Goal: Task Accomplishment & Management: Use online tool/utility

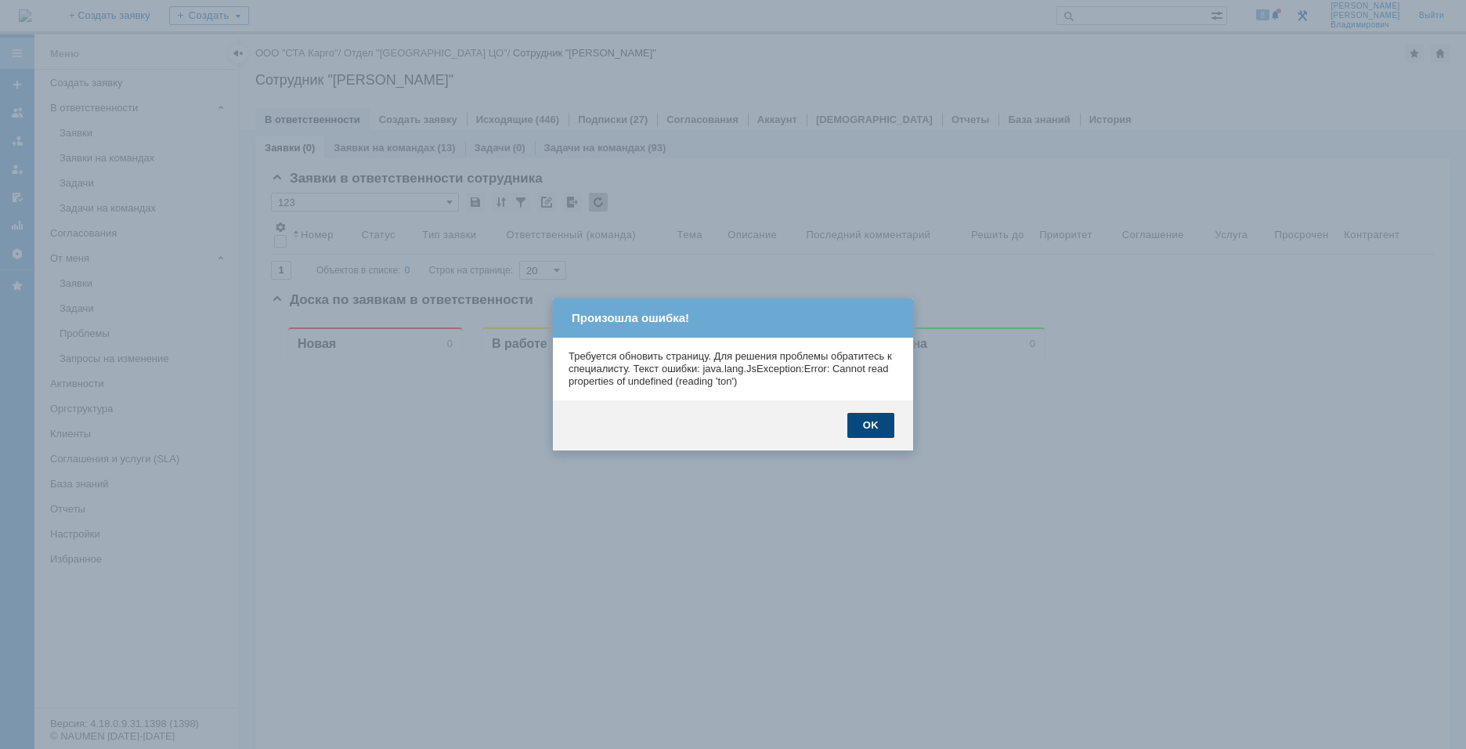
click at [881, 428] on div "OK" at bounding box center [870, 425] width 47 height 25
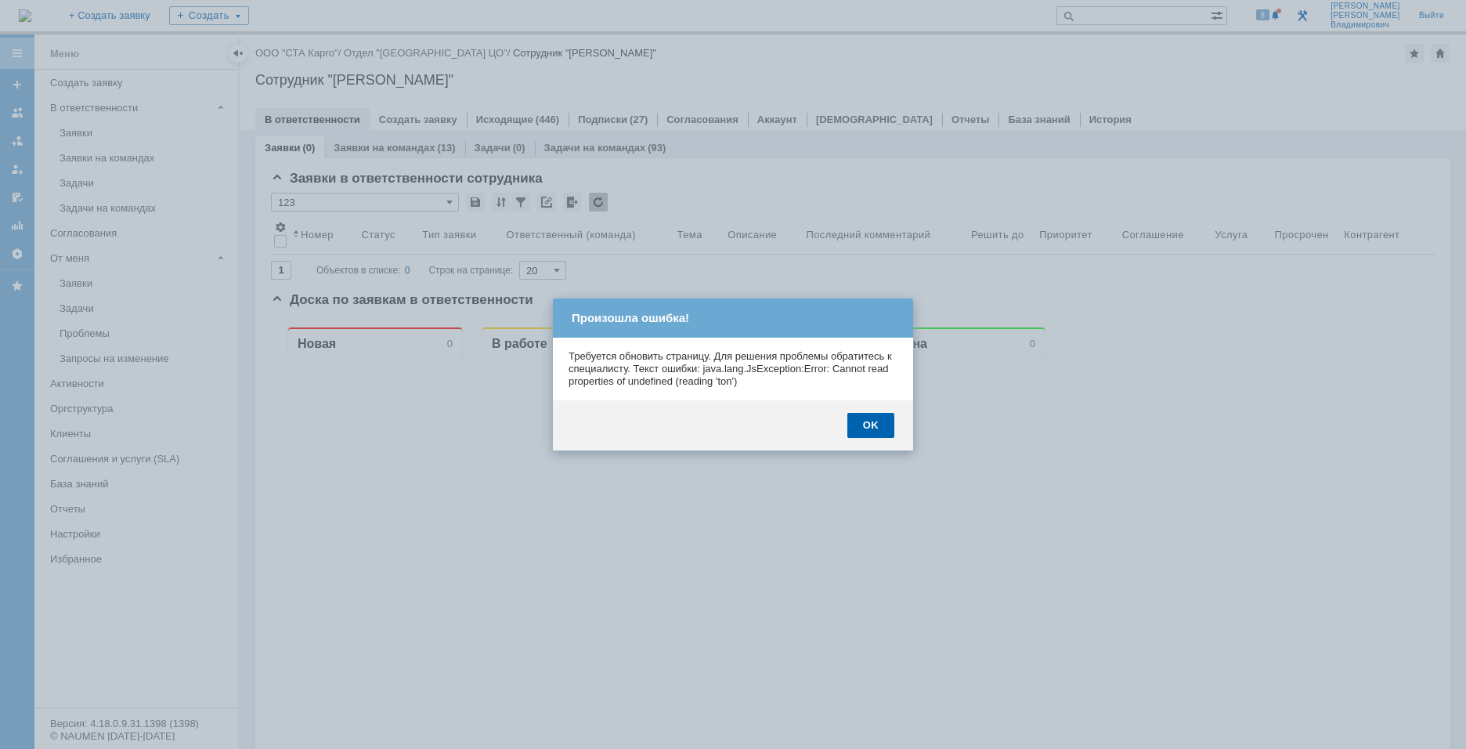
click at [881, 428] on div "OK" at bounding box center [870, 425] width 47 height 25
click at [881, 428] on div at bounding box center [957, 644] width 175 height 568
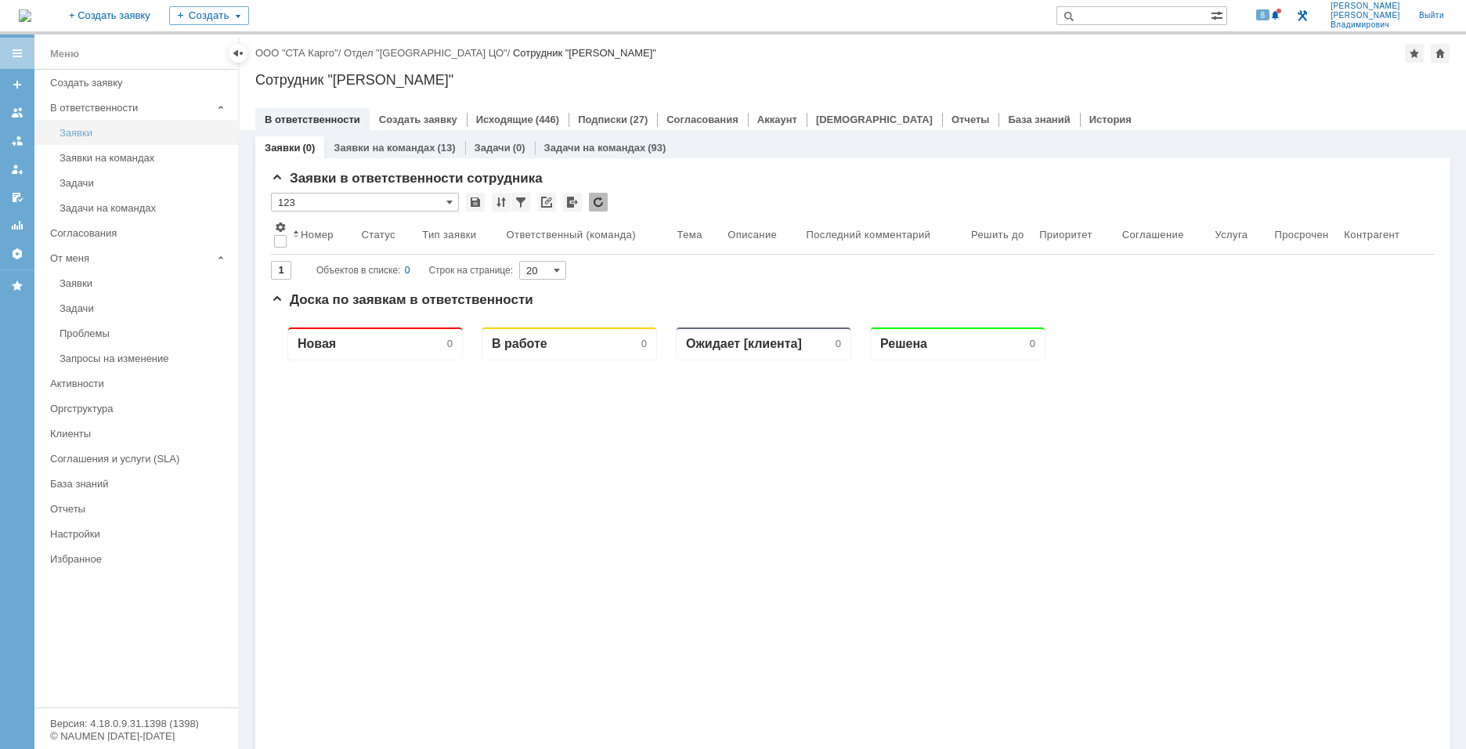
click at [83, 133] on div "Заявки" at bounding box center [144, 133] width 169 height 12
click at [99, 158] on div "Заявки на командах" at bounding box center [144, 158] width 169 height 12
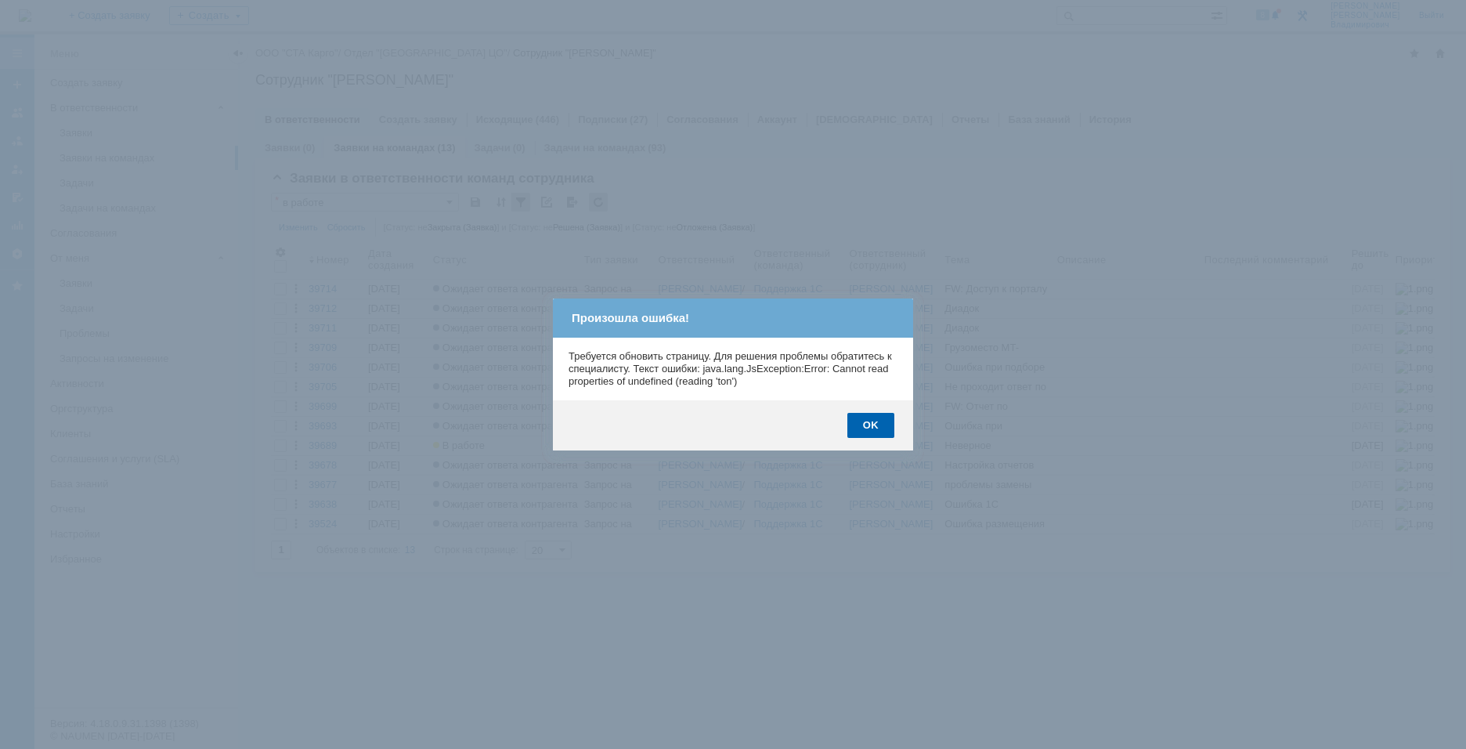
click at [876, 424] on div "OK" at bounding box center [870, 425] width 47 height 25
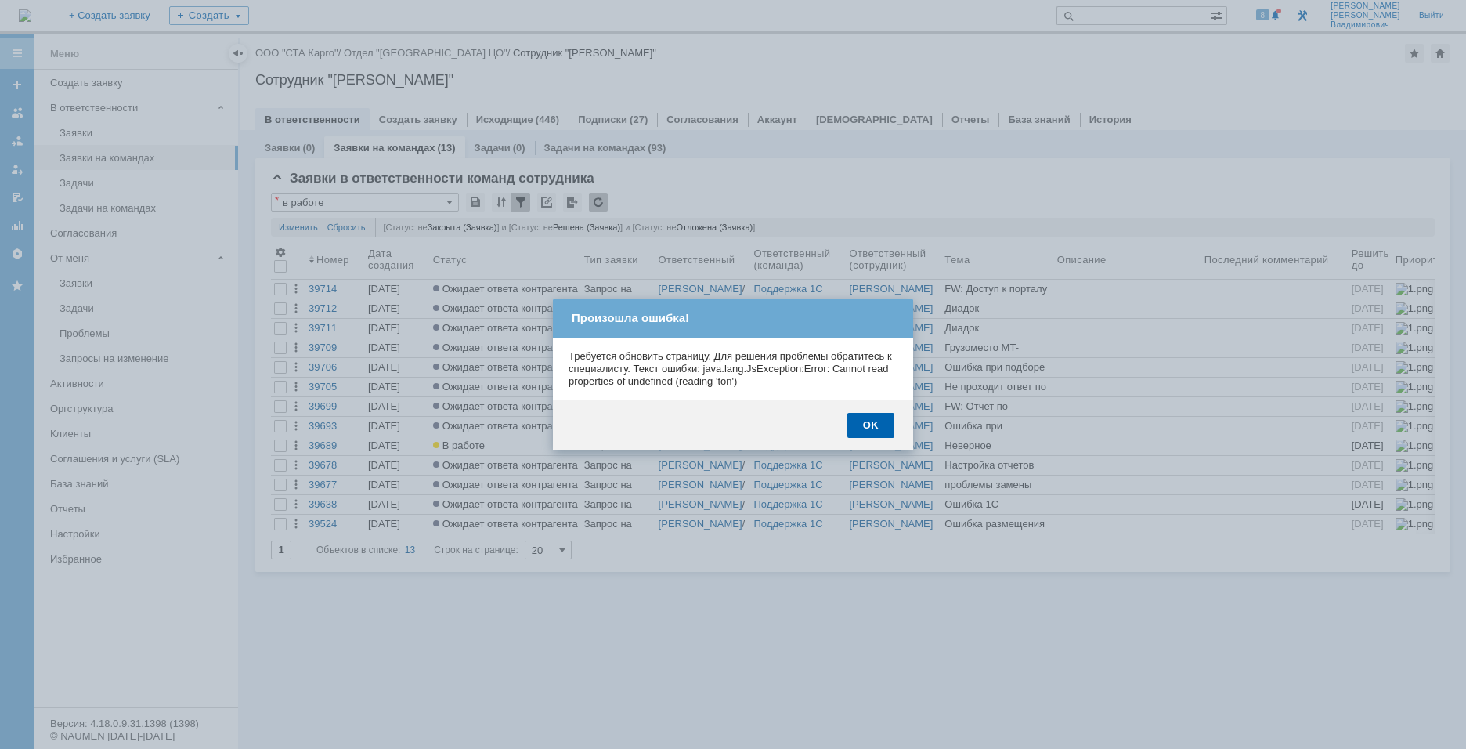
click at [876, 424] on body "Идет загрузка, пожалуйста, подождите. На домашнюю + Создать заявку Создать 8 Ка…" at bounding box center [733, 374] width 1466 height 749
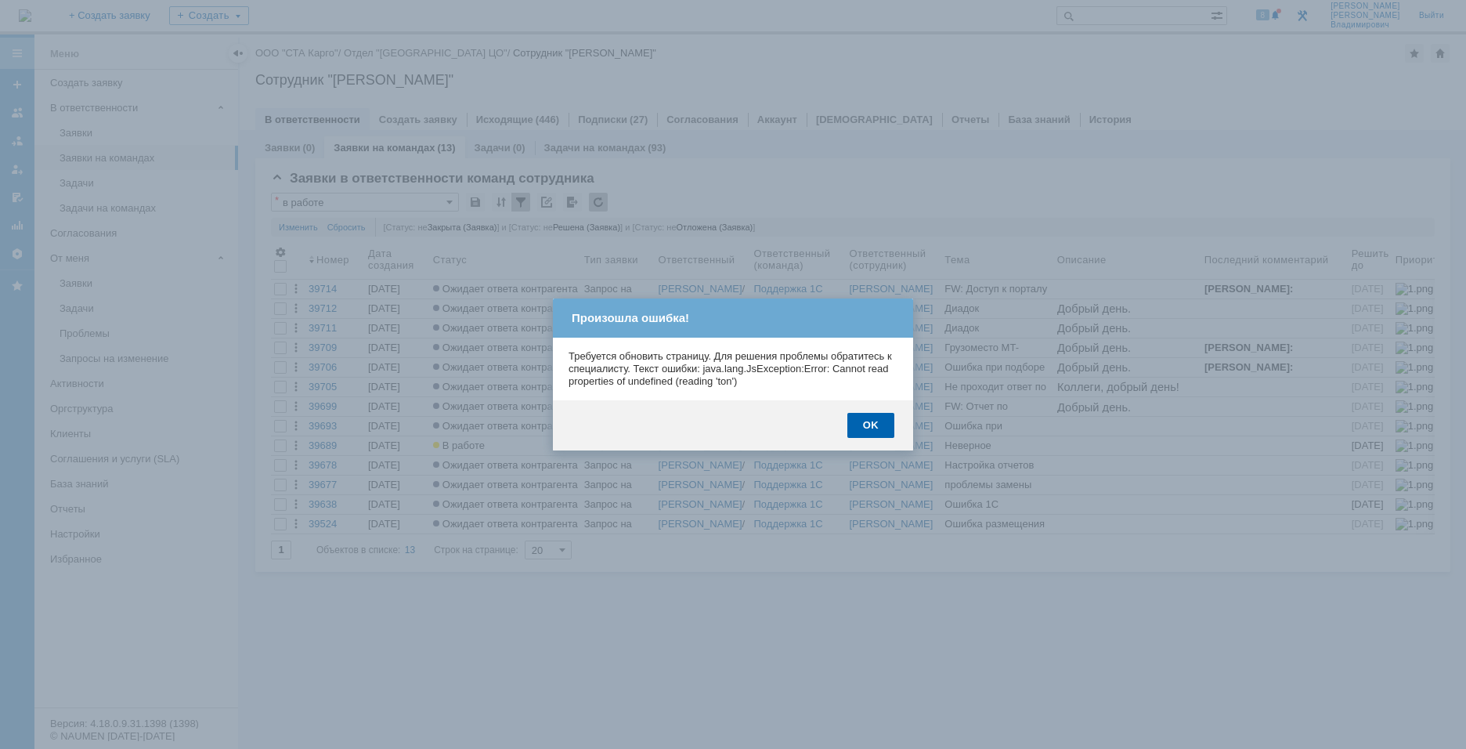
click at [876, 424] on body "Идет загрузка, пожалуйста, подождите. На домашнюю + Создать заявку Создать 8 Ка…" at bounding box center [733, 374] width 1466 height 749
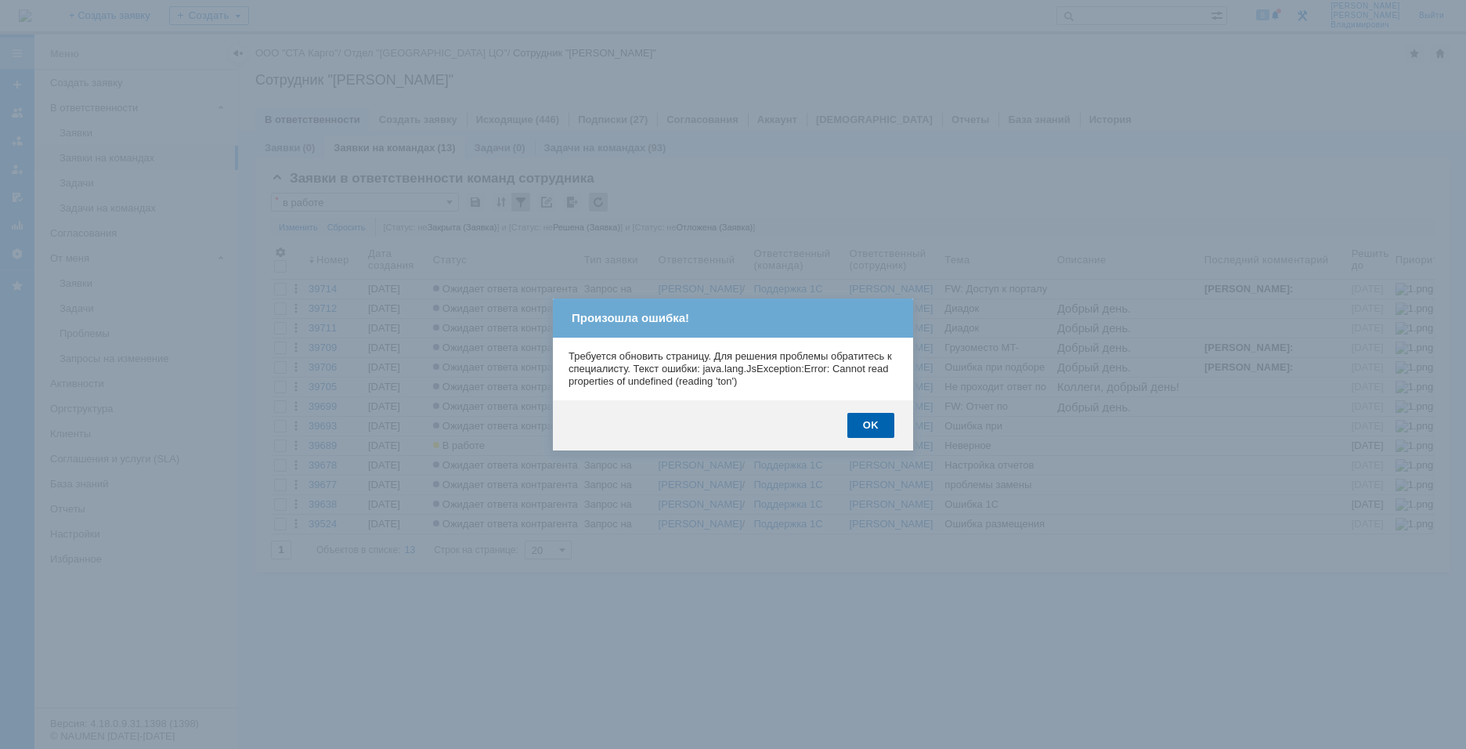
click at [875, 424] on div "OK" at bounding box center [870, 425] width 47 height 25
click at [875, 424] on body "Идет загрузка, пожалуйста, подождите. На домашнюю + Создать заявку Создать 8 Ка…" at bounding box center [733, 374] width 1466 height 749
click at [875, 424] on div "OK" at bounding box center [870, 425] width 47 height 25
click at [875, 424] on body "Идет загрузка, пожалуйста, подождите. На домашнюю + Создать заявку Создать 8 Ка…" at bounding box center [733, 374] width 1466 height 749
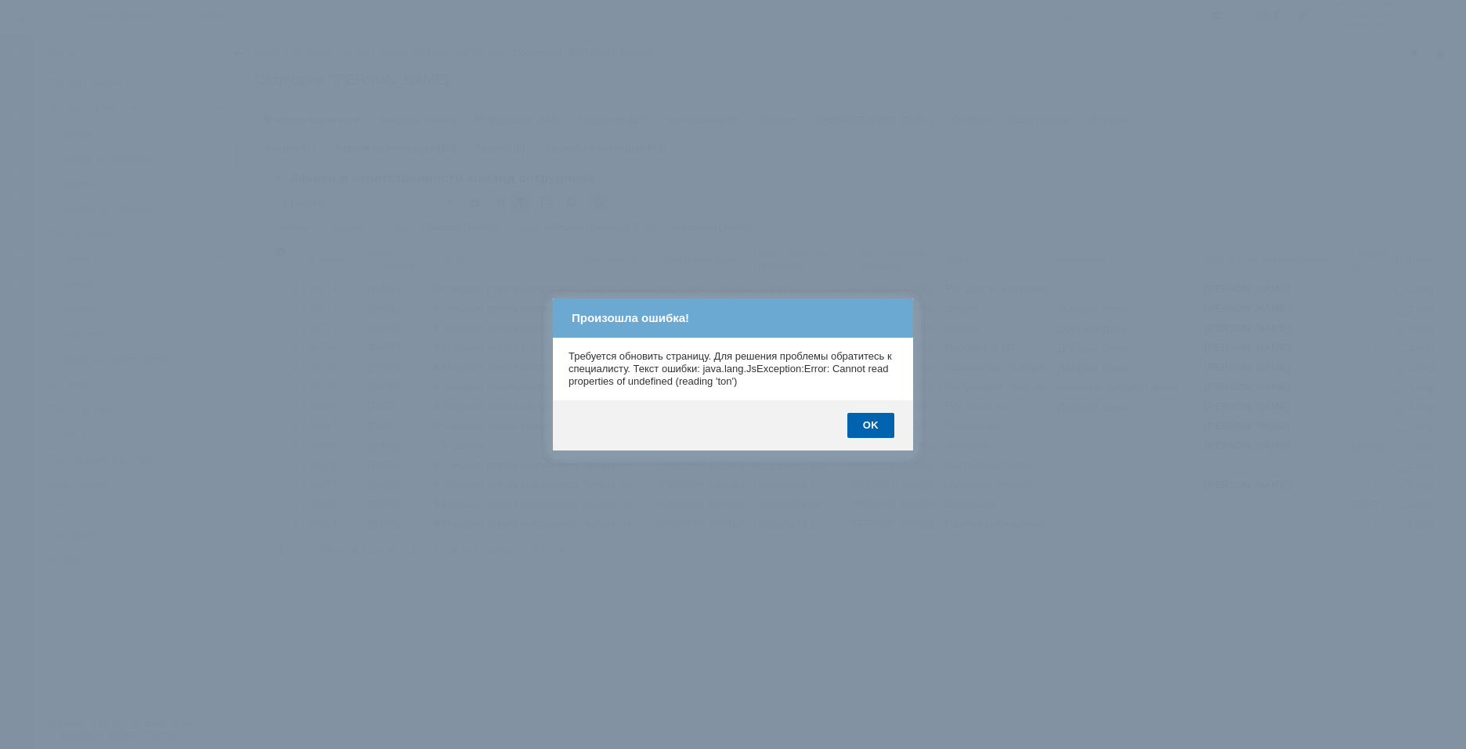
click at [875, 424] on body "Идет загрузка, пожалуйста, подождите. На домашнюю + Создать заявку Создать 8 Ка…" at bounding box center [733, 374] width 1466 height 749
click at [873, 424] on body "Идет загрузка, пожалуйста, подождите. На домашнюю + Создать заявку Создать 8 Ка…" at bounding box center [733, 374] width 1466 height 749
click at [872, 424] on body "Идет загрузка, пожалуйста, подождите. На домашнюю + Создать заявку Создать 8 Ка…" at bounding box center [733, 374] width 1466 height 749
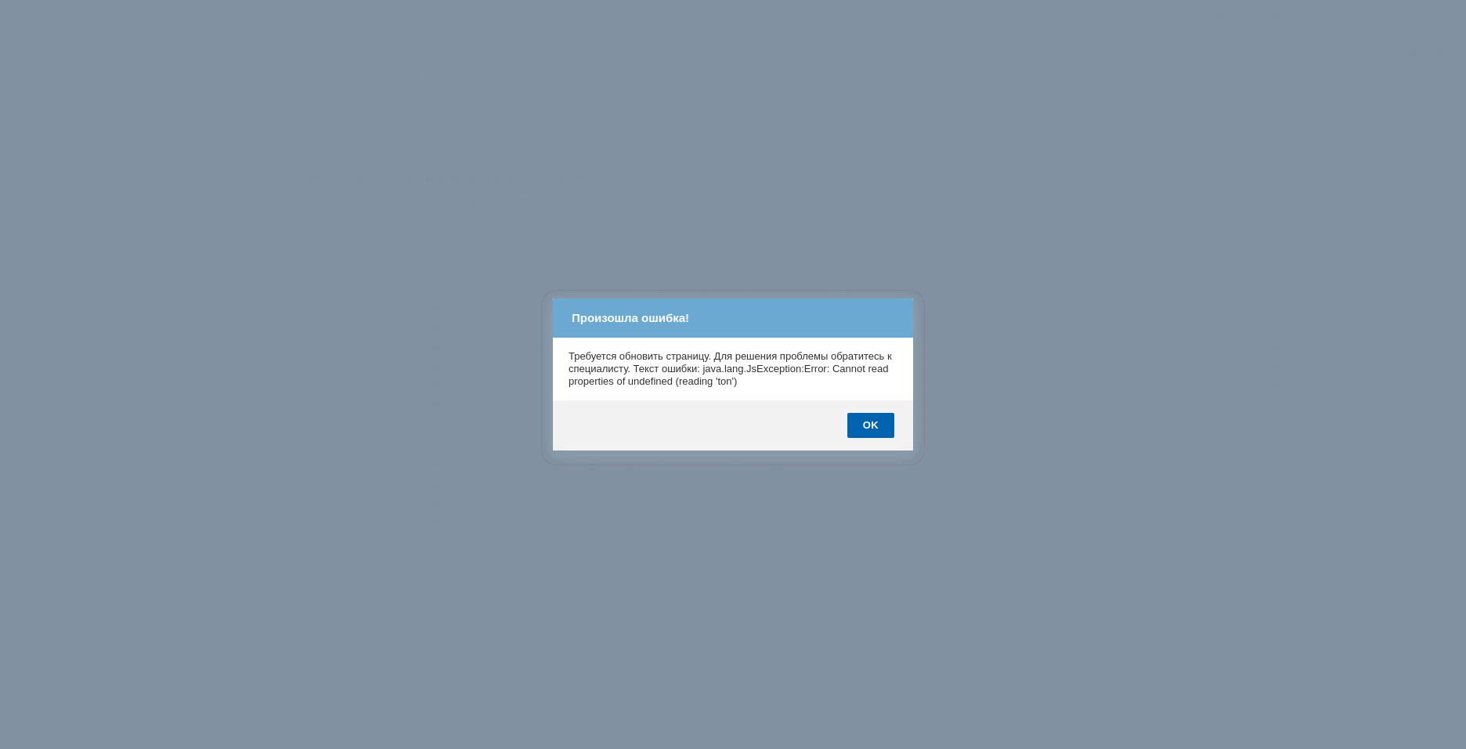
click at [872, 424] on body "Идет загрузка, пожалуйста, подождите. На домашнюю + Создать заявку Создать 8 Ка…" at bounding box center [733, 374] width 1466 height 749
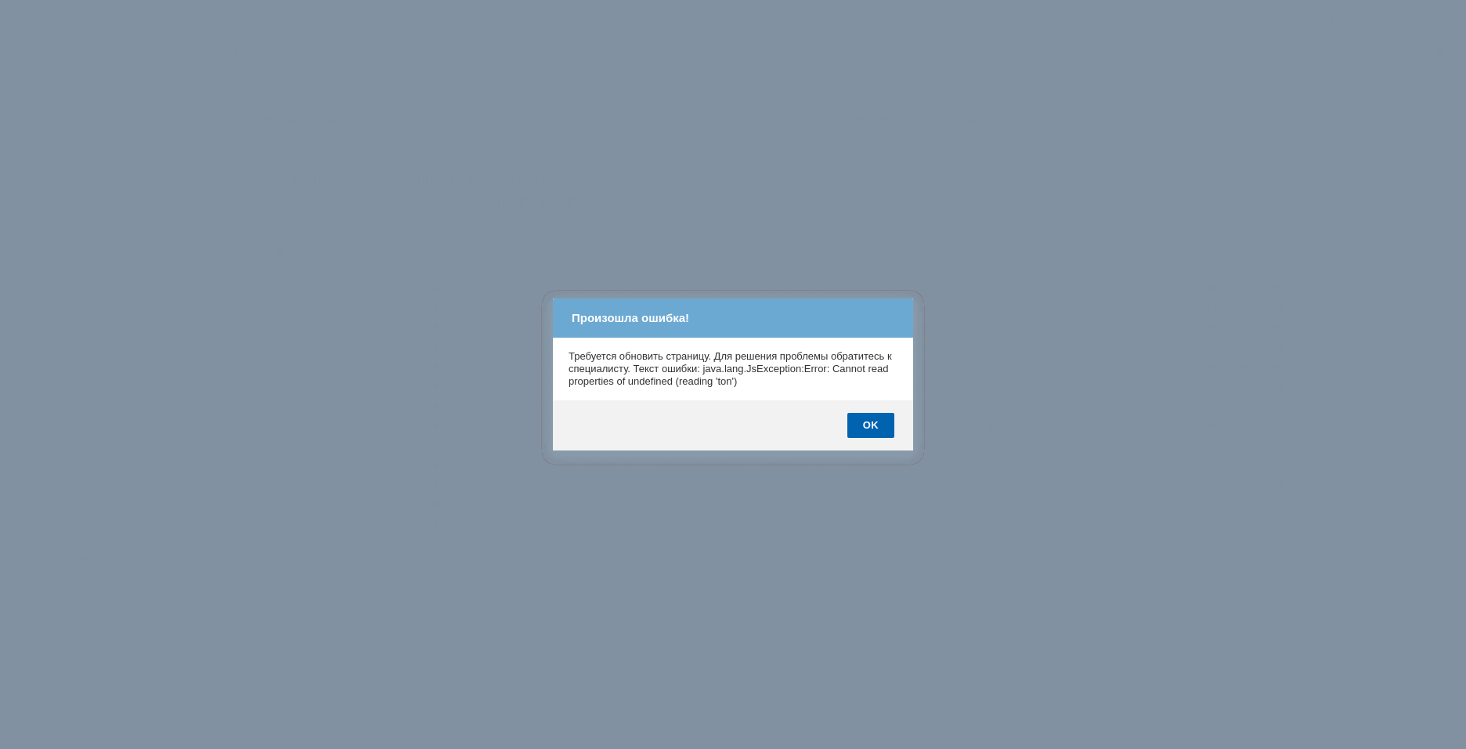
click at [872, 424] on body "Идет загрузка, пожалуйста, подождите. На домашнюю + Создать заявку Создать 8 Ка…" at bounding box center [733, 374] width 1466 height 749
click at [871, 424] on body "Идет загрузка, пожалуйста, подождите. На домашнюю + Создать заявку Создать 8 Ка…" at bounding box center [733, 374] width 1466 height 749
click at [870, 424] on body "Идет загрузка, пожалуйста, подождите. На домашнюю + Создать заявку Создать 8 Ка…" at bounding box center [733, 374] width 1466 height 749
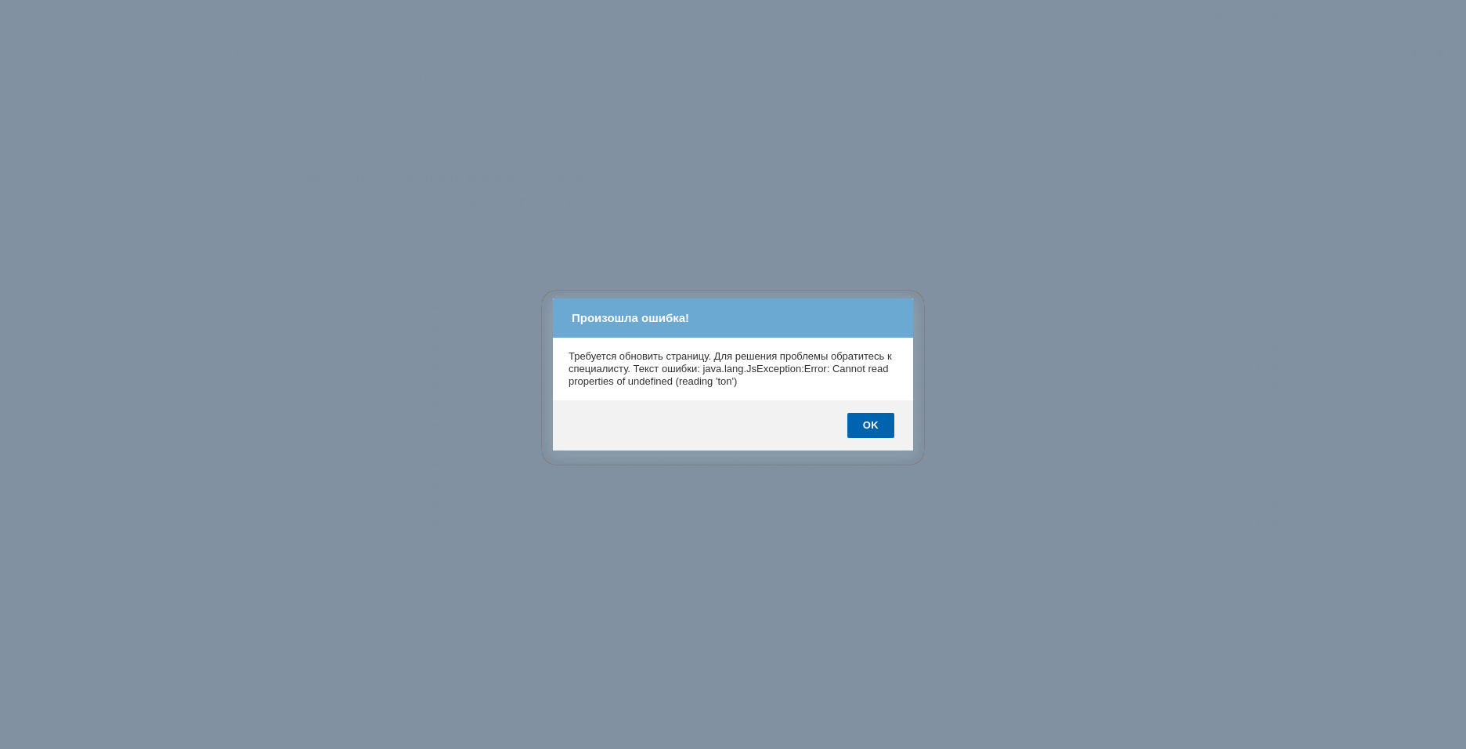
click at [870, 424] on div "OK" at bounding box center [870, 425] width 47 height 25
click at [869, 424] on div "OK" at bounding box center [870, 425] width 47 height 25
click at [868, 424] on div "OK" at bounding box center [870, 425] width 47 height 25
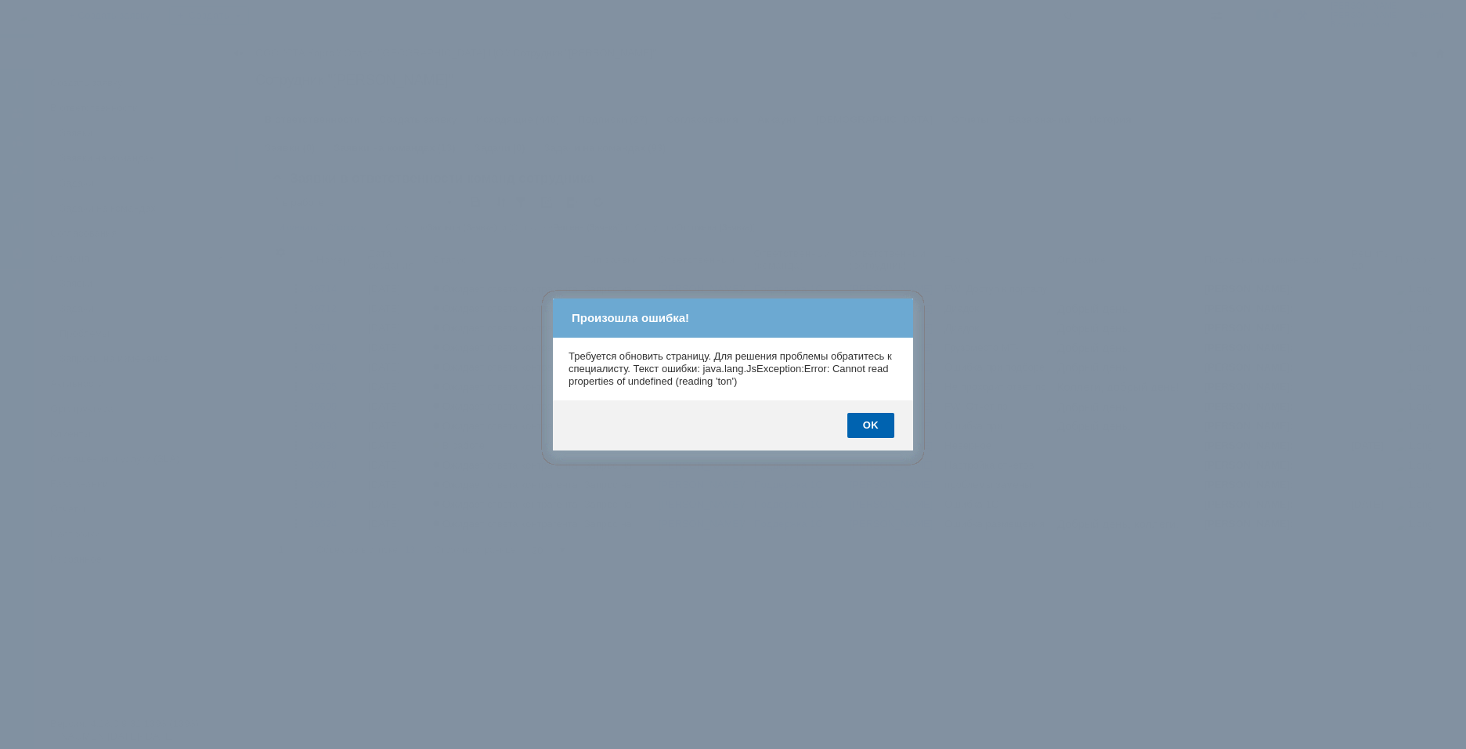
click at [867, 424] on div "OK" at bounding box center [870, 425] width 47 height 25
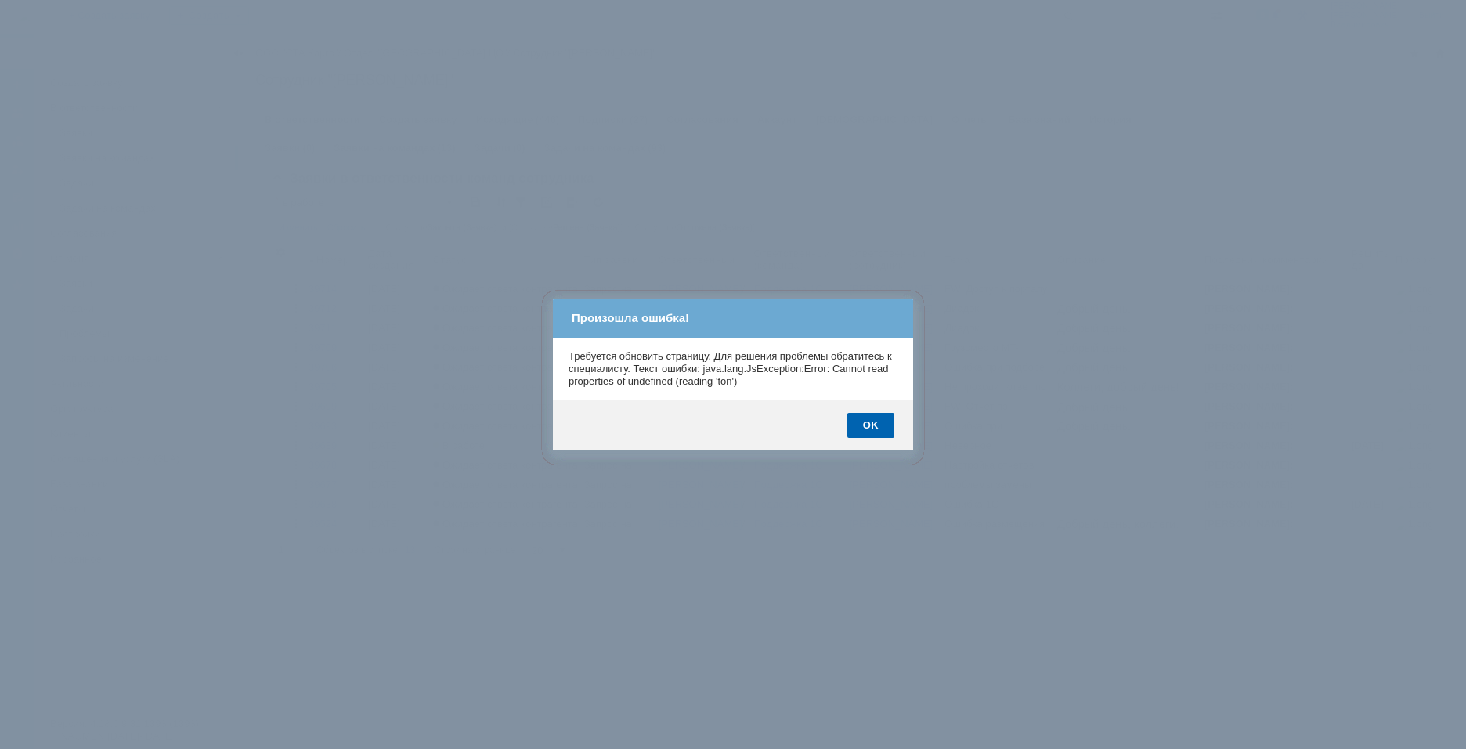
click at [867, 424] on div "OK" at bounding box center [870, 425] width 47 height 25
click at [866, 424] on div "OK" at bounding box center [870, 425] width 47 height 25
click at [864, 424] on div "OK" at bounding box center [870, 425] width 47 height 25
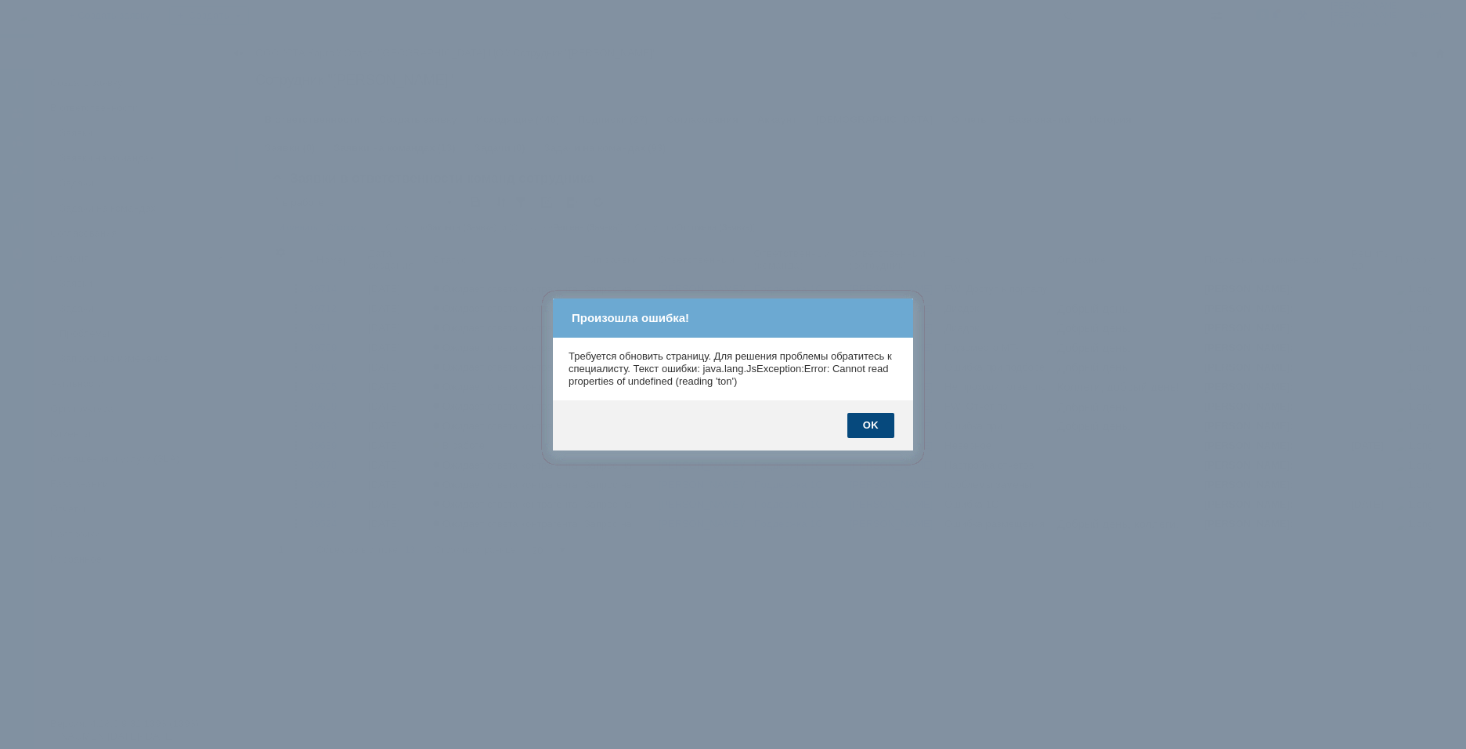
click at [864, 424] on div "OK" at bounding box center [870, 425] width 47 height 25
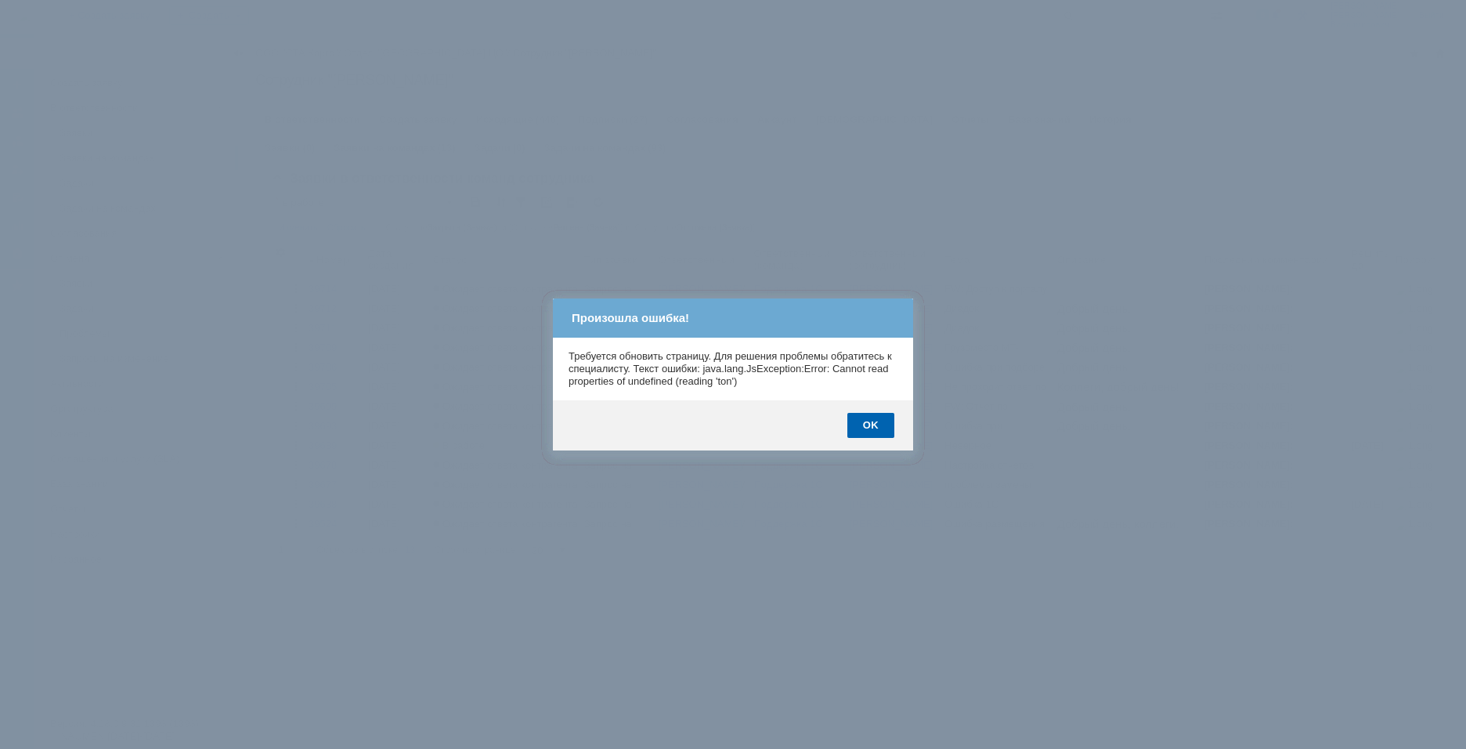
click at [864, 424] on div "OK" at bounding box center [870, 425] width 47 height 25
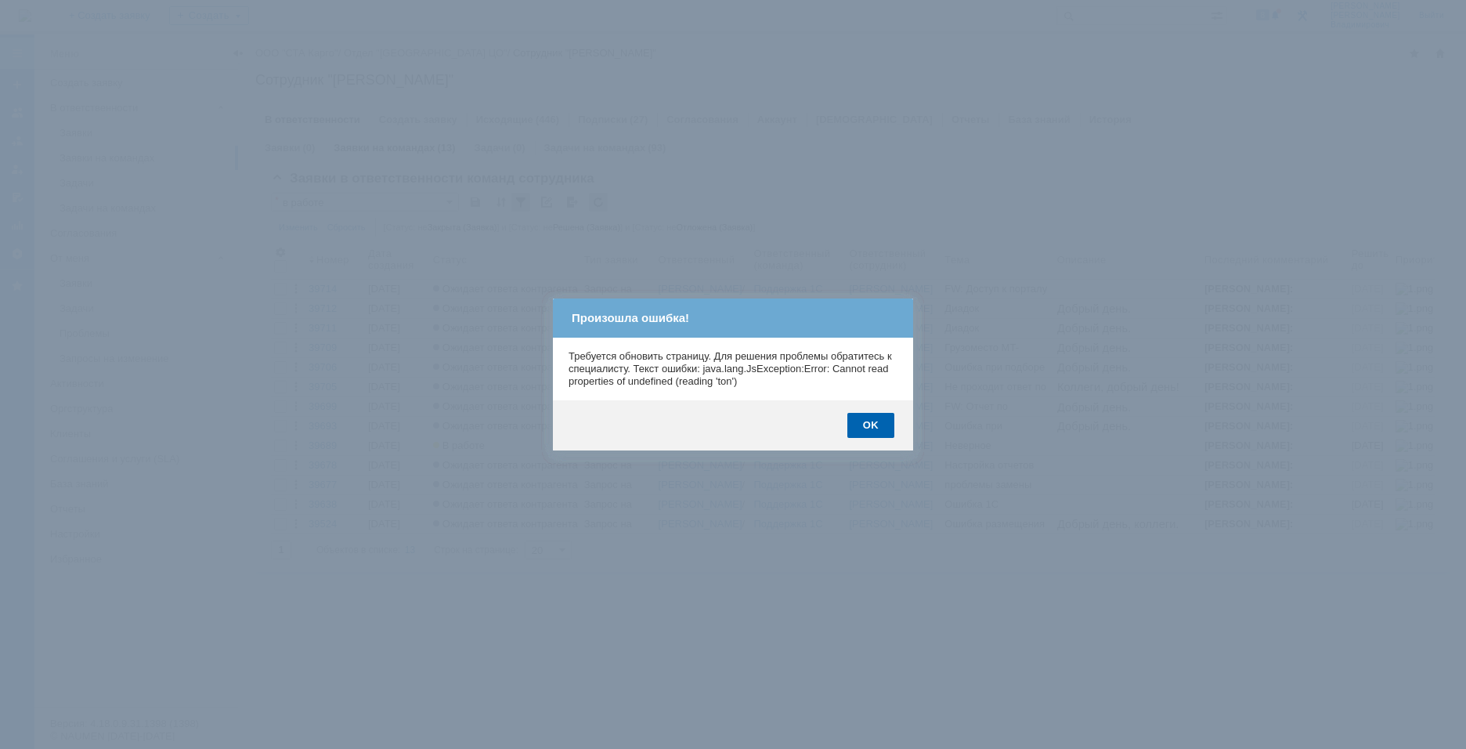
click at [864, 424] on div "OK" at bounding box center [870, 425] width 47 height 25
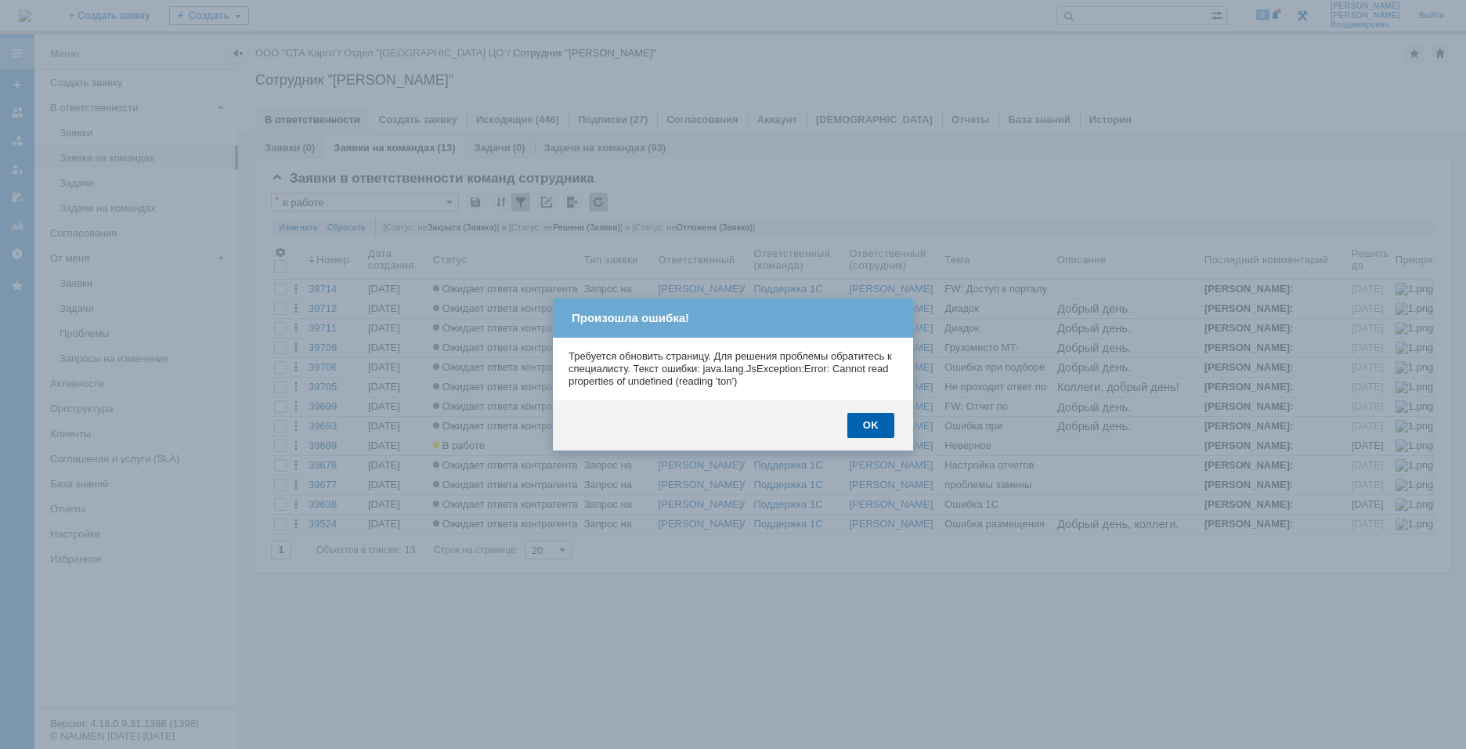
click at [864, 424] on div "OK" at bounding box center [870, 425] width 47 height 25
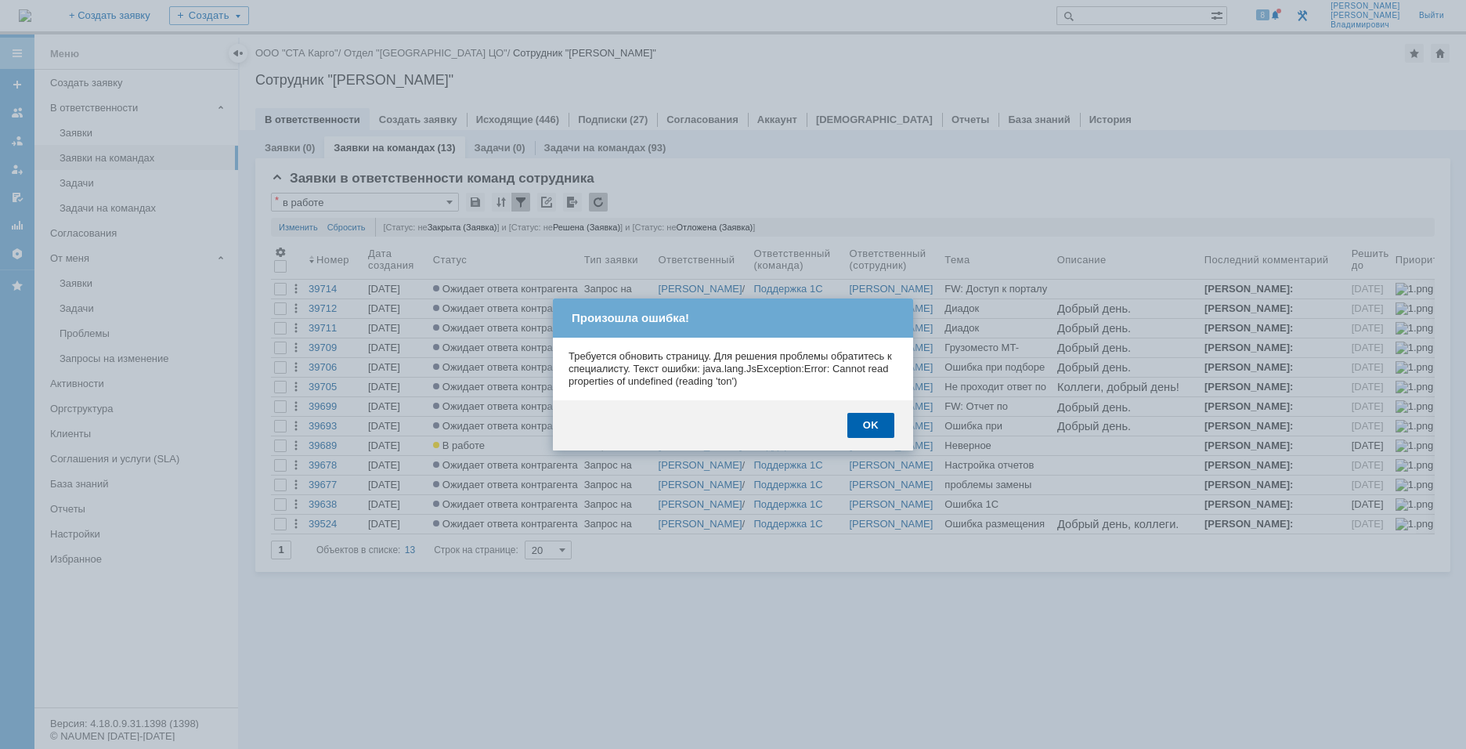
click at [864, 424] on div "OK" at bounding box center [870, 425] width 47 height 25
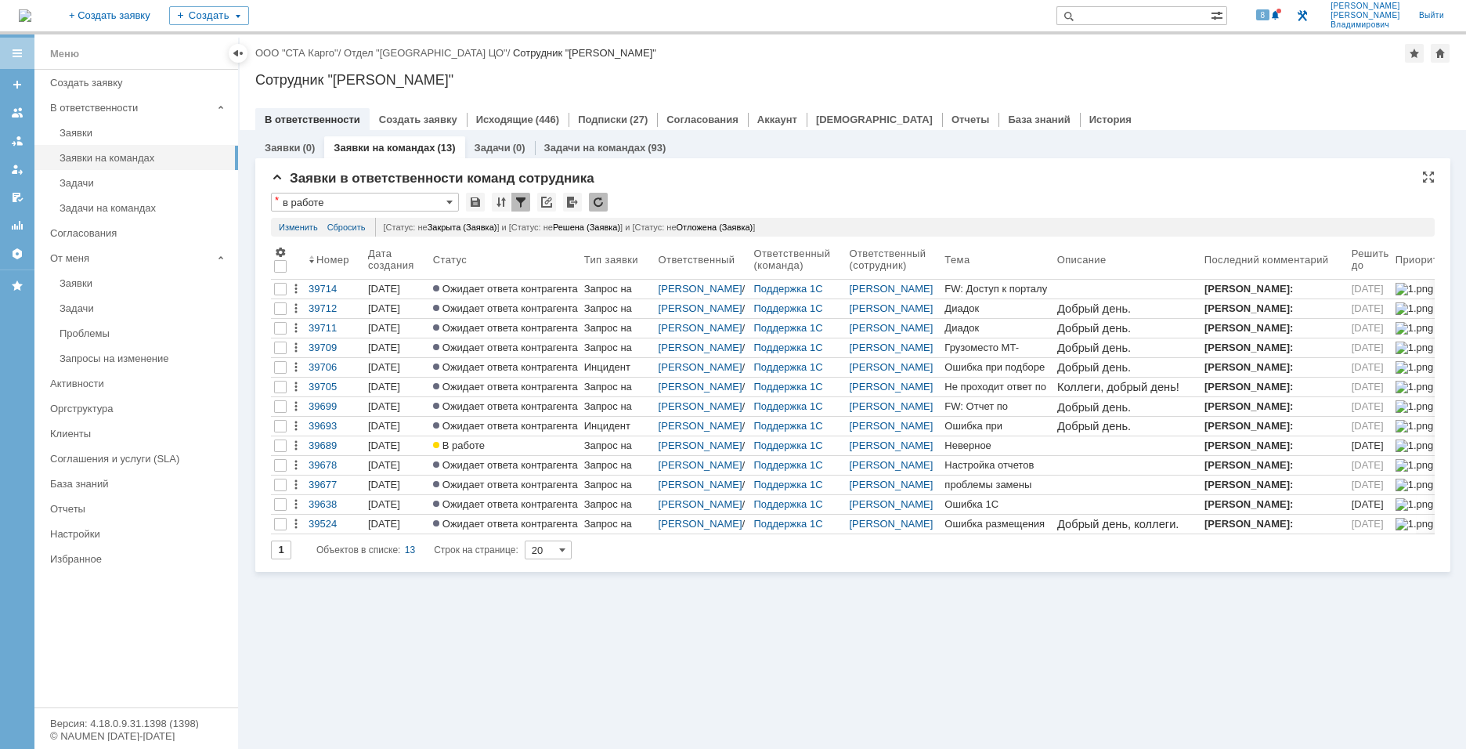
click at [520, 204] on div at bounding box center [520, 202] width 19 height 19
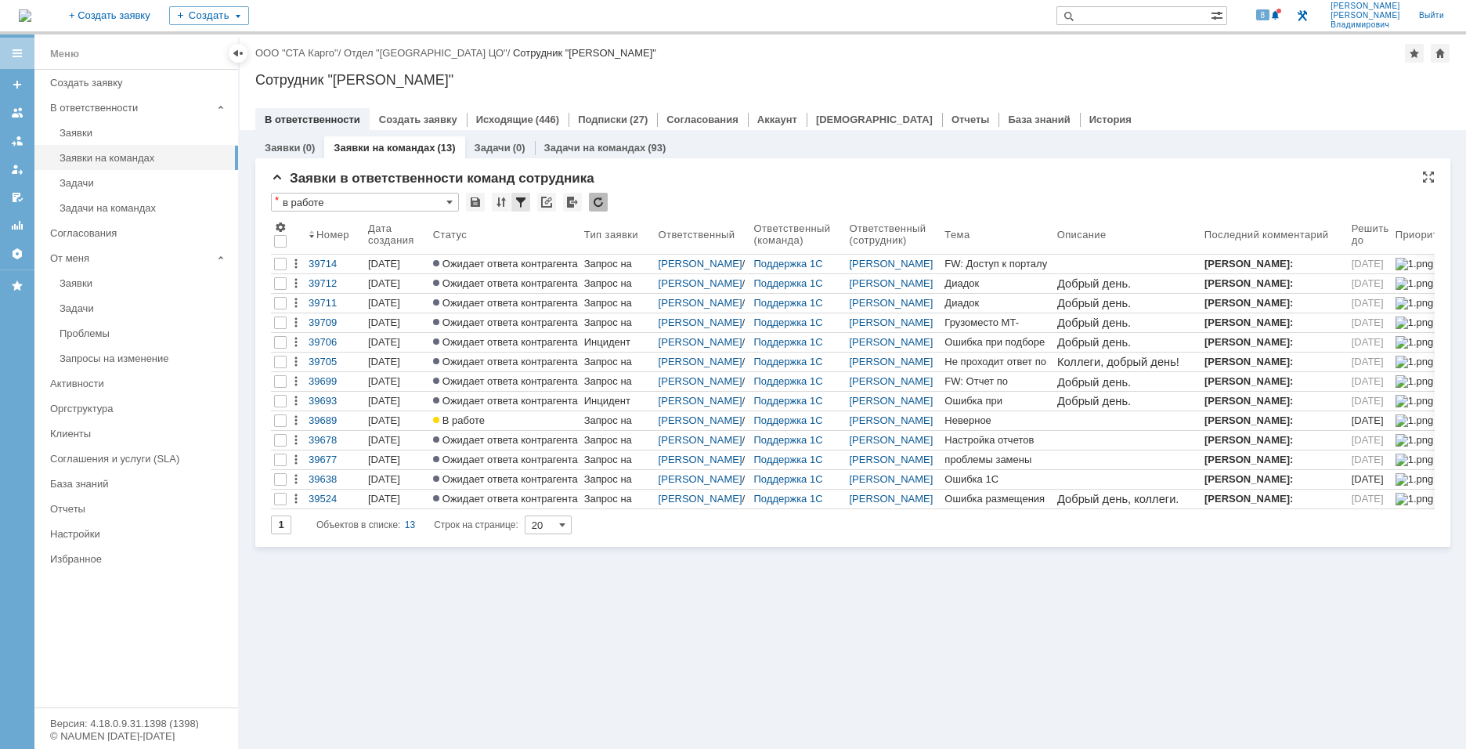
click at [521, 207] on div at bounding box center [520, 202] width 19 height 19
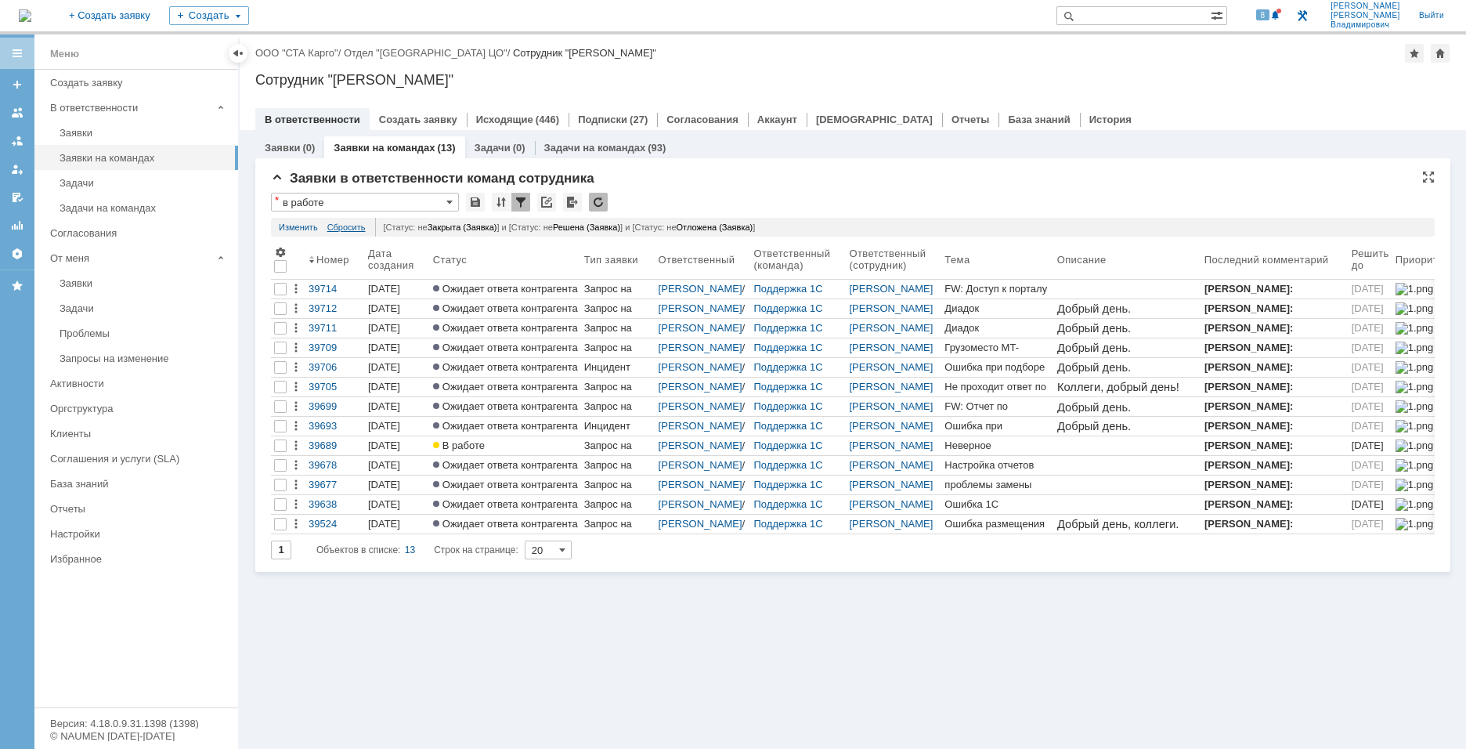
click at [343, 228] on link "Сбросить" at bounding box center [346, 227] width 38 height 19
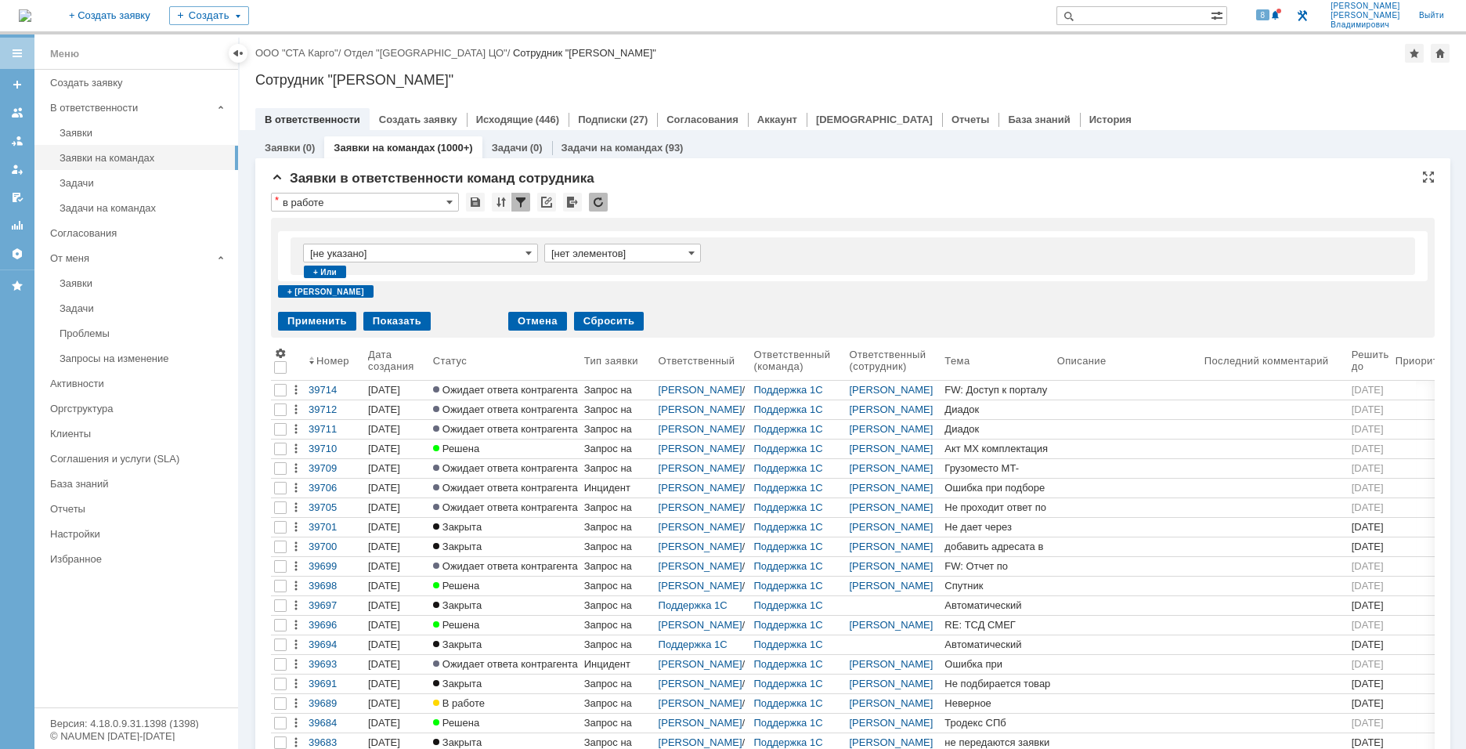
scroll to position [14, 0]
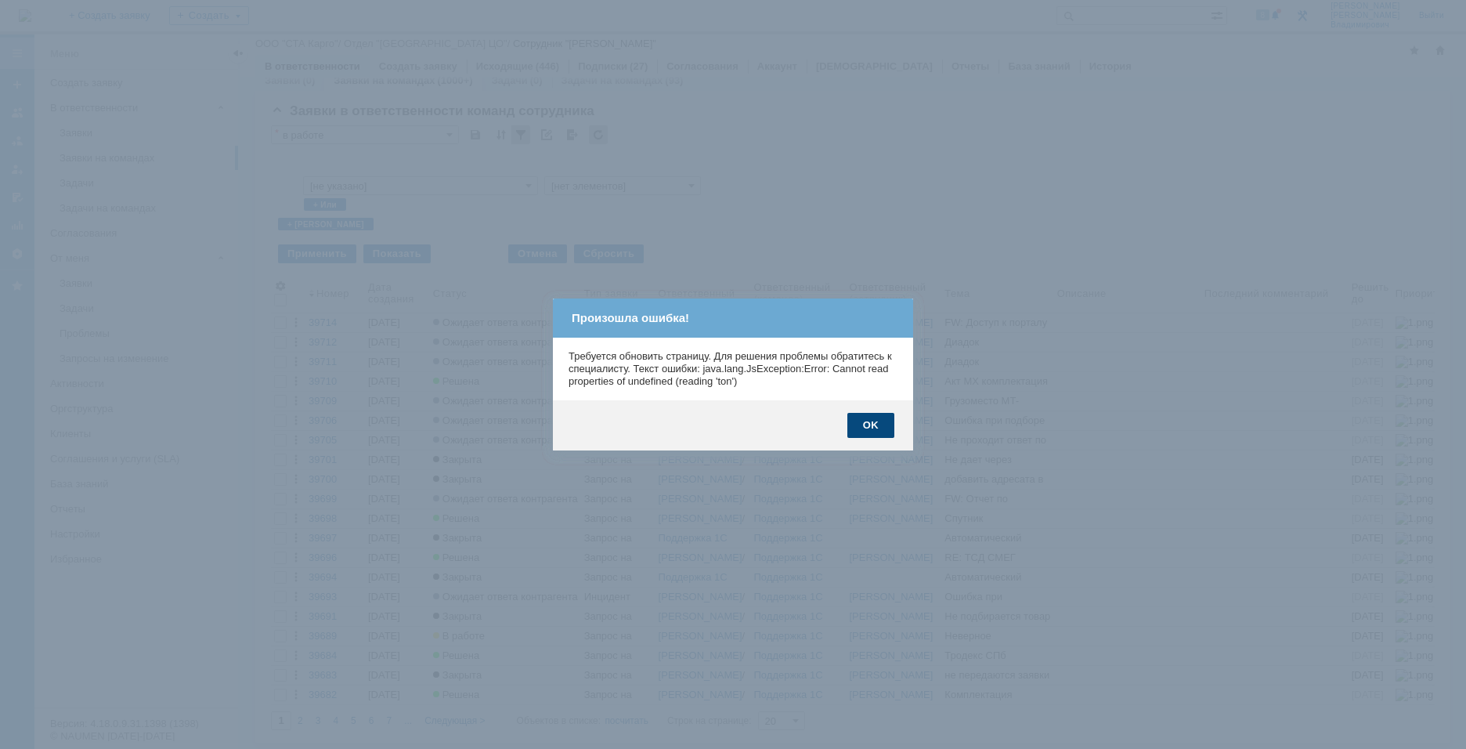
click at [868, 419] on div "OK" at bounding box center [870, 425] width 47 height 25
click at [868, 419] on body "Идет загрузка, пожалуйста, подождите. На домашнюю + Создать заявку Создать 8 Ка…" at bounding box center [733, 374] width 1466 height 749
click at [868, 419] on div "OK" at bounding box center [870, 425] width 47 height 25
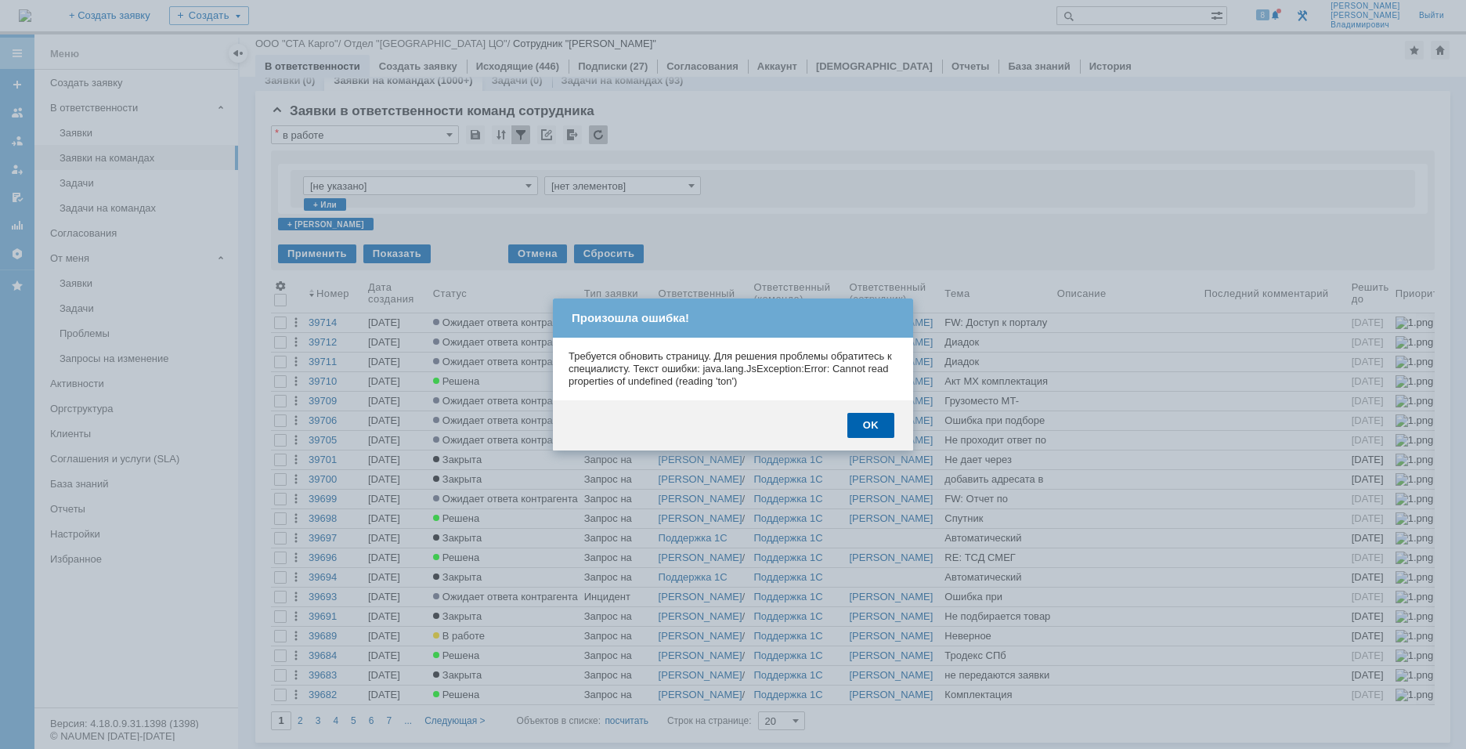
click at [868, 419] on div "OK" at bounding box center [870, 425] width 47 height 25
click at [868, 419] on link "Шилгалис Кристина" at bounding box center [891, 420] width 84 height 12
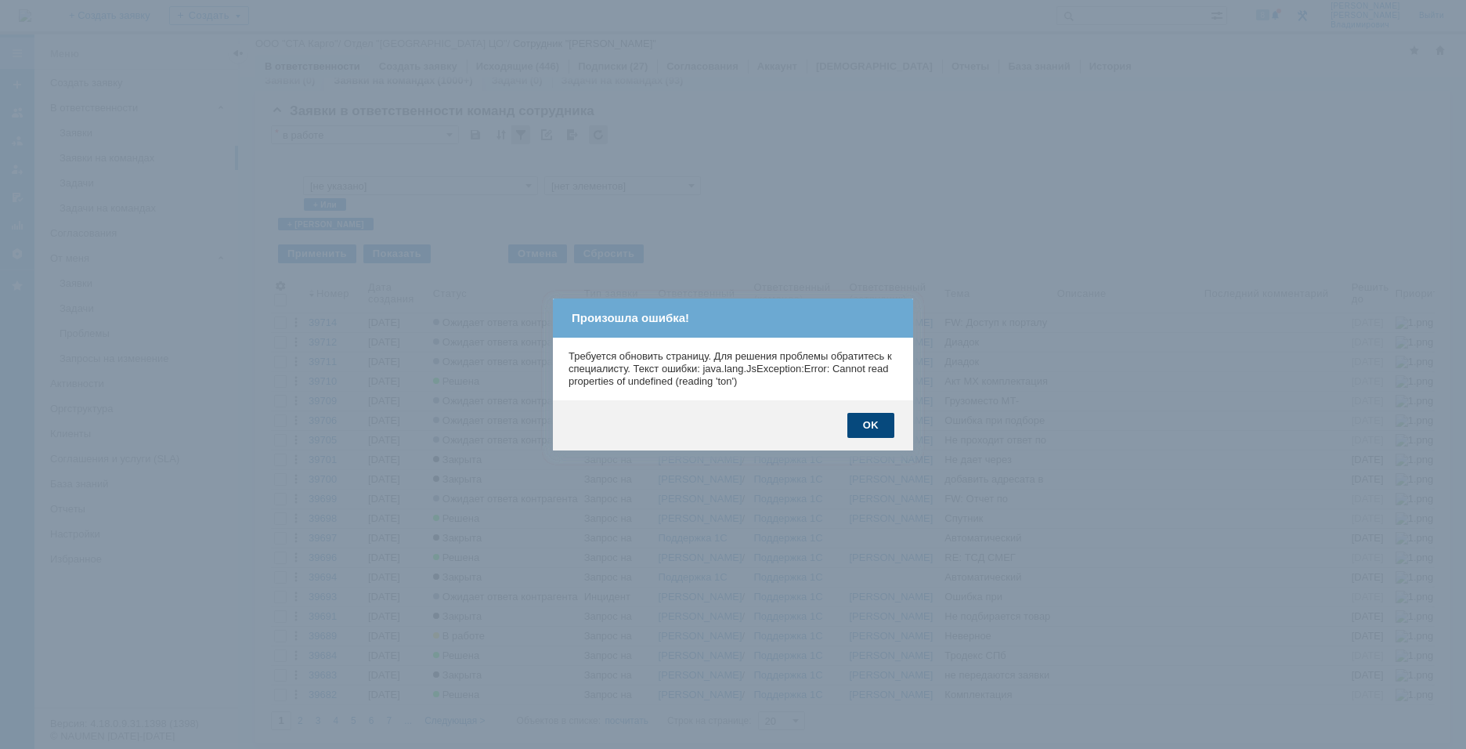
click at [884, 426] on body "Идет загрузка, пожалуйста, подождите. На домашнюю + Создать заявку Создать 8 Ка…" at bounding box center [733, 374] width 1466 height 749
click at [884, 426] on div "OK" at bounding box center [870, 425] width 47 height 25
click at [885, 424] on body "Идет загрузка, пожалуйста, подождите. На домашнюю + Создать заявку Создать 8 Ка…" at bounding box center [733, 374] width 1466 height 749
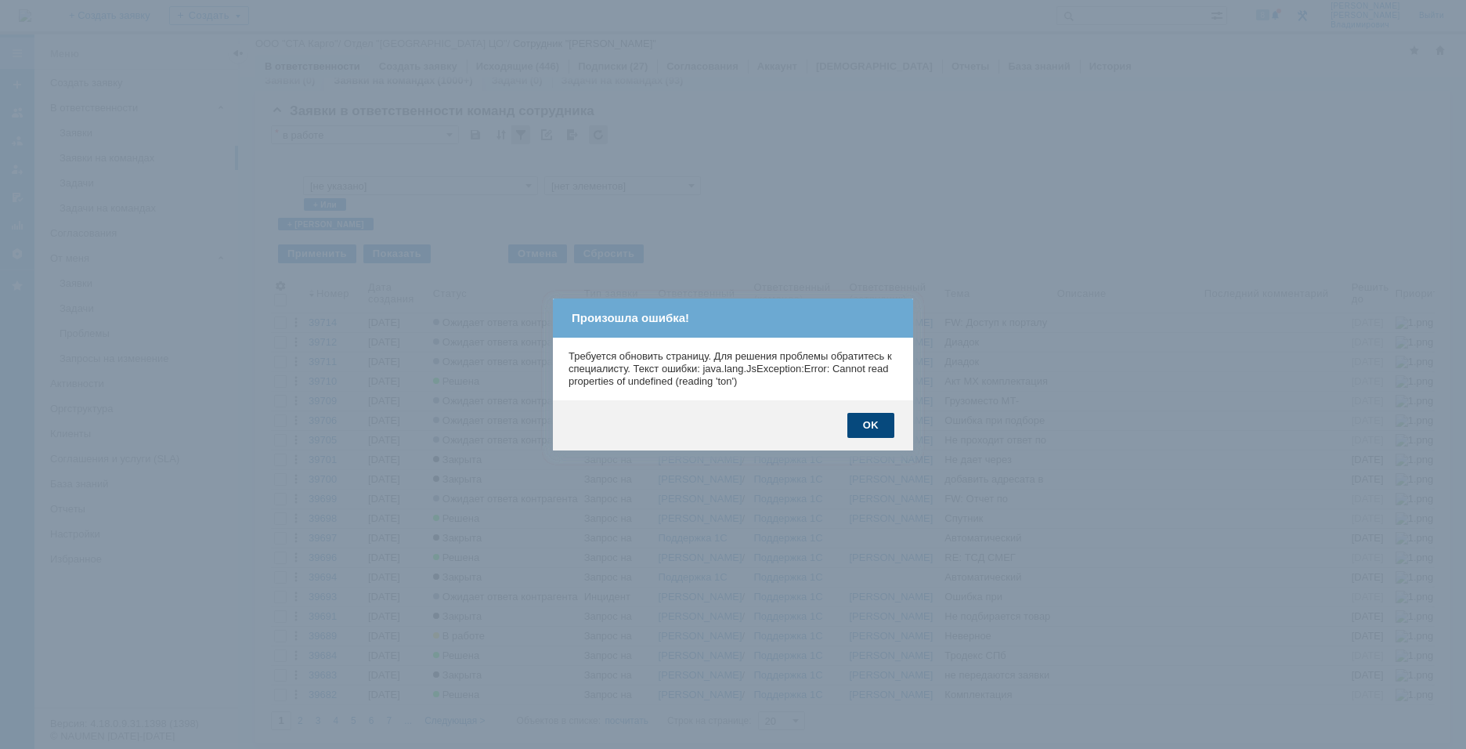
click at [885, 424] on body "Идет загрузка, пожалуйста, подождите. На домашнюю + Создать заявку Создать 8 Ка…" at bounding box center [733, 374] width 1466 height 749
click at [867, 424] on body "Идет загрузка, пожалуйста, подождите. На домашнюю + Создать заявку Создать 8 Ка…" at bounding box center [733, 374] width 1466 height 749
click at [850, 426] on body "Идет загрузка, пожалуйста, подождите. На домашнюю + Создать заявку Создать 8 Ка…" at bounding box center [733, 374] width 1466 height 749
click at [850, 426] on div "OK" at bounding box center [870, 425] width 47 height 25
click at [850, 426] on body "Идет загрузка, пожалуйста, подождите. На домашнюю + Создать заявку Создать 8 Ка…" at bounding box center [733, 374] width 1466 height 749
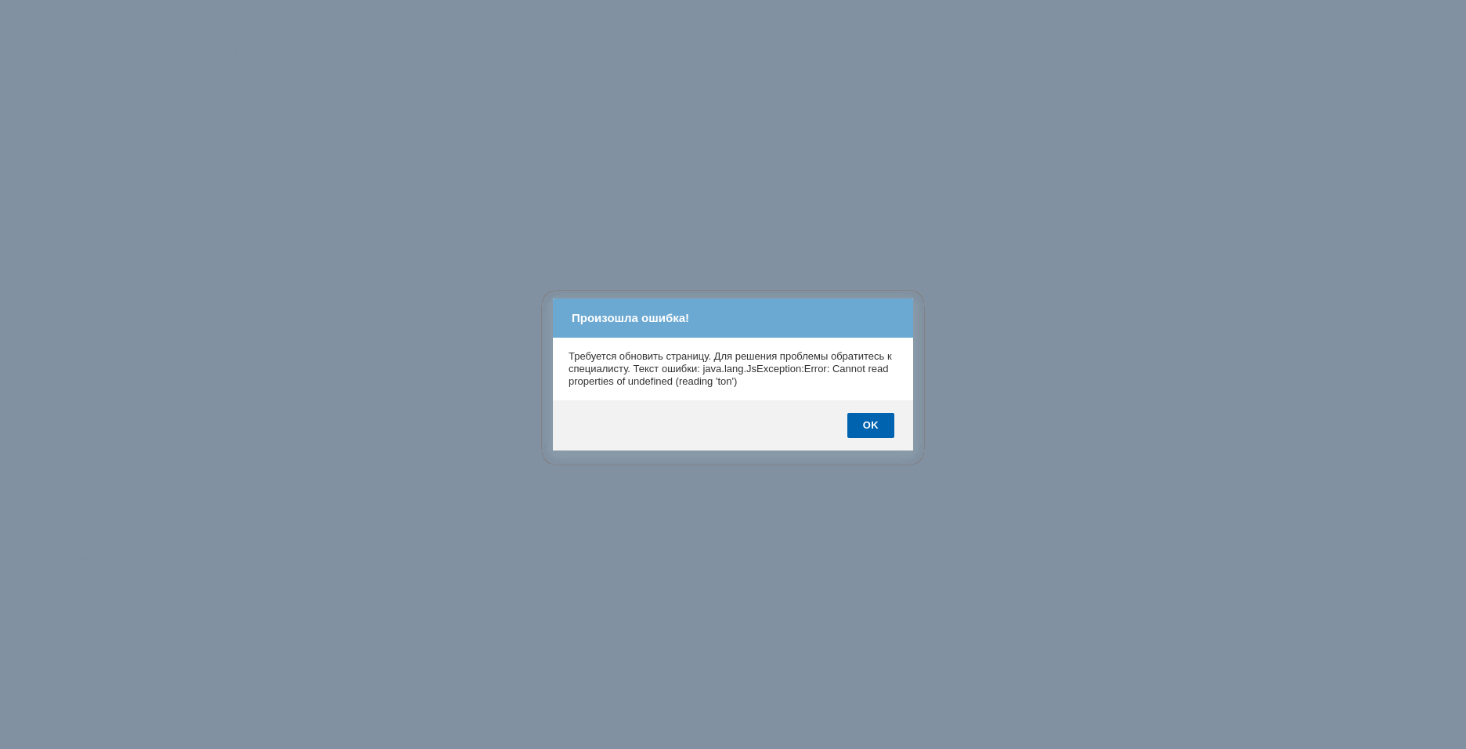
click at [850, 426] on body "Идет загрузка, пожалуйста, подождите. На домашнюю + Создать заявку Создать 8 Ка…" at bounding box center [733, 374] width 1466 height 749
click at [852, 426] on body "Идет загрузка, пожалуйста, подождите. На домашнюю + Создать заявку Создать 8 Ка…" at bounding box center [733, 374] width 1466 height 749
drag, startPoint x: 885, startPoint y: 424, endPoint x: 851, endPoint y: 426, distance: 33.7
click at [852, 426] on body "Идет загрузка, пожалуйста, подождите. На домашнюю + Создать заявку Создать 8 Ка…" at bounding box center [733, 374] width 1466 height 749
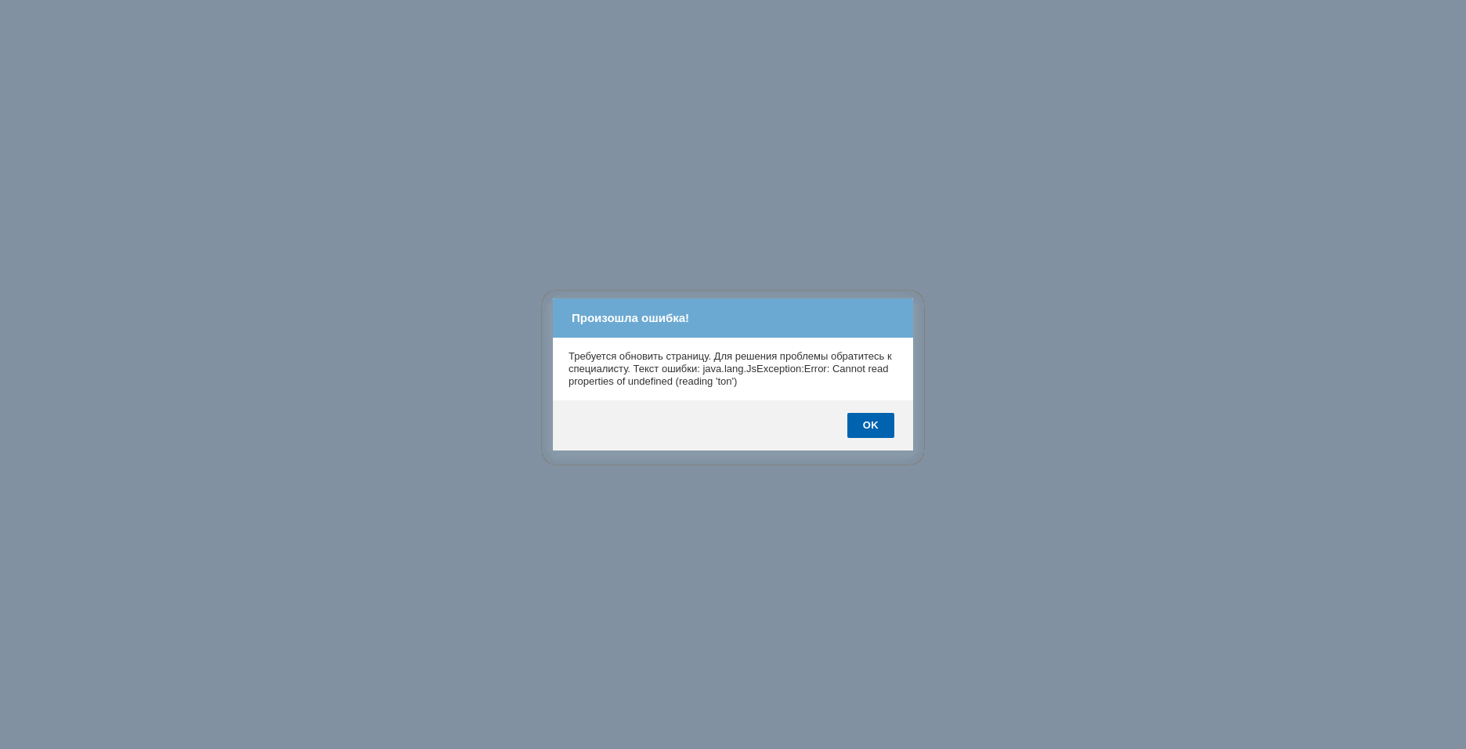
click at [852, 426] on div "OK" at bounding box center [870, 425] width 47 height 25
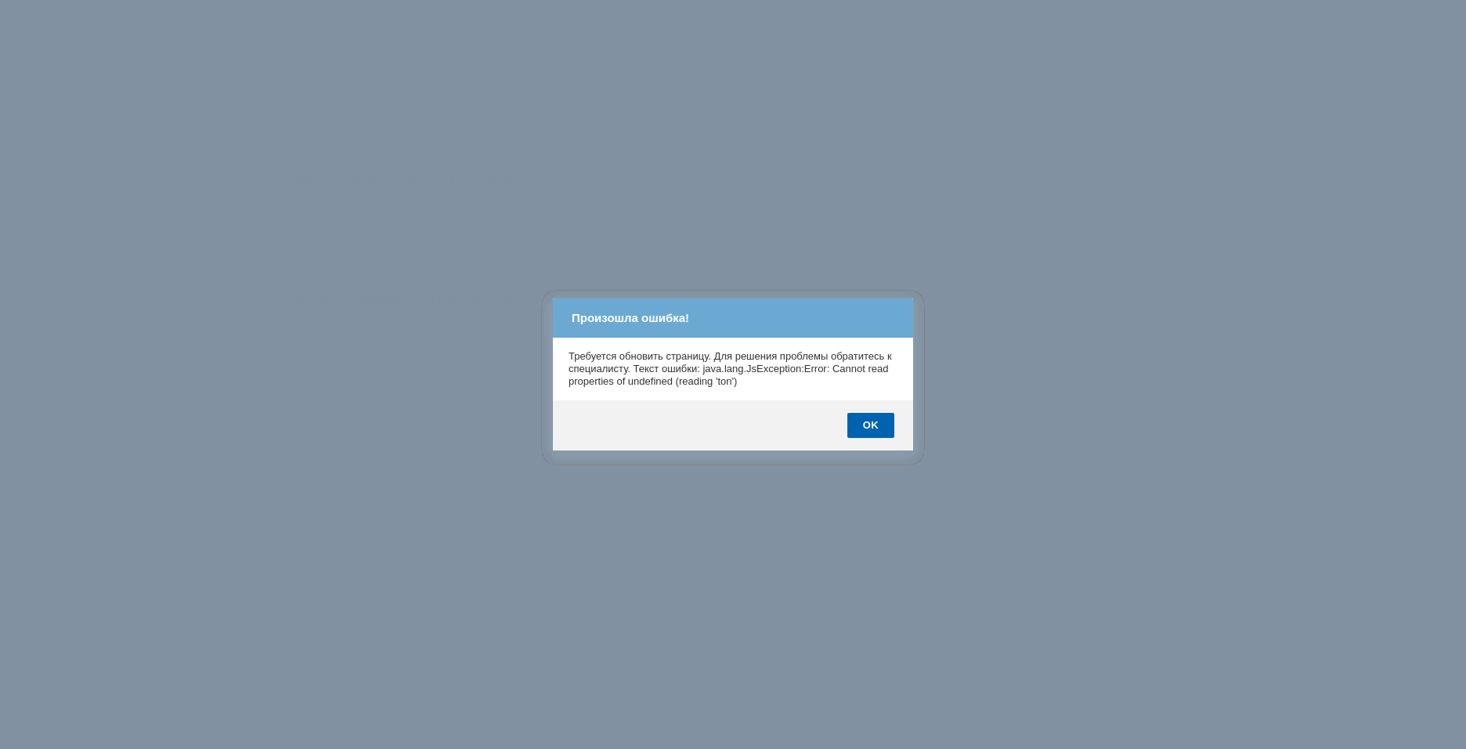
click at [852, 426] on div "OK" at bounding box center [870, 425] width 47 height 25
click at [852, 426] on body "Идет загрузка, пожалуйста, подождите. На домашнюю + Создать заявку Создать 8 Ка…" at bounding box center [733, 374] width 1466 height 749
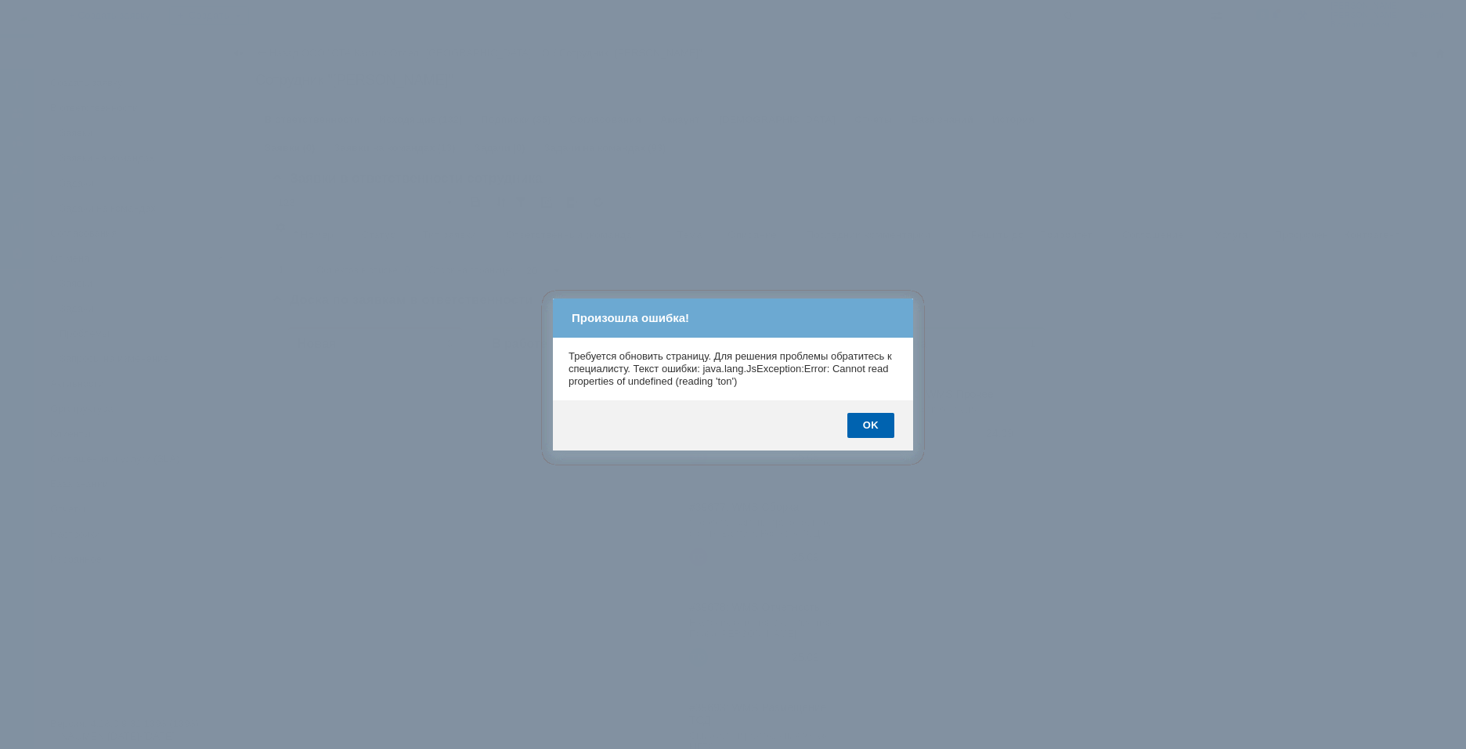
click at [852, 426] on body "Идет загрузка, пожалуйста, подождите. На домашнюю + Создать заявку Создать 8 Ка…" at bounding box center [733, 374] width 1466 height 749
click at [852, 426] on div "OK" at bounding box center [870, 425] width 47 height 25
click at [852, 426] on body "Идет загрузка, пожалуйста, подождите. На домашнюю + Создать заявку Создать 8 Ка…" at bounding box center [733, 374] width 1466 height 749
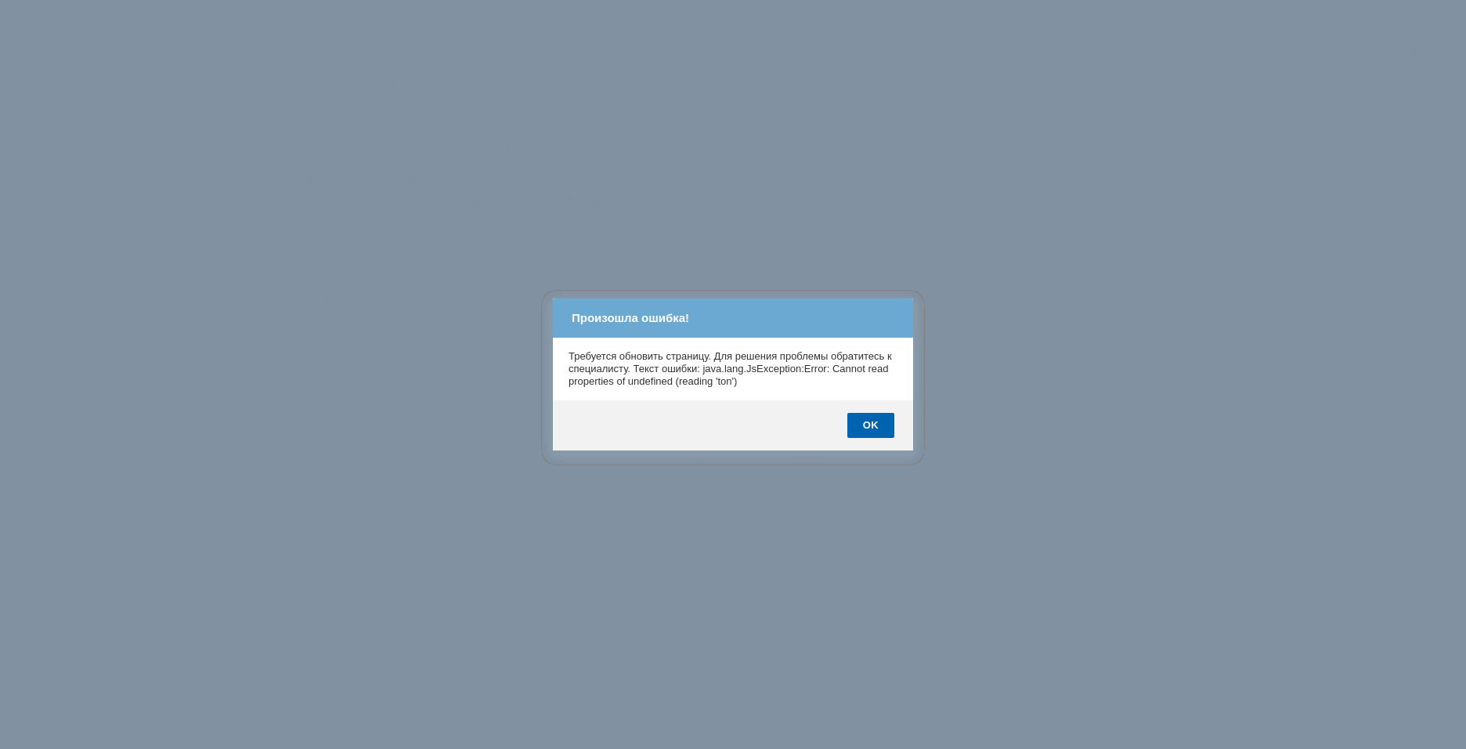
click at [852, 426] on body "Идет загрузка, пожалуйста, подождите. На домашнюю + Создать заявку Создать 8 Ка…" at bounding box center [733, 374] width 1466 height 749
click at [852, 426] on div "OK" at bounding box center [870, 425] width 47 height 25
click at [852, 426] on body "Идет загрузка, пожалуйста, подождите. На домашнюю + Создать заявку Создать 8 Ка…" at bounding box center [733, 374] width 1466 height 749
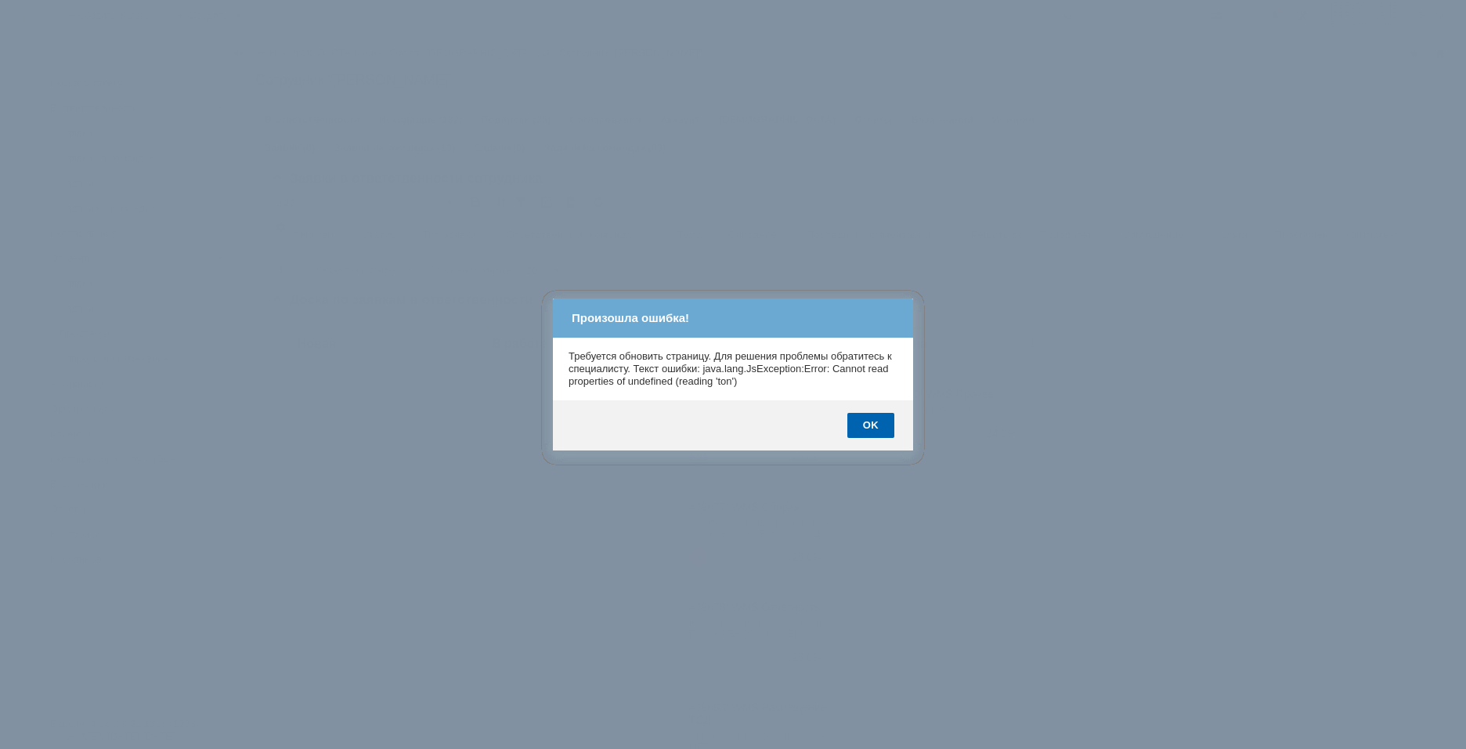
click at [852, 426] on div "OK" at bounding box center [870, 425] width 47 height 25
click at [852, 426] on body "Идет загрузка, пожалуйста, подождите. На домашнюю + Создать заявку Создать 8 Ка…" at bounding box center [733, 374] width 1466 height 749
click at [852, 427] on body "Идет загрузка, пожалуйста, подождите. На домашнюю + Создать заявку Создать 8 Ка…" at bounding box center [733, 374] width 1466 height 749
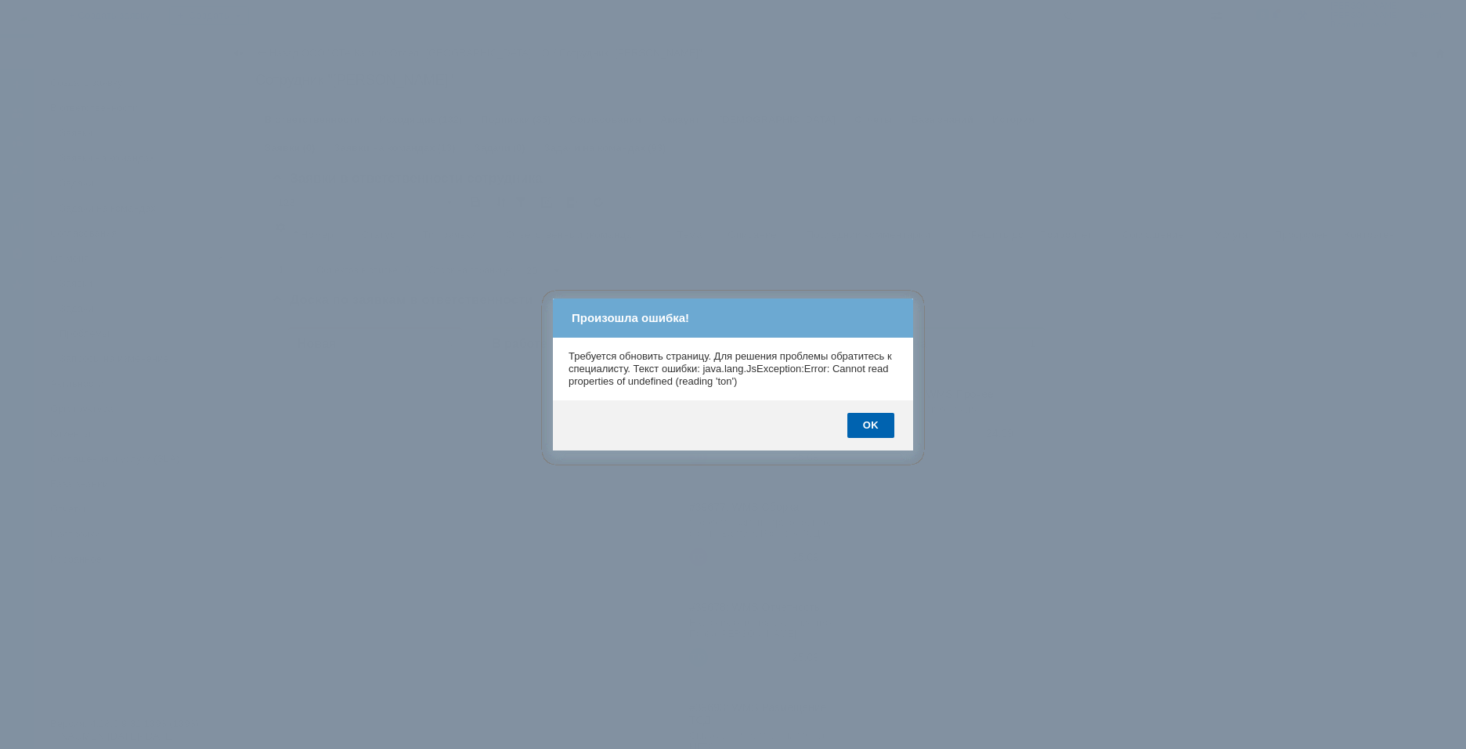
click at [852, 427] on body "Идет загрузка, пожалуйста, подождите. На домашнюю + Создать заявку Создать 8 Ка…" at bounding box center [733, 374] width 1466 height 749
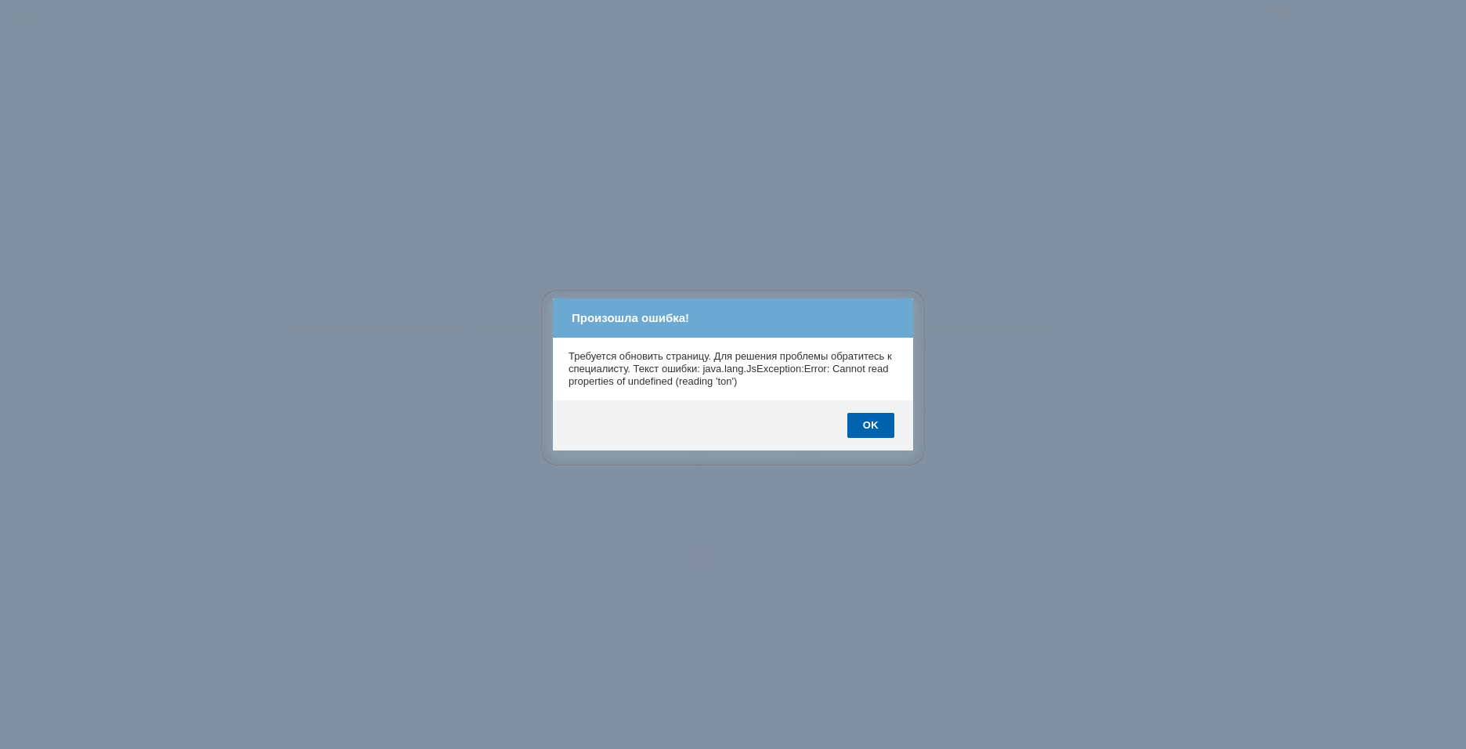
click at [852, 427] on body "Идет загрузка, пожалуйста, подождите. На домашнюю + Создать заявку Создать 8 Ка…" at bounding box center [733, 374] width 1466 height 749
click at [852, 427] on div "OK" at bounding box center [870, 425] width 47 height 25
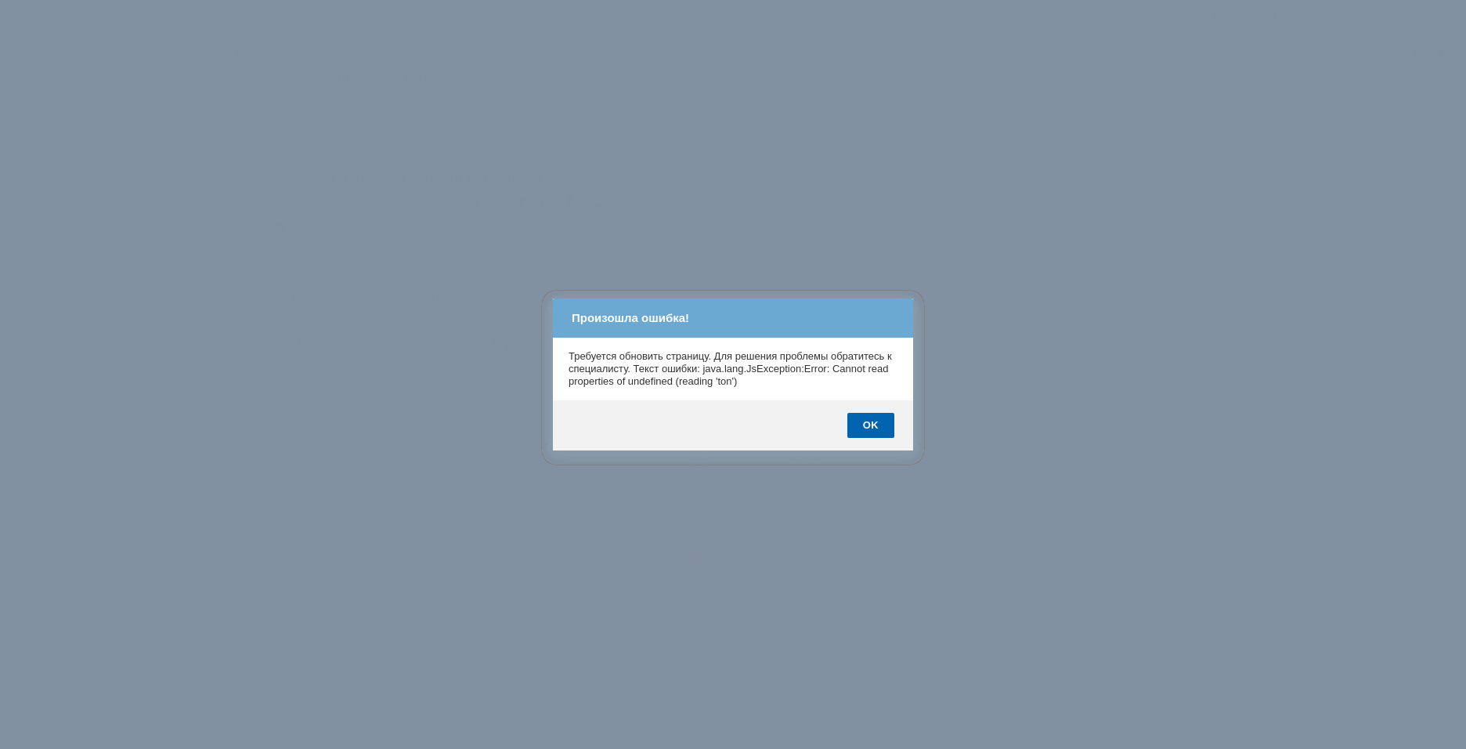
click at [852, 427] on div "OK" at bounding box center [870, 425] width 47 height 25
click at [852, 427] on body "Идет загрузка, пожалуйста, подождите. На домашнюю + Создать заявку Создать 8 Ка…" at bounding box center [733, 374] width 1466 height 749
click at [852, 427] on div "OK" at bounding box center [870, 425] width 47 height 25
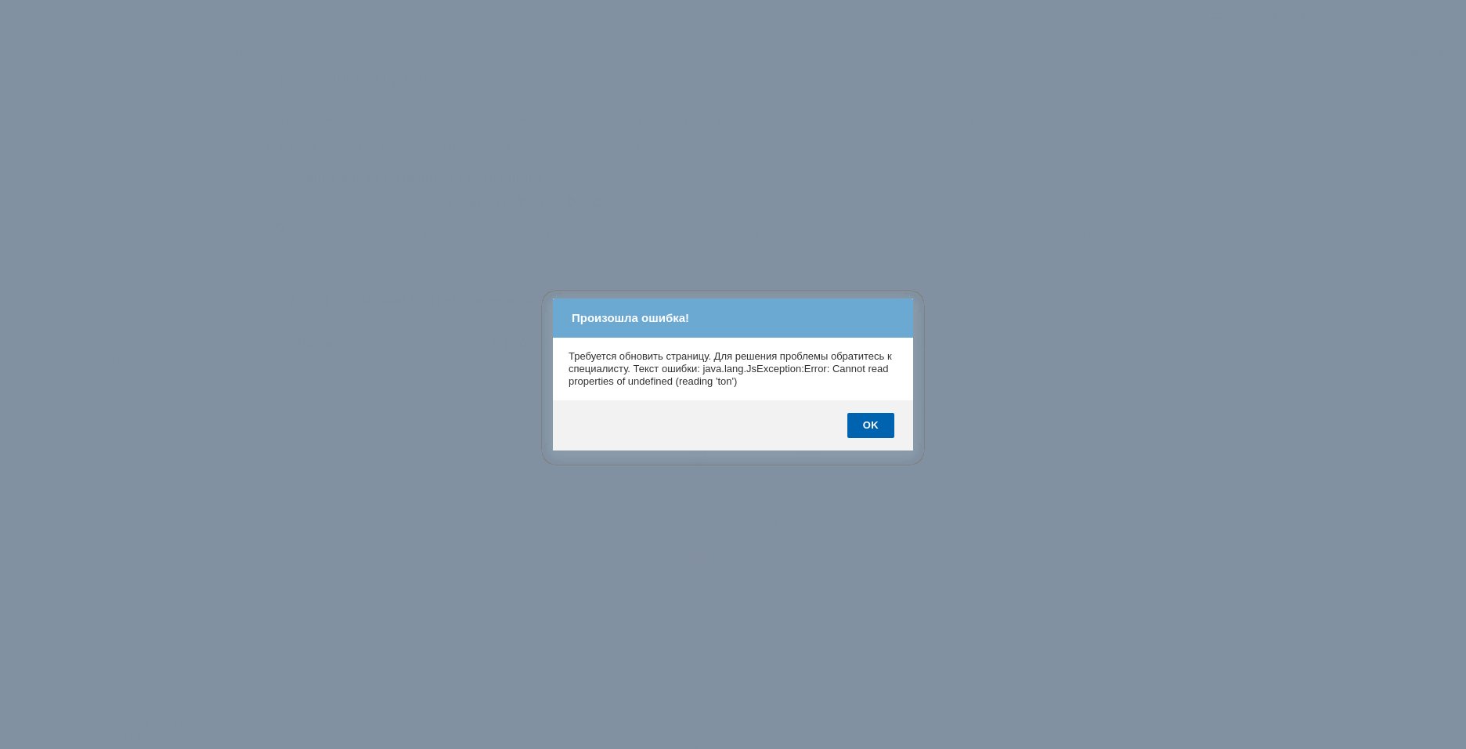
click at [852, 427] on div "OK" at bounding box center [870, 425] width 47 height 25
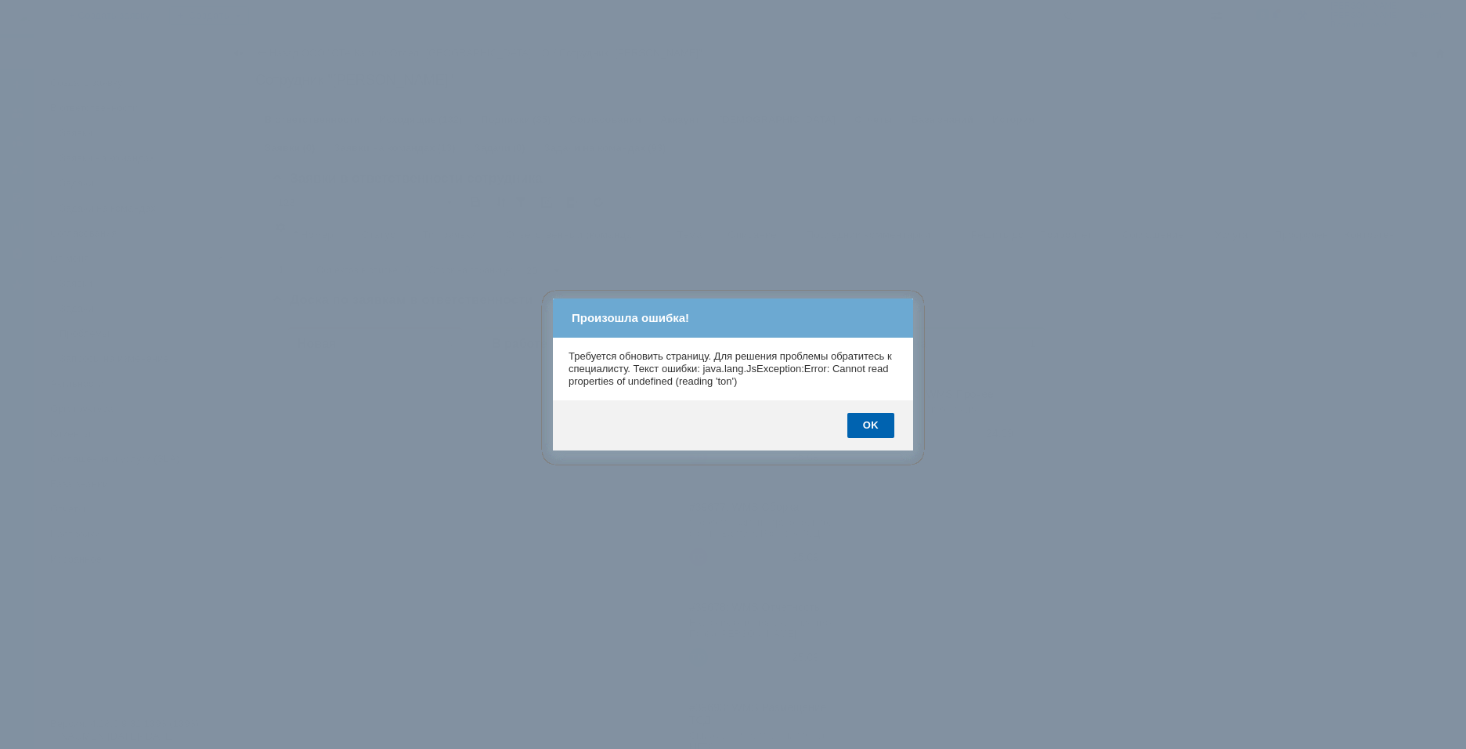
click at [852, 427] on div "OK" at bounding box center [870, 425] width 47 height 25
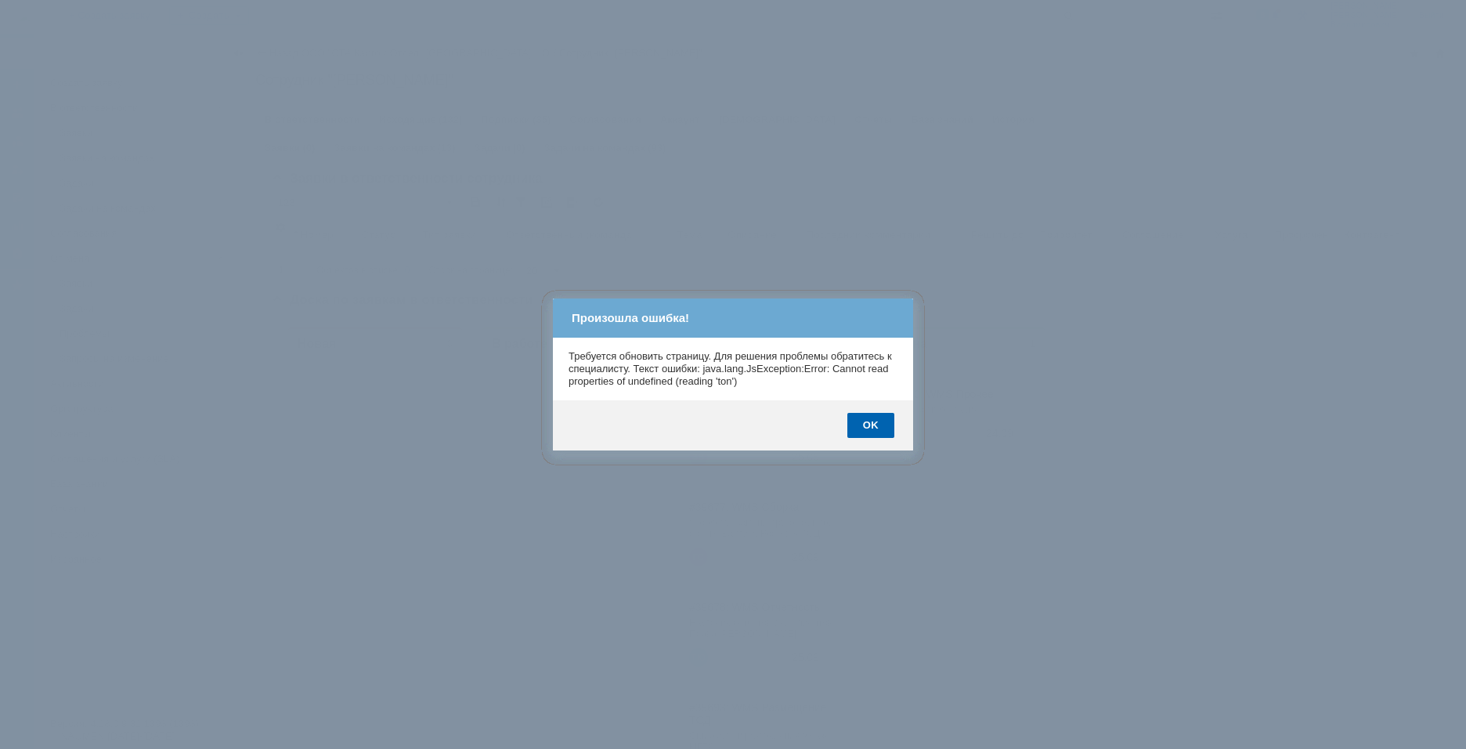
click at [852, 427] on div "OK" at bounding box center [870, 425] width 47 height 25
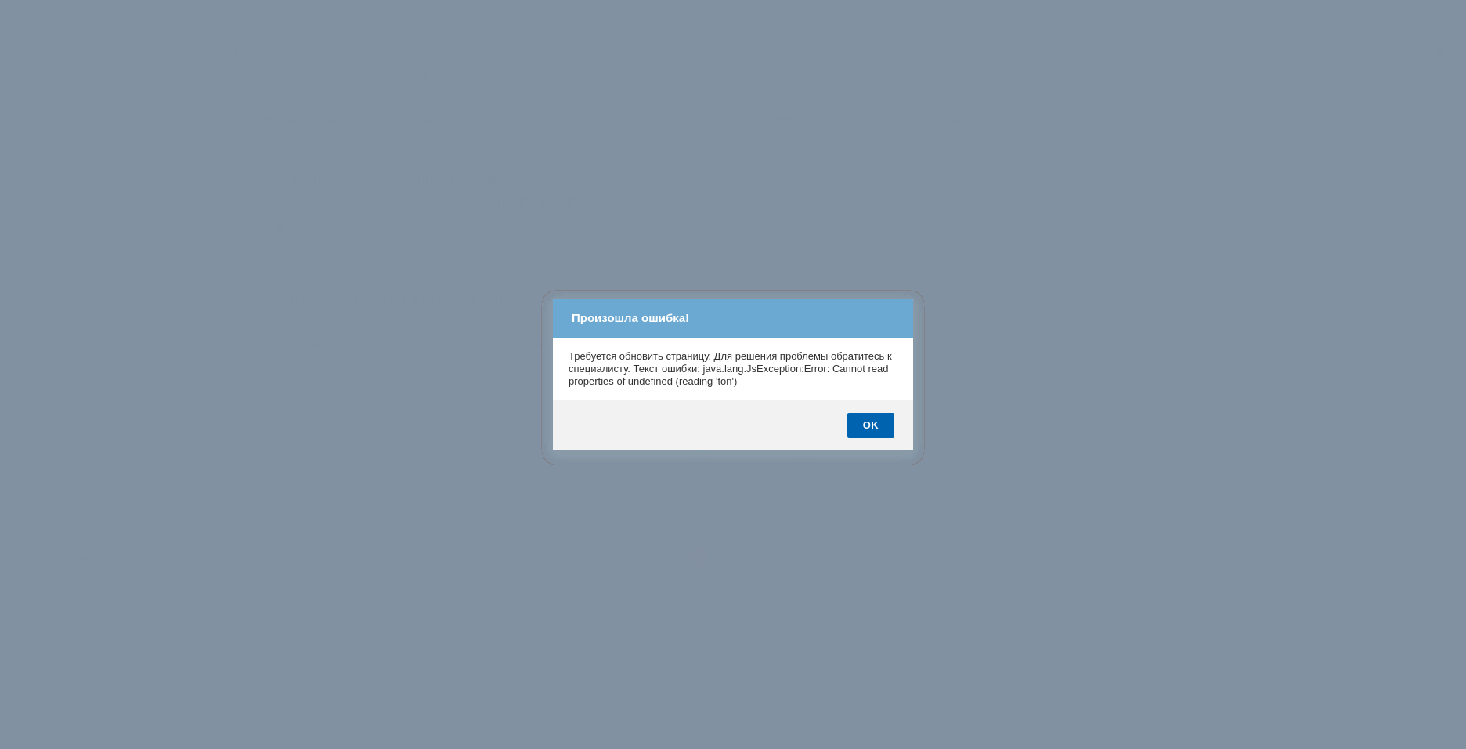
click at [870, 426] on div "OK" at bounding box center [870, 425] width 47 height 25
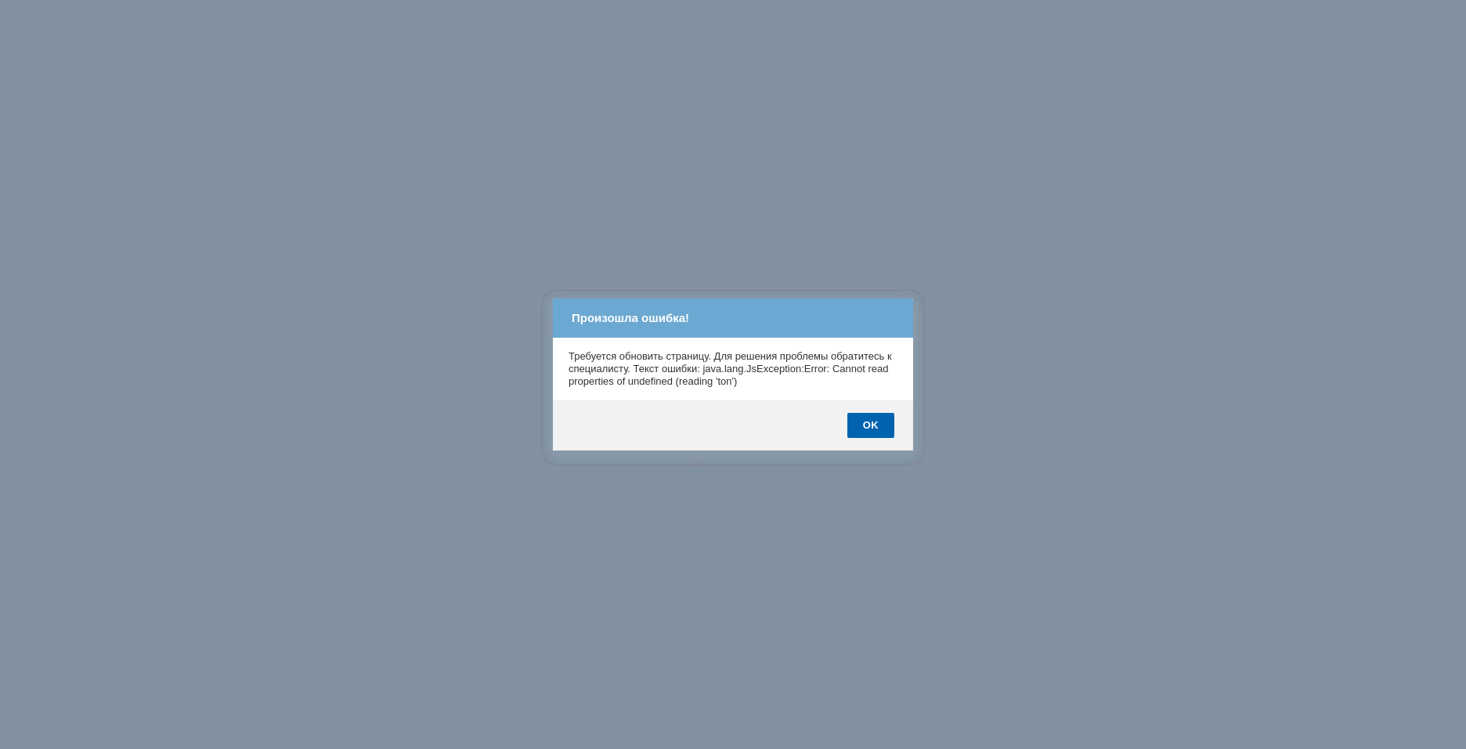
click at [870, 426] on div "OK" at bounding box center [870, 425] width 47 height 25
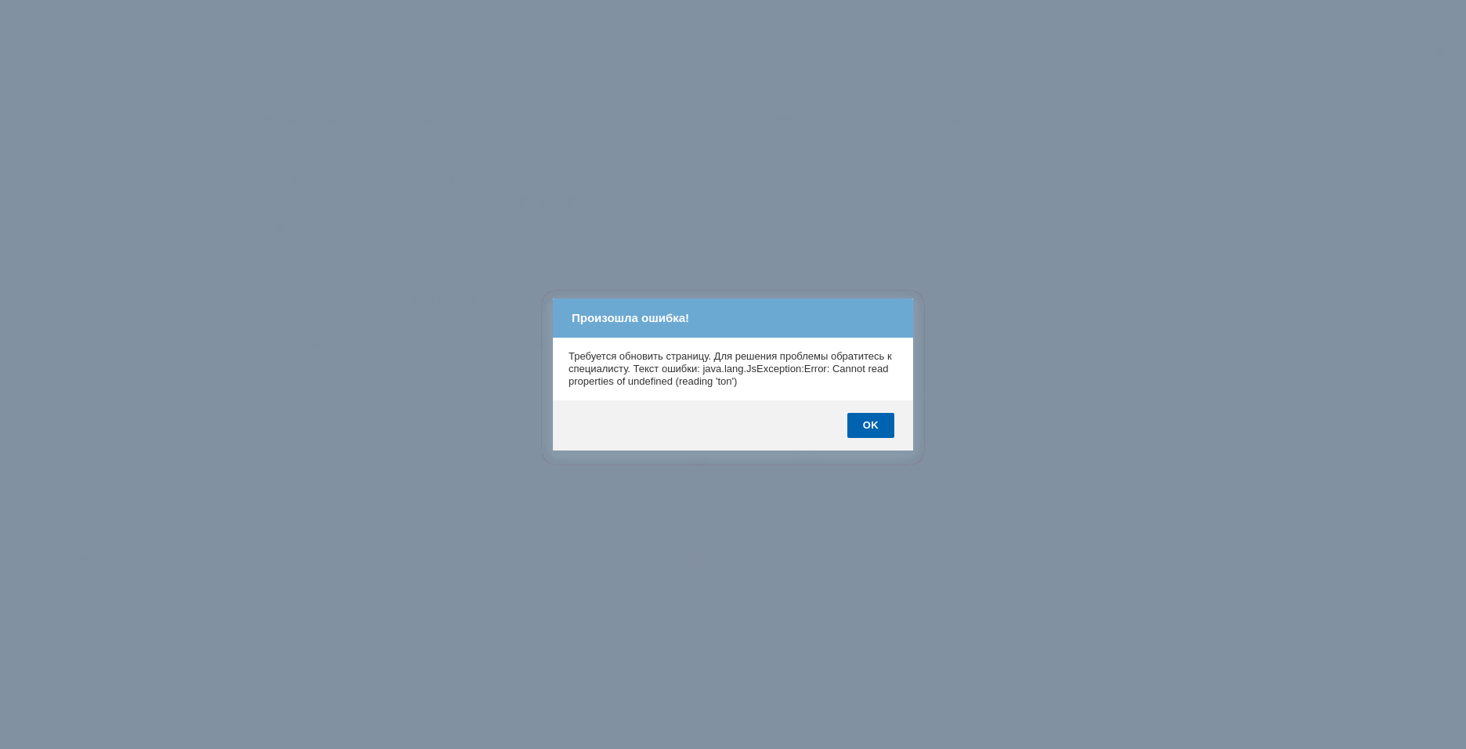
click at [870, 425] on div "OK" at bounding box center [870, 425] width 47 height 25
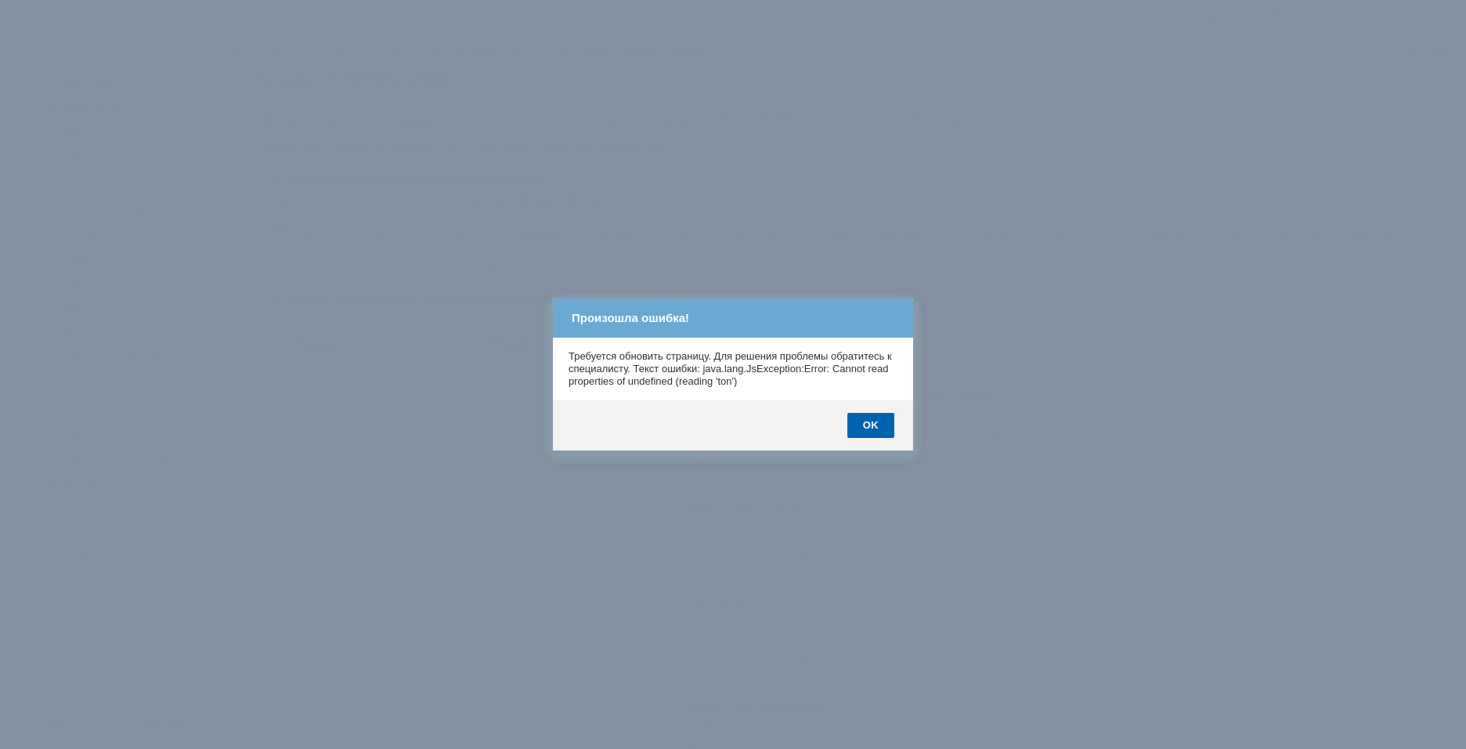
click at [870, 425] on div "OK" at bounding box center [870, 425] width 47 height 25
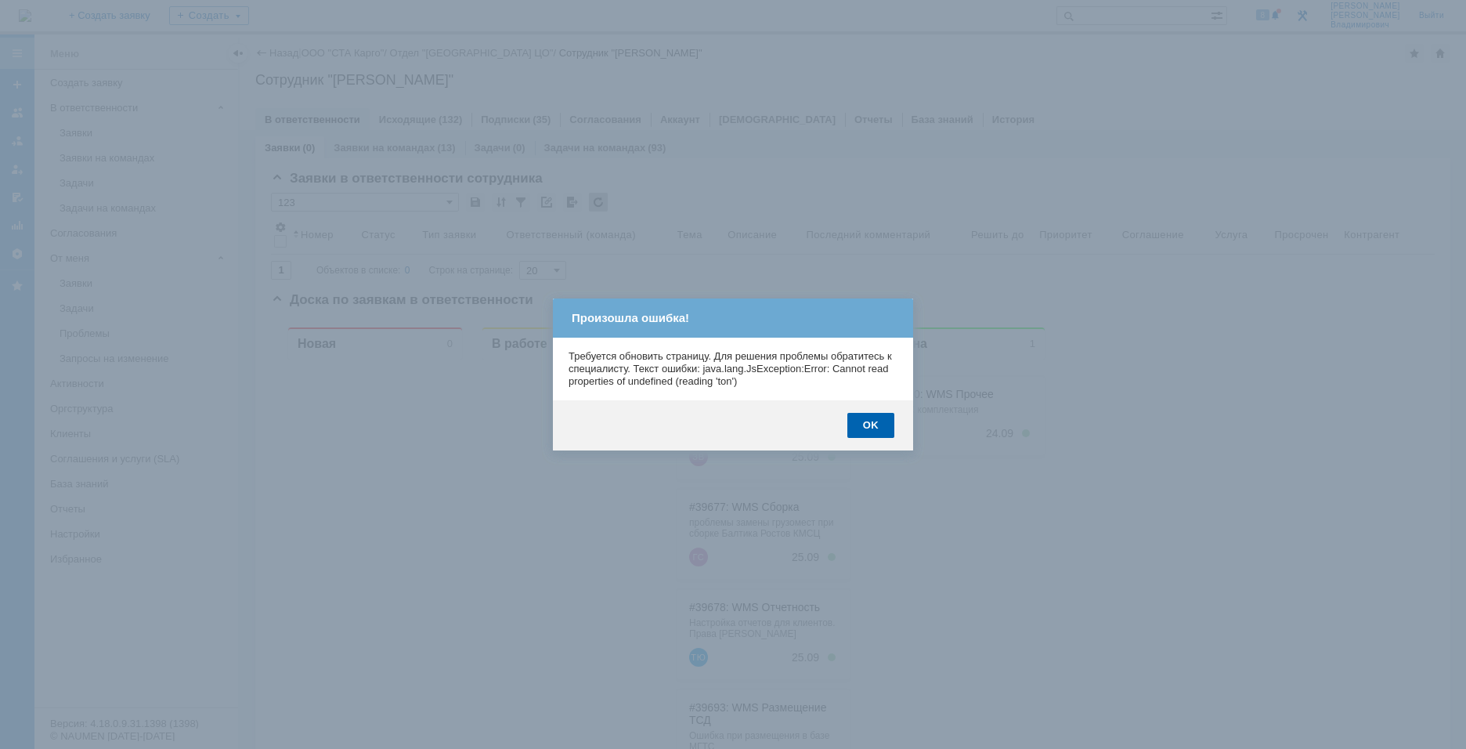
click at [870, 425] on div "OK" at bounding box center [870, 425] width 47 height 25
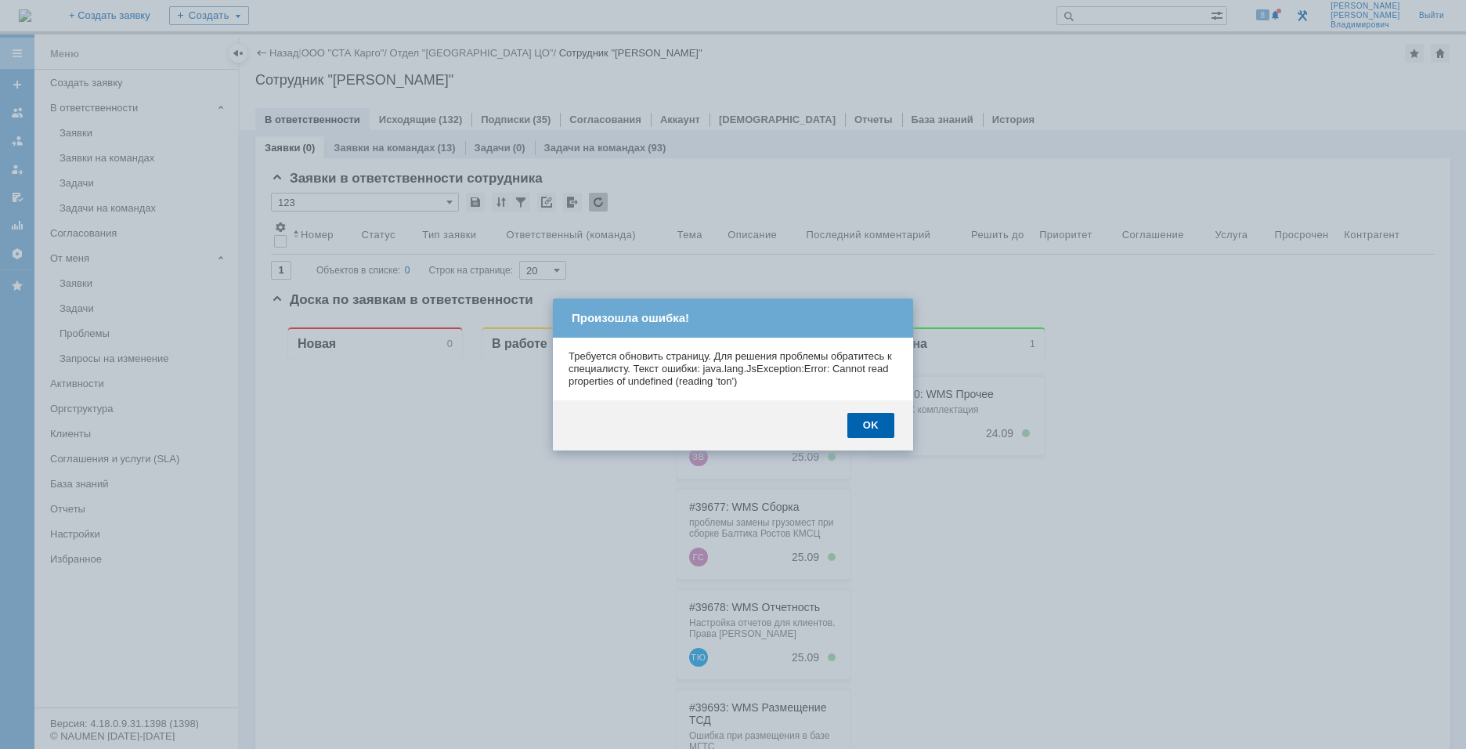
click at [870, 425] on div "OK" at bounding box center [870, 425] width 47 height 25
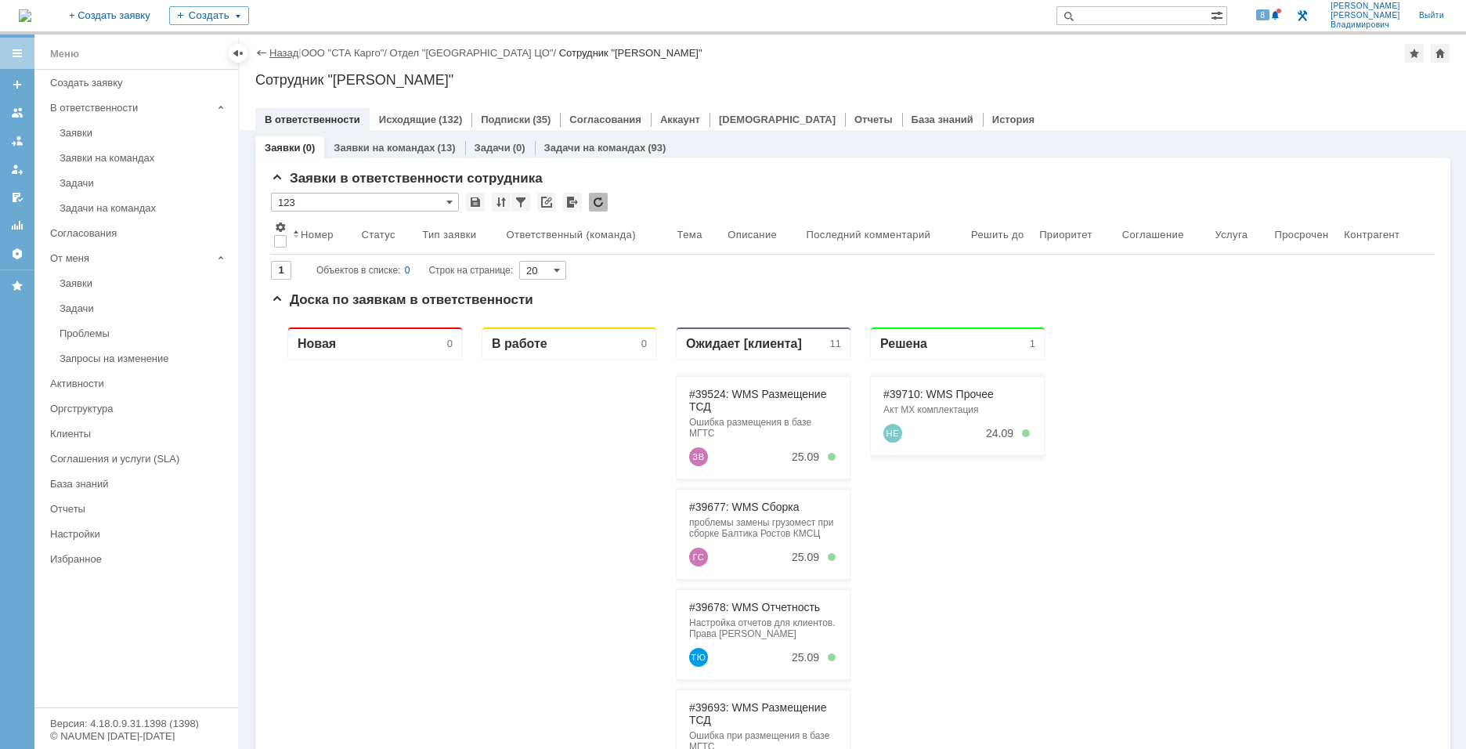
click at [283, 56] on link "Назад" at bounding box center [283, 53] width 29 height 12
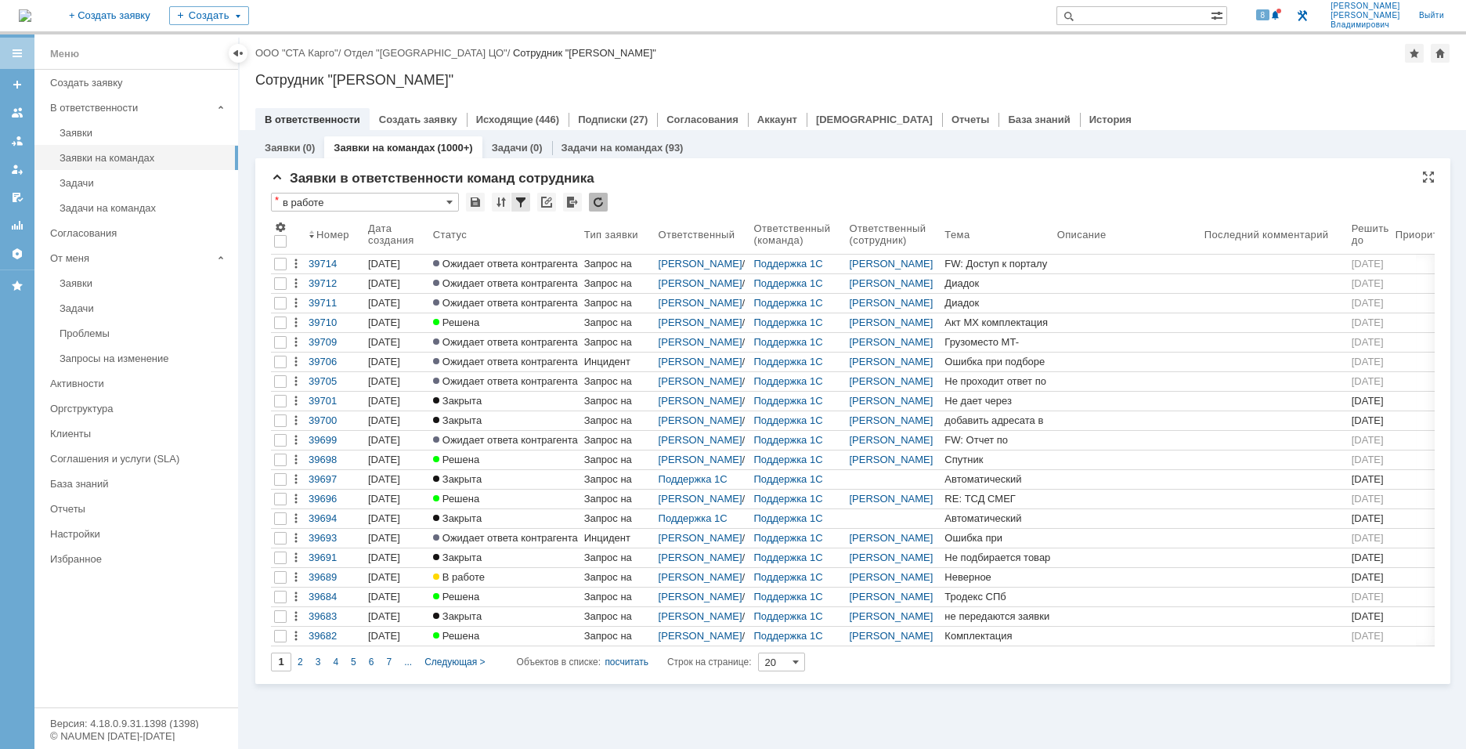
click at [521, 198] on body "Идет загрузка, пожалуйста, подождите. На домашнюю + Создать заявку Создать 8 Ка…" at bounding box center [733, 374] width 1466 height 749
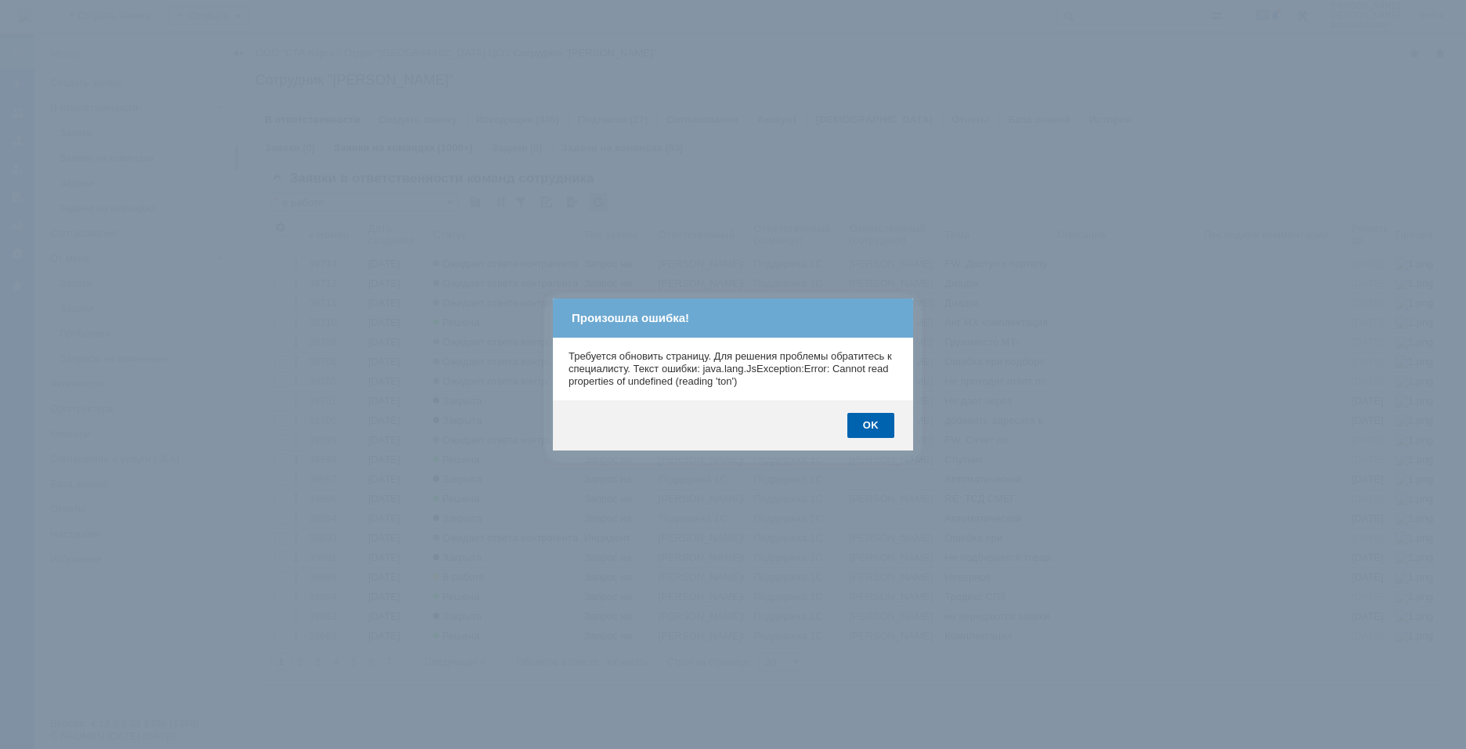
click at [855, 411] on body "Идет загрузка, пожалуйста, подождите. На домашнюю + Создать заявку Создать 8 Ка…" at bounding box center [733, 374] width 1466 height 749
click at [862, 418] on div "OK" at bounding box center [870, 425] width 47 height 25
click at [862, 418] on body "Идет загрузка, пожалуйста, подождите. На домашнюю + Создать заявку Создать 8 Ка…" at bounding box center [733, 374] width 1466 height 749
click at [862, 419] on div "OK" at bounding box center [870, 425] width 47 height 25
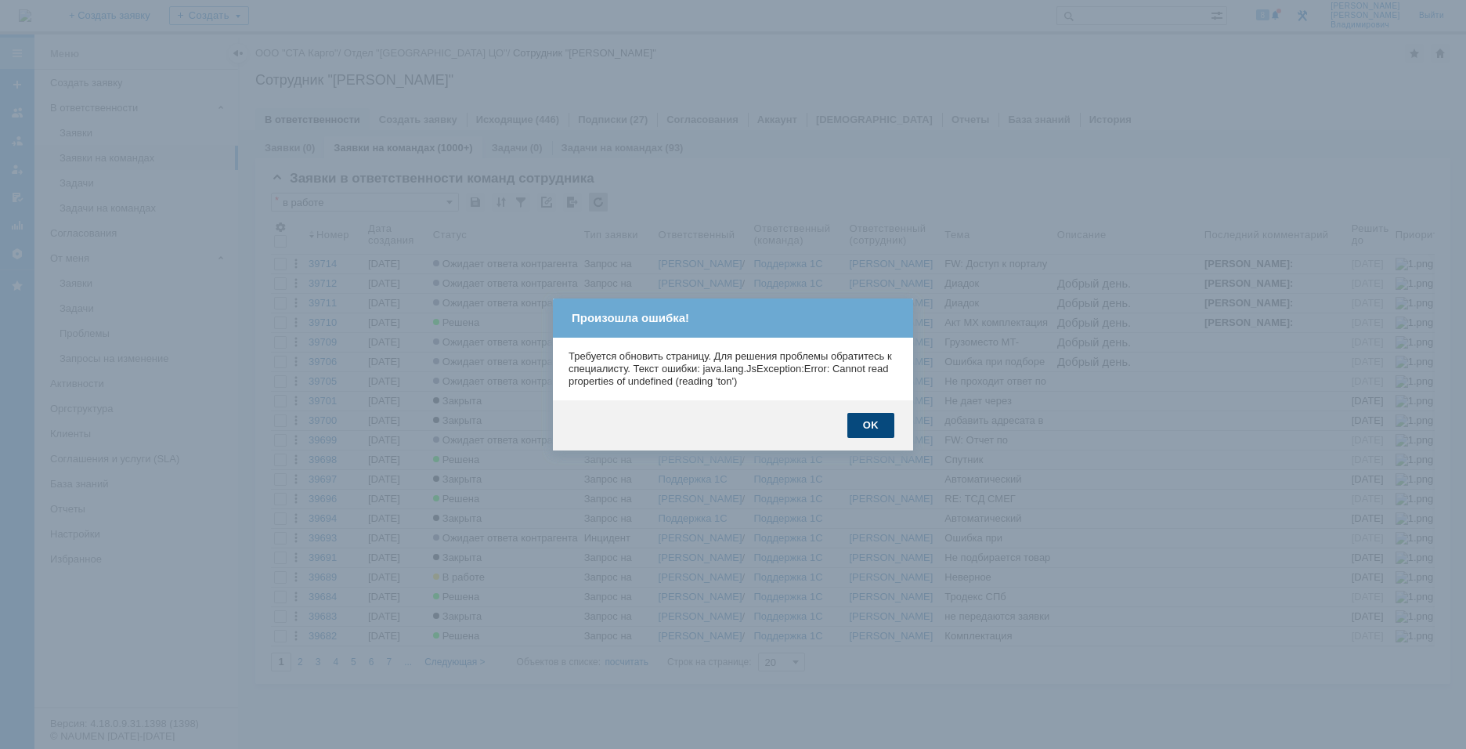
click at [862, 419] on div "OK" at bounding box center [870, 425] width 47 height 25
click at [862, 419] on body "Идет загрузка, пожалуйста, подождите. На домашнюю + Создать заявку Создать 8 Ка…" at bounding box center [733, 374] width 1466 height 749
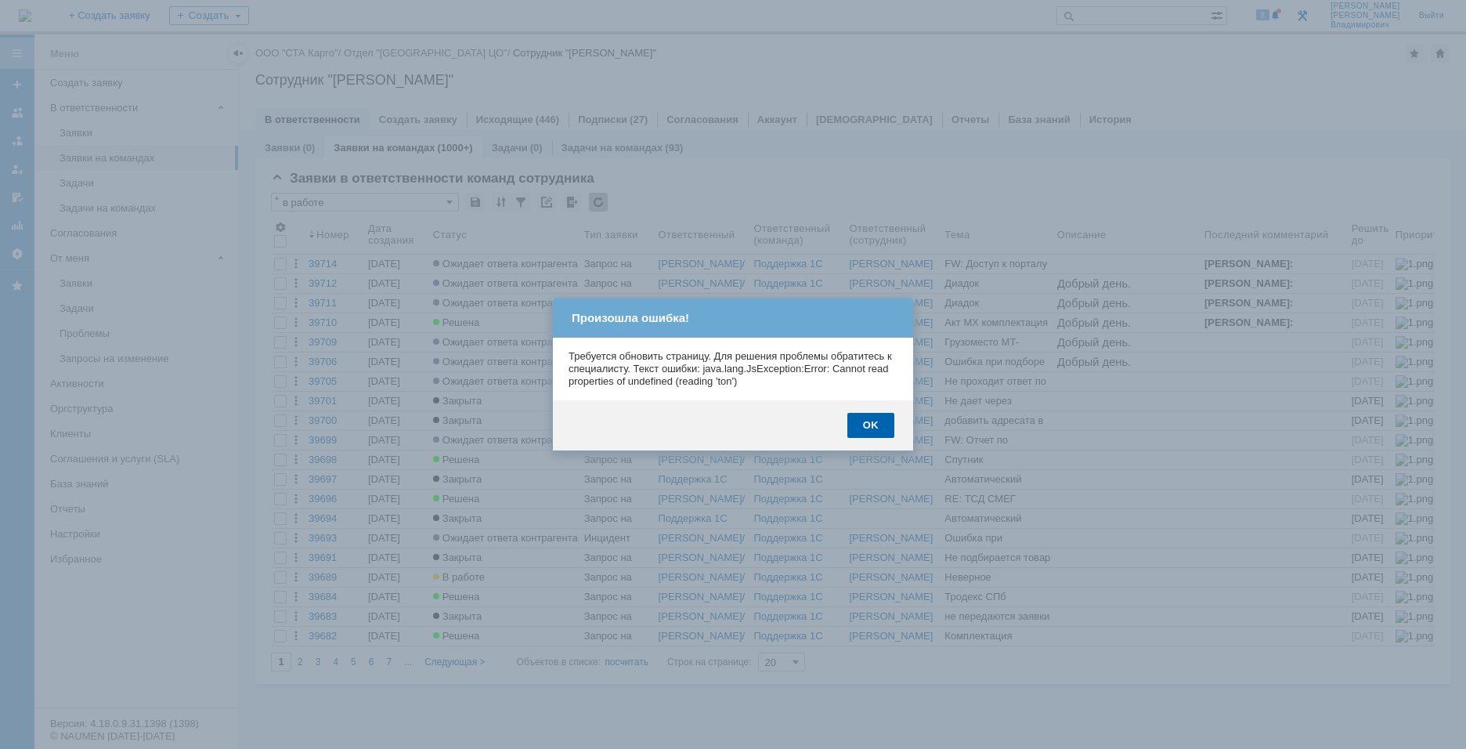
click at [861, 420] on div "OK" at bounding box center [870, 425] width 47 height 25
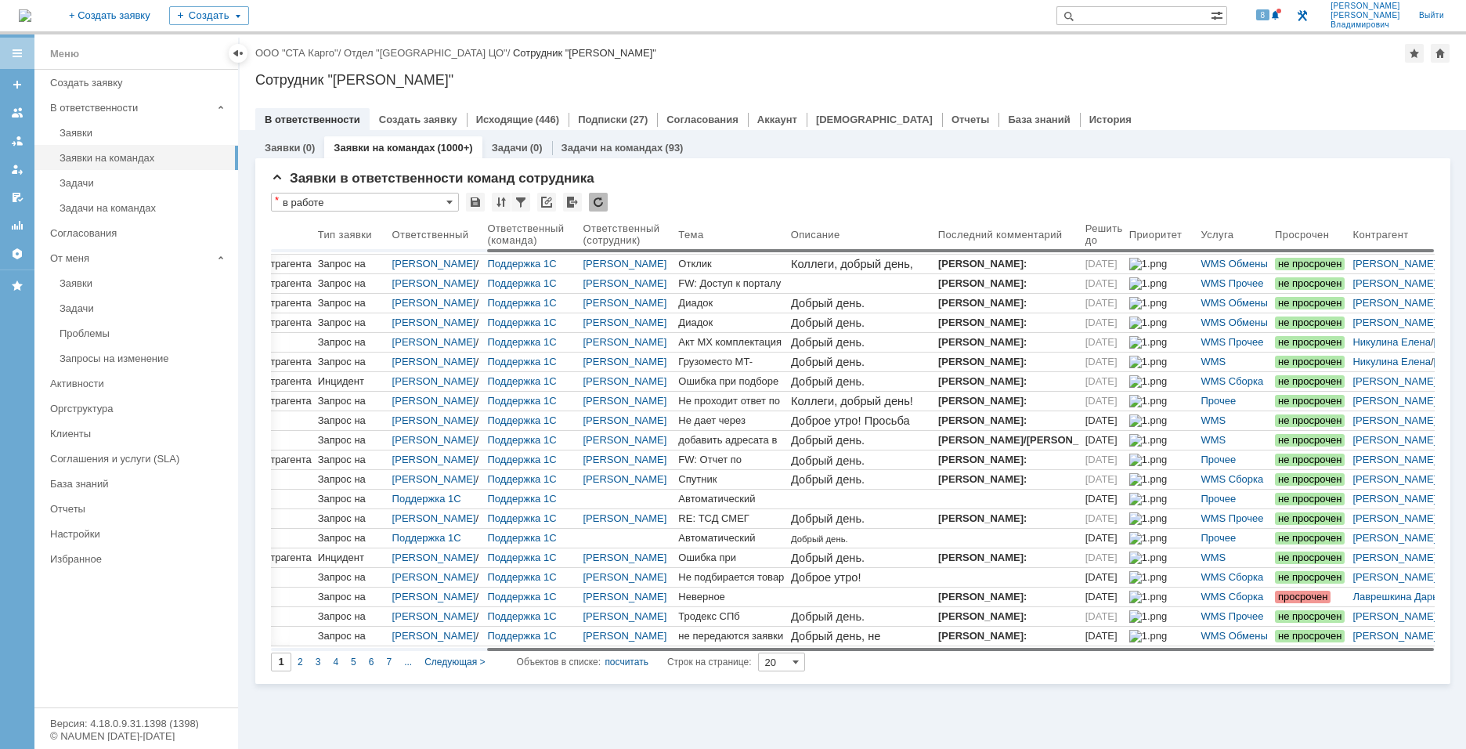
drag, startPoint x: 747, startPoint y: 648, endPoint x: 1011, endPoint y: 658, distance: 264.0
click at [1011, 658] on body "Идет загрузка, пожалуйста, подождите. На домашнюю + Создать заявку Создать 8 Ка…" at bounding box center [733, 374] width 1466 height 749
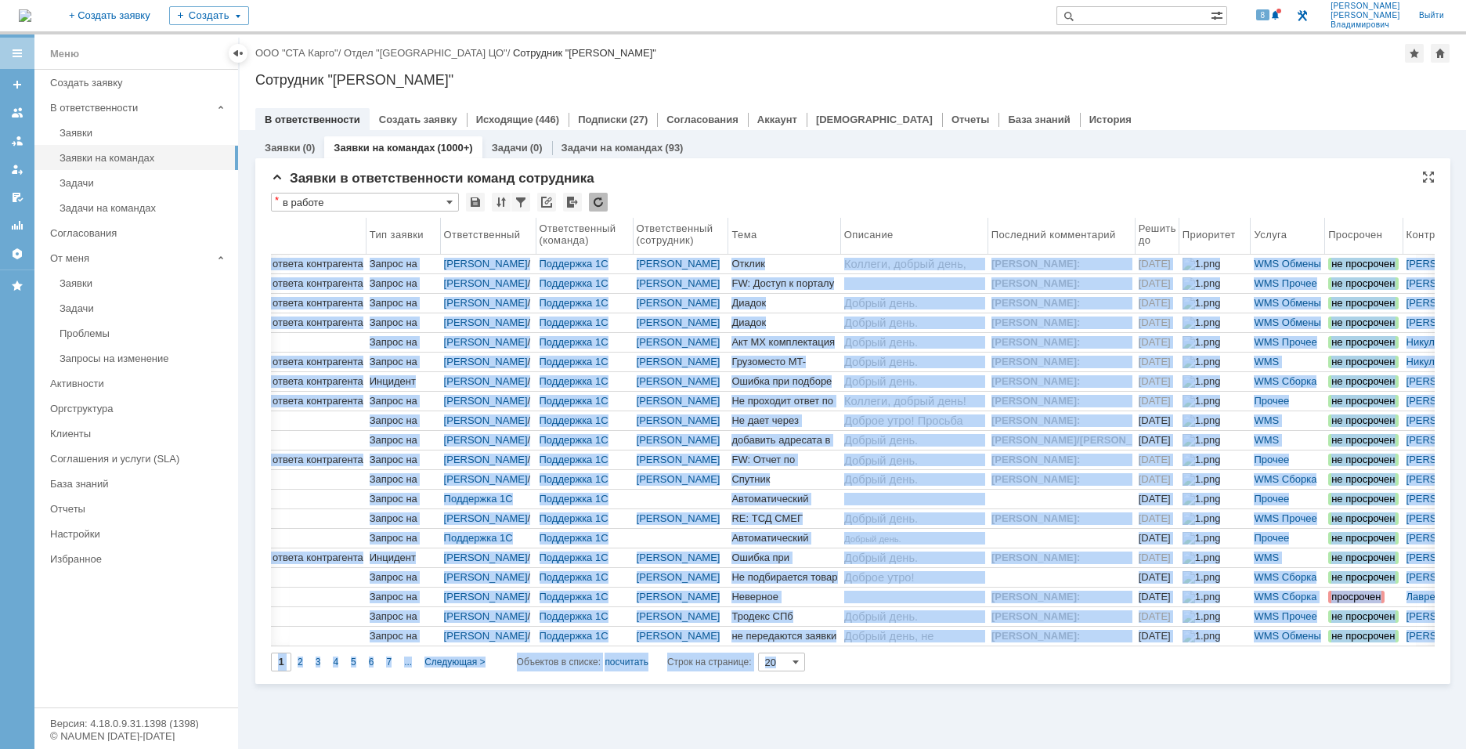
drag, startPoint x: 1387, startPoint y: 236, endPoint x: 768, endPoint y: 217, distance: 618.8
click at [642, 265] on body "Идет загрузка, пожалуйста, подождите. На домашнюю + Создать заявку Создать 8 Ка…" at bounding box center [733, 374] width 1466 height 749
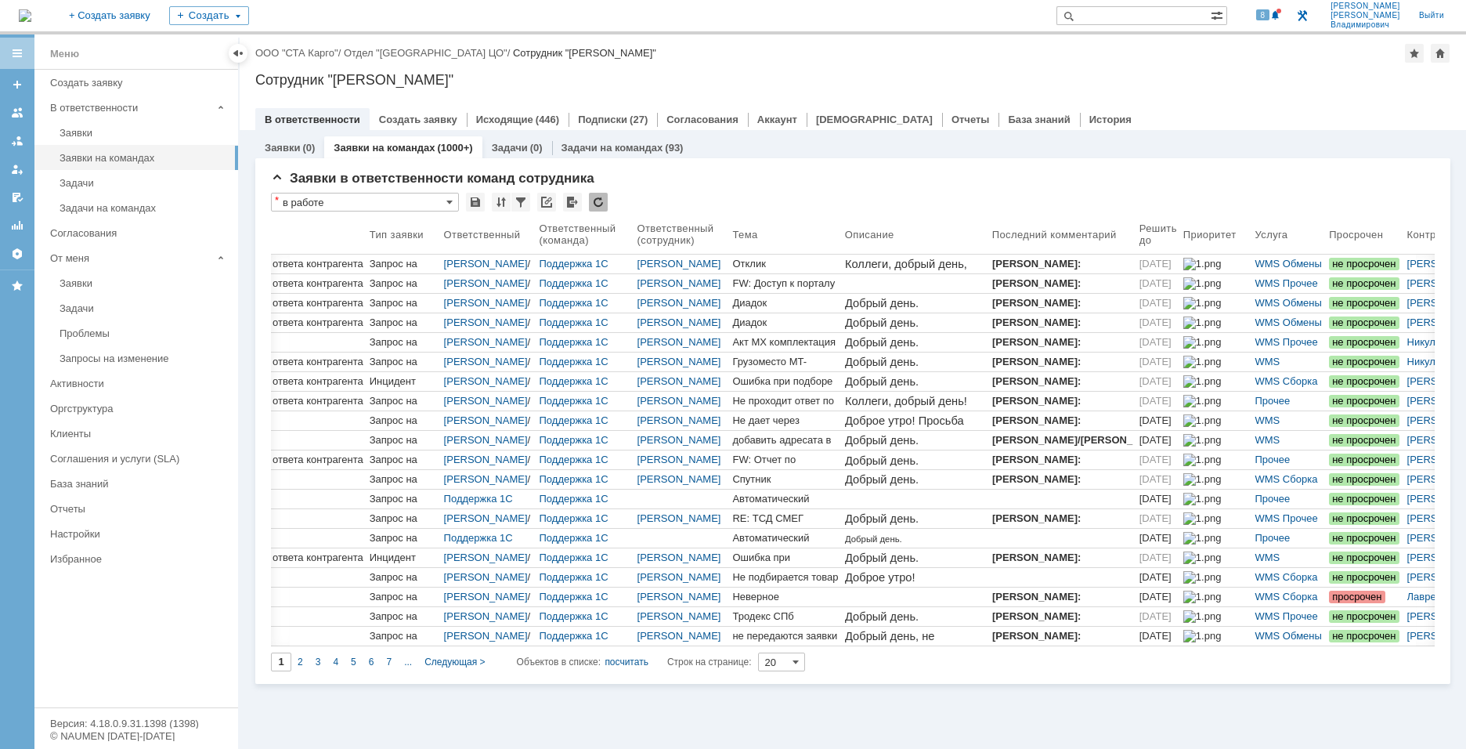
click at [886, 158] on div "Заявки в ответственности команд сотрудника * в работе Результаты поиска: 1 2 3 …" at bounding box center [852, 420] width 1195 height 525
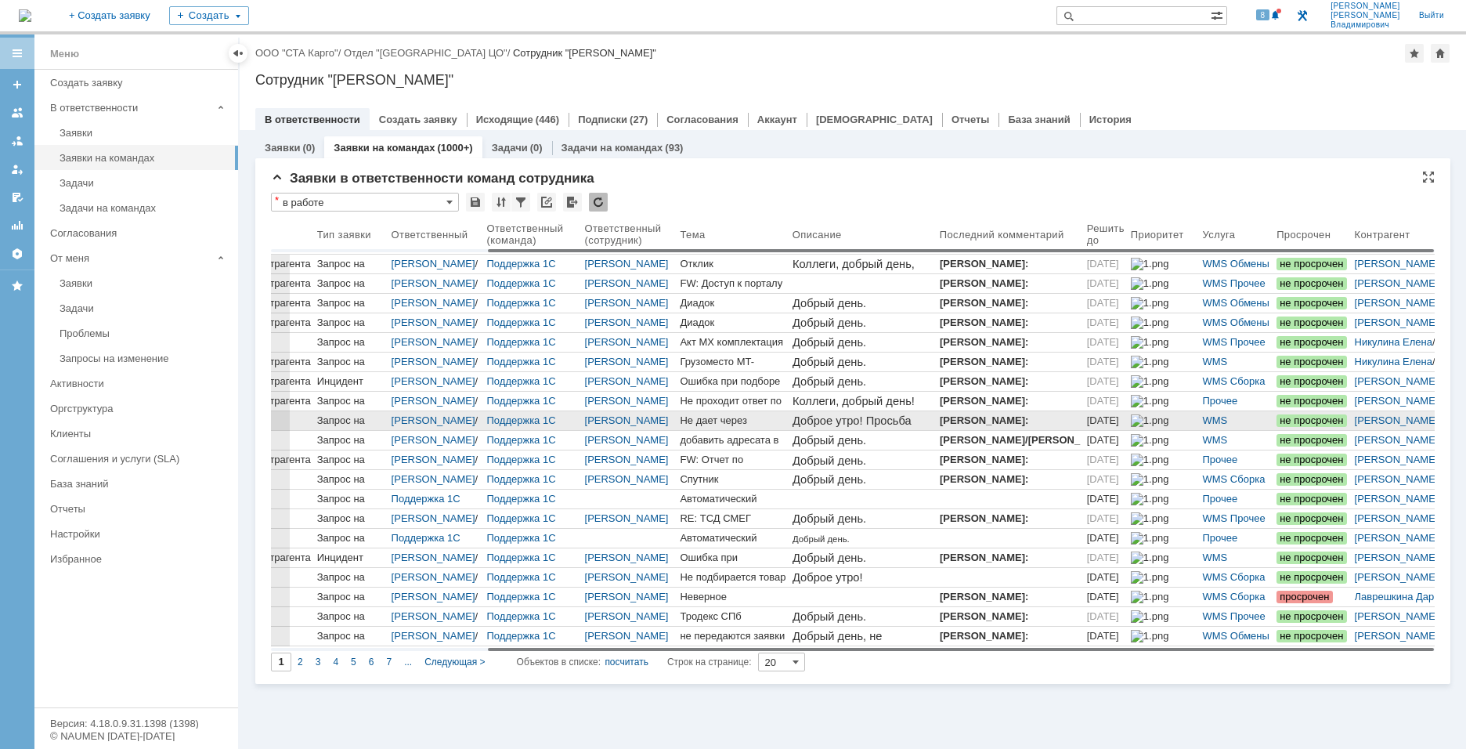
drag, startPoint x: 598, startPoint y: 648, endPoint x: 1124, endPoint y: 428, distance: 570.0
click at [803, 672] on body "Идет загрузка, пожалуйста, подождите. На домашнюю + Создать заявку Создать 8 Ка…" at bounding box center [733, 374] width 1466 height 749
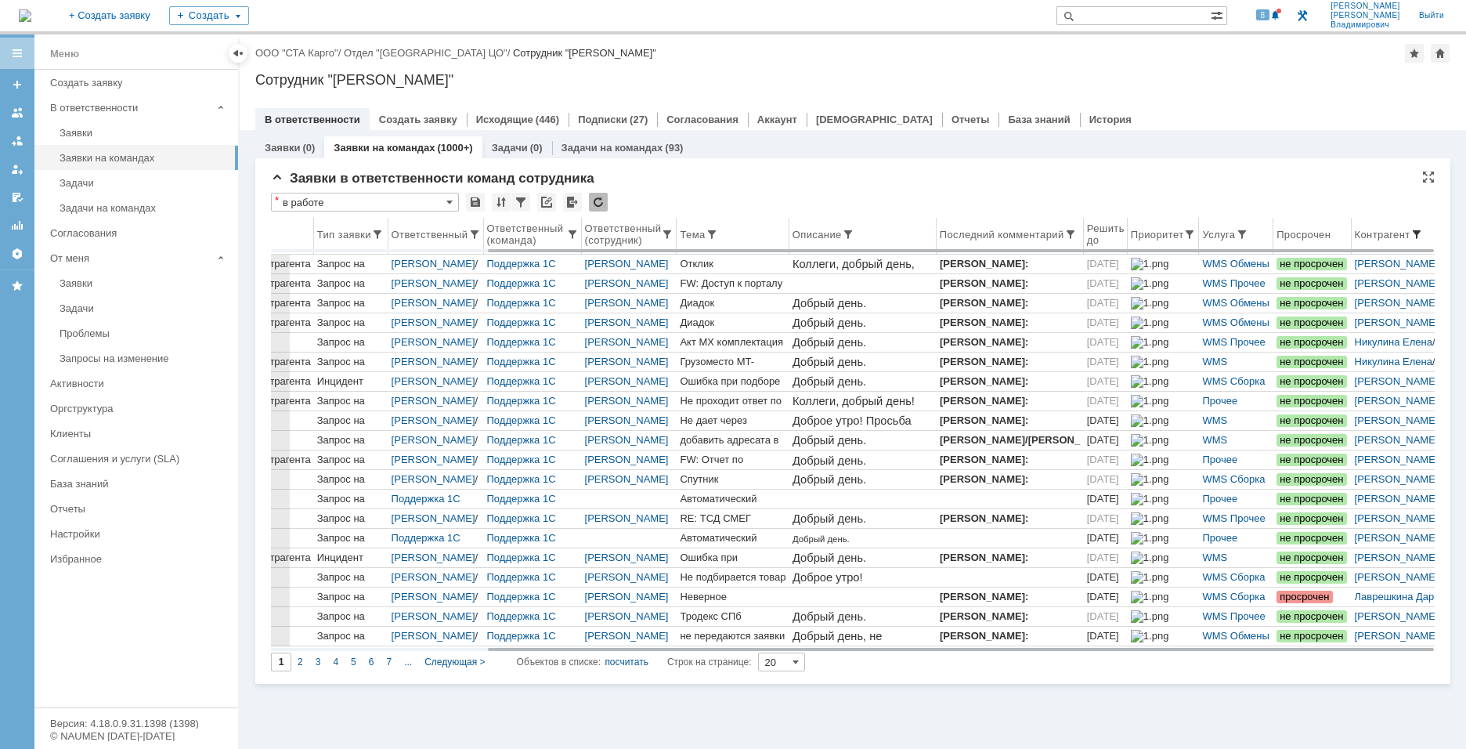
click at [1422, 236] on span at bounding box center [1416, 234] width 13 height 13
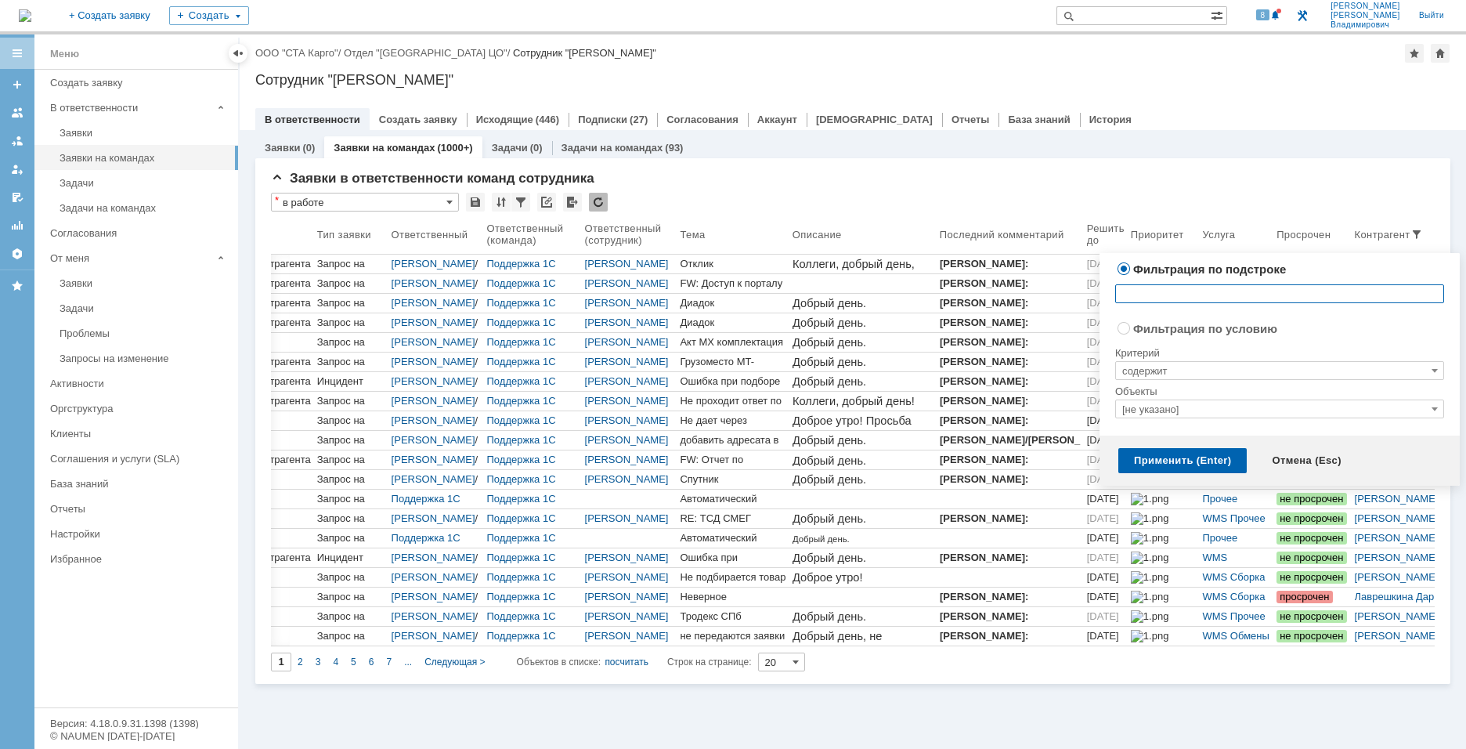
click at [1157, 160] on div "Заявки в ответственности команд сотрудника * в работе Результаты поиска: 1 2 3 …" at bounding box center [852, 420] width 1195 height 525
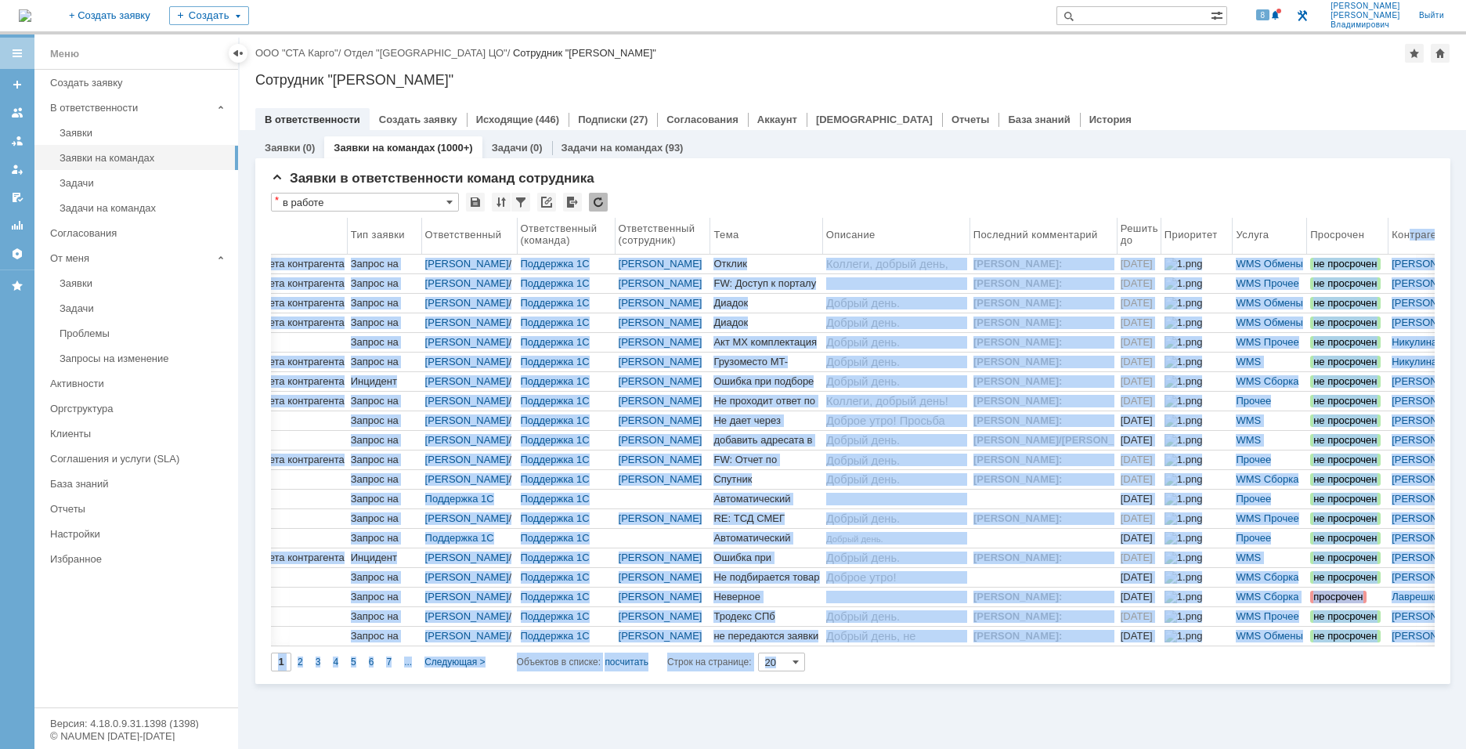
drag, startPoint x: 1376, startPoint y: 236, endPoint x: 1389, endPoint y: 240, distance: 13.7
click at [1389, 240] on body "Идет загрузка, пожалуйста, подождите. На домашнюю + Создать заявку Создать 8 Ка…" at bounding box center [733, 374] width 1466 height 749
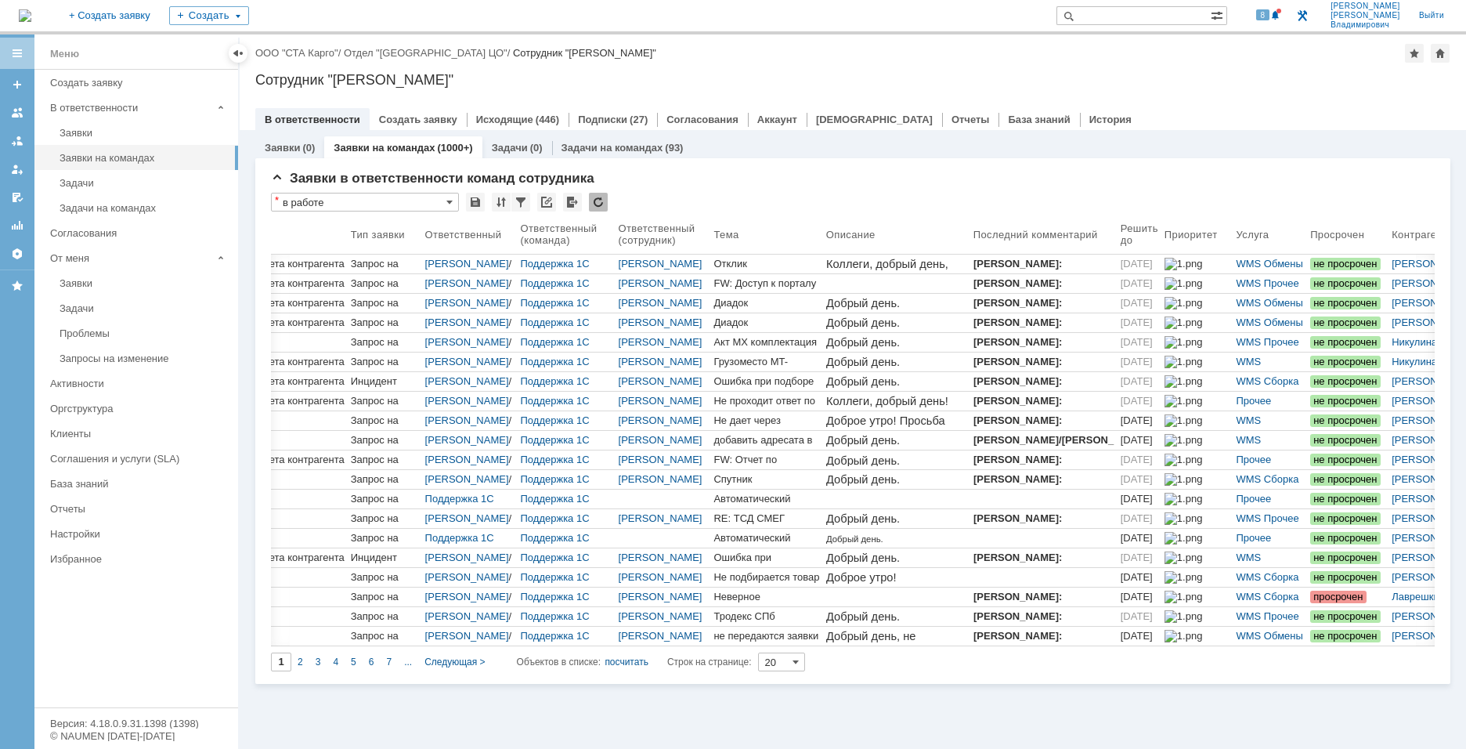
click at [1329, 143] on div "Заявки (0) Заявки на командах (1000+) Задачи (0) Задачи на командах (93)" at bounding box center [852, 147] width 1195 height 22
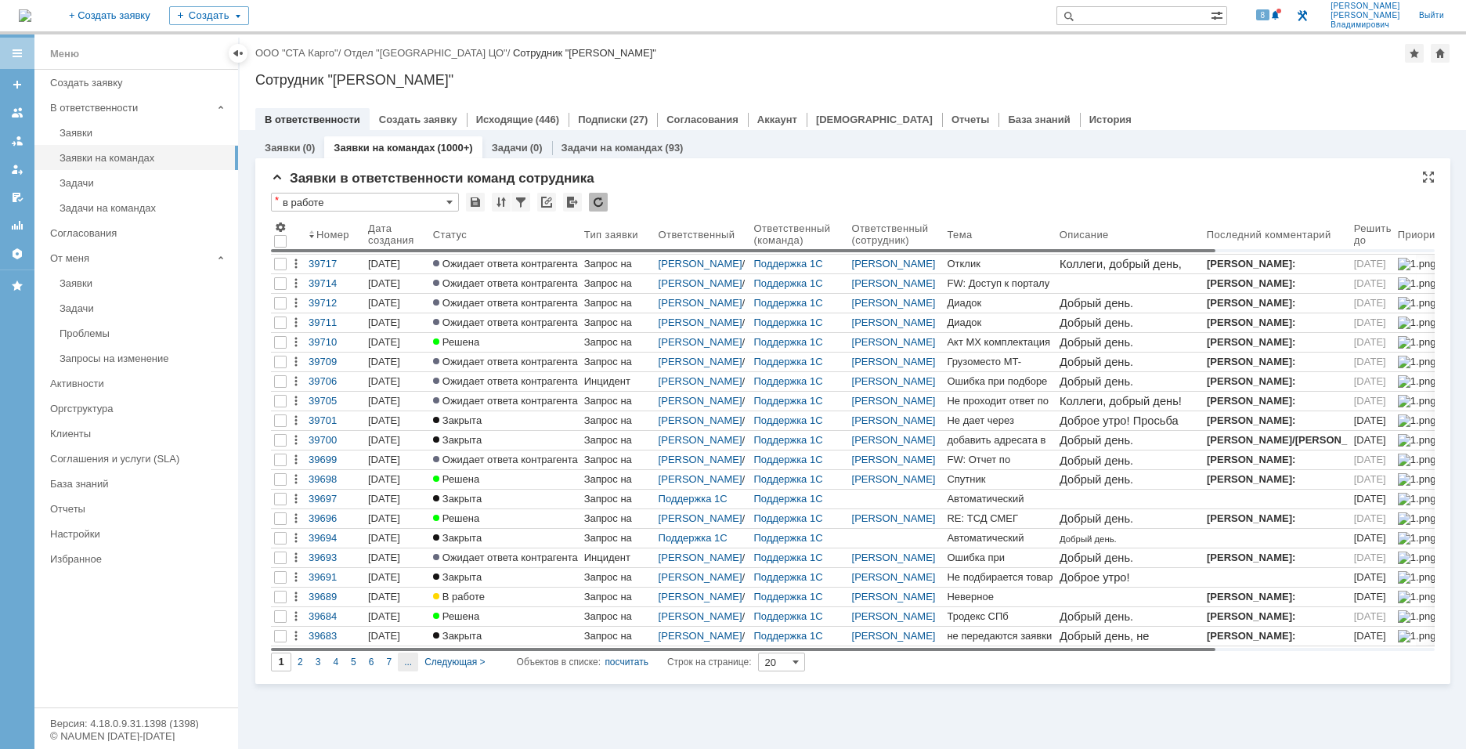
drag, startPoint x: 667, startPoint y: 644, endPoint x: 401, endPoint y: 666, distance: 267.0
click at [402, 669] on body "Идет загрузка, пожалуйста, подождите. На домашнюю + Создать заявку Создать 8 Ка…" at bounding box center [733, 374] width 1466 height 749
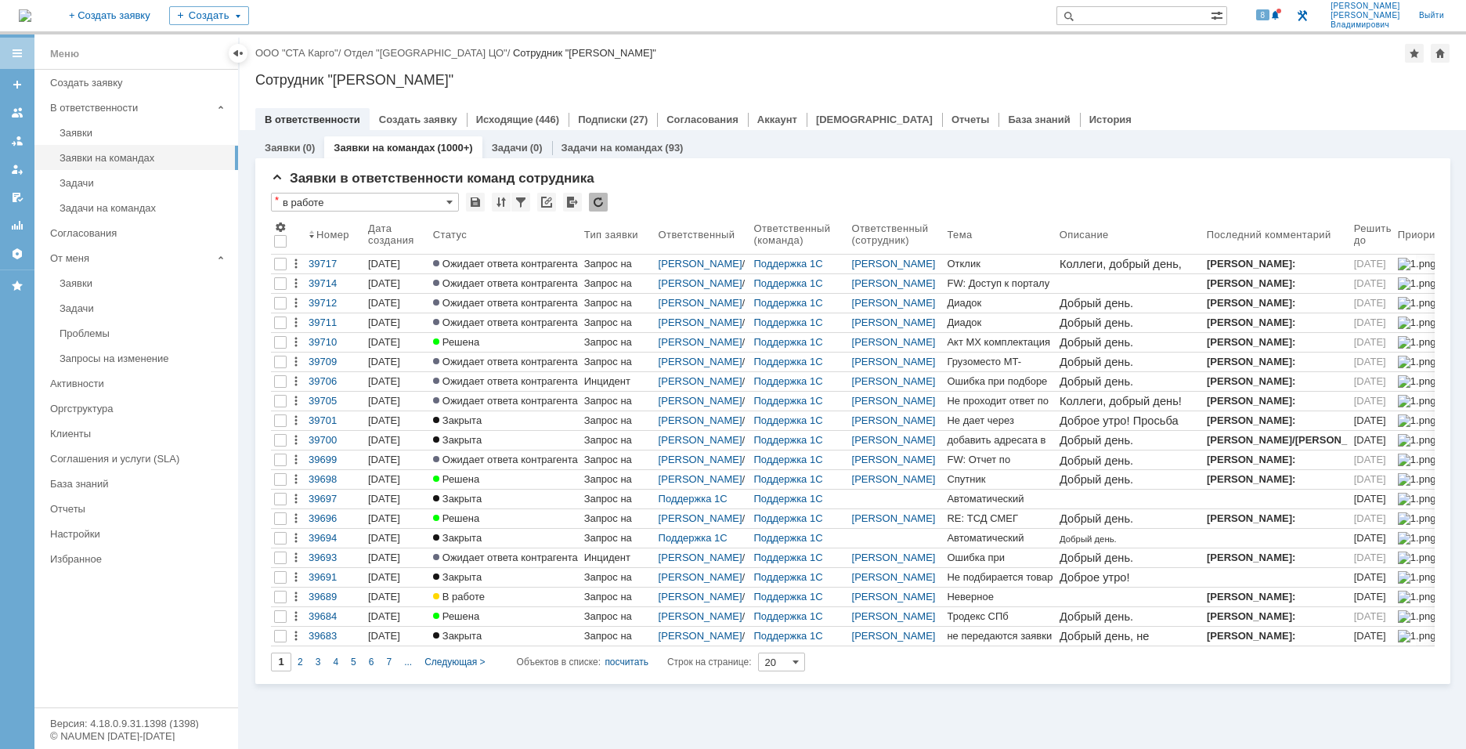
click at [1152, 102] on div at bounding box center [852, 103] width 1195 height 13
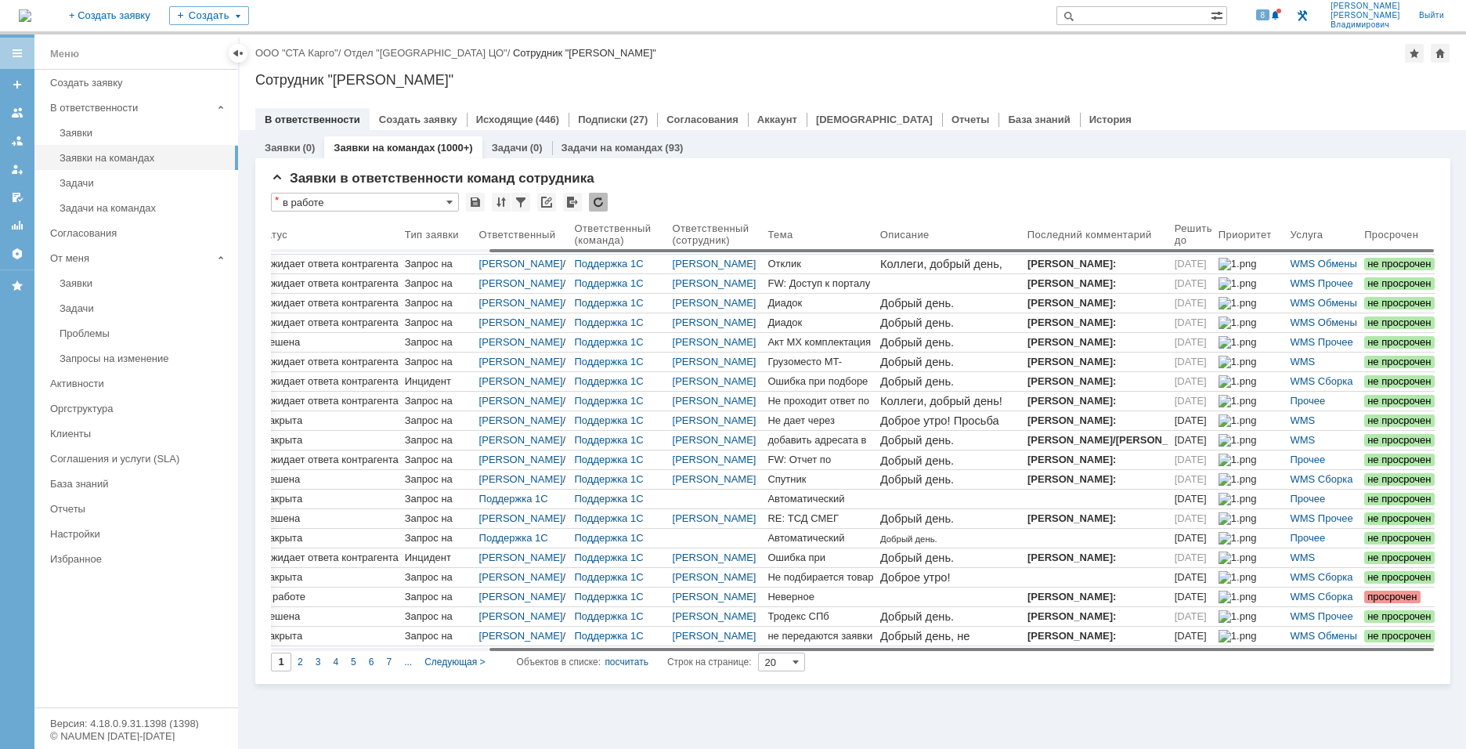
scroll to position [0, 269]
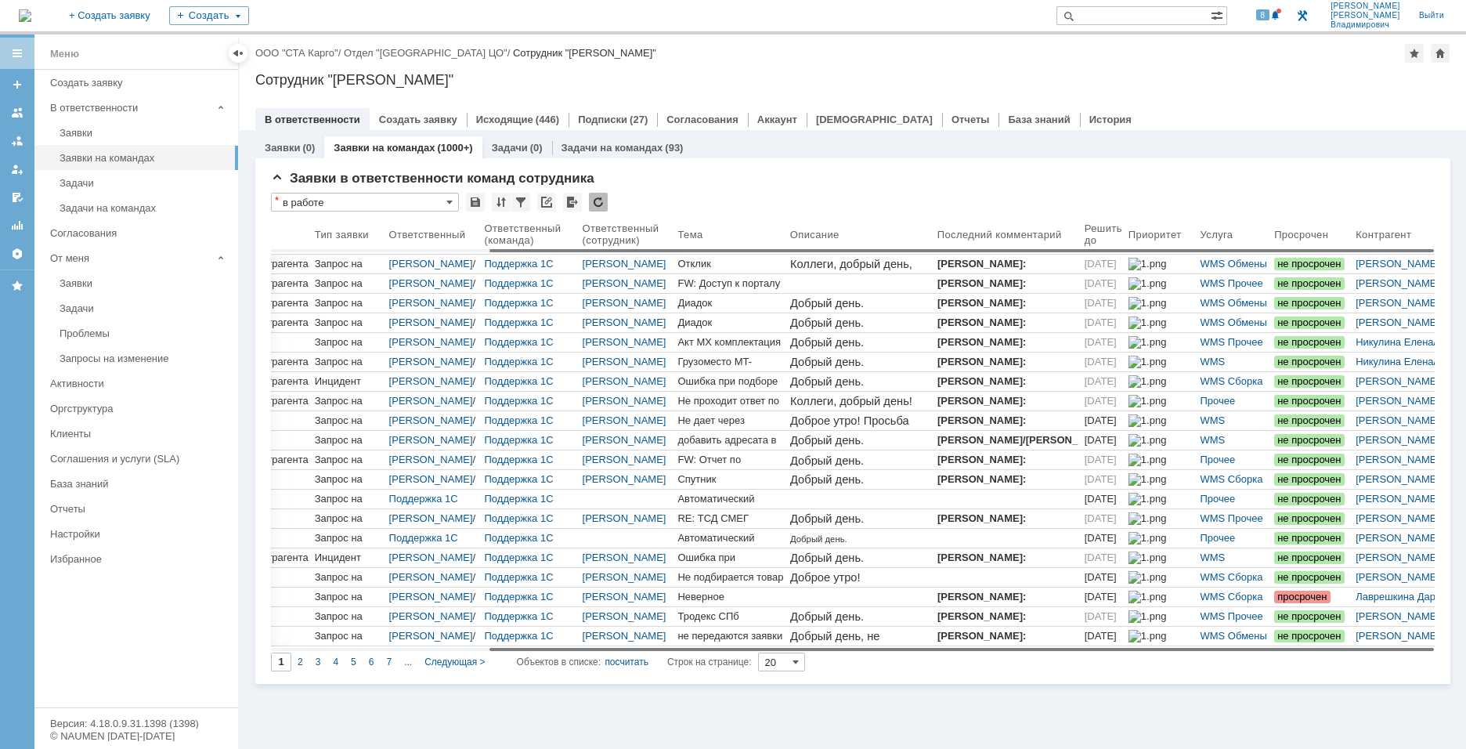
drag, startPoint x: 502, startPoint y: 648, endPoint x: 925, endPoint y: 654, distance: 423.6
click at [925, 654] on body "Идет загрузка, пожалуйста, подождите. На домашнюю + Создать заявку Создать 8 Ка…" at bounding box center [733, 374] width 1466 height 749
drag, startPoint x: 830, startPoint y: 647, endPoint x: 979, endPoint y: 669, distance: 150.5
click at [979, 669] on body "Идет загрузка, пожалуйста, подождите. На домашнюю + Создать заявку Создать 8 Ка…" at bounding box center [733, 374] width 1466 height 749
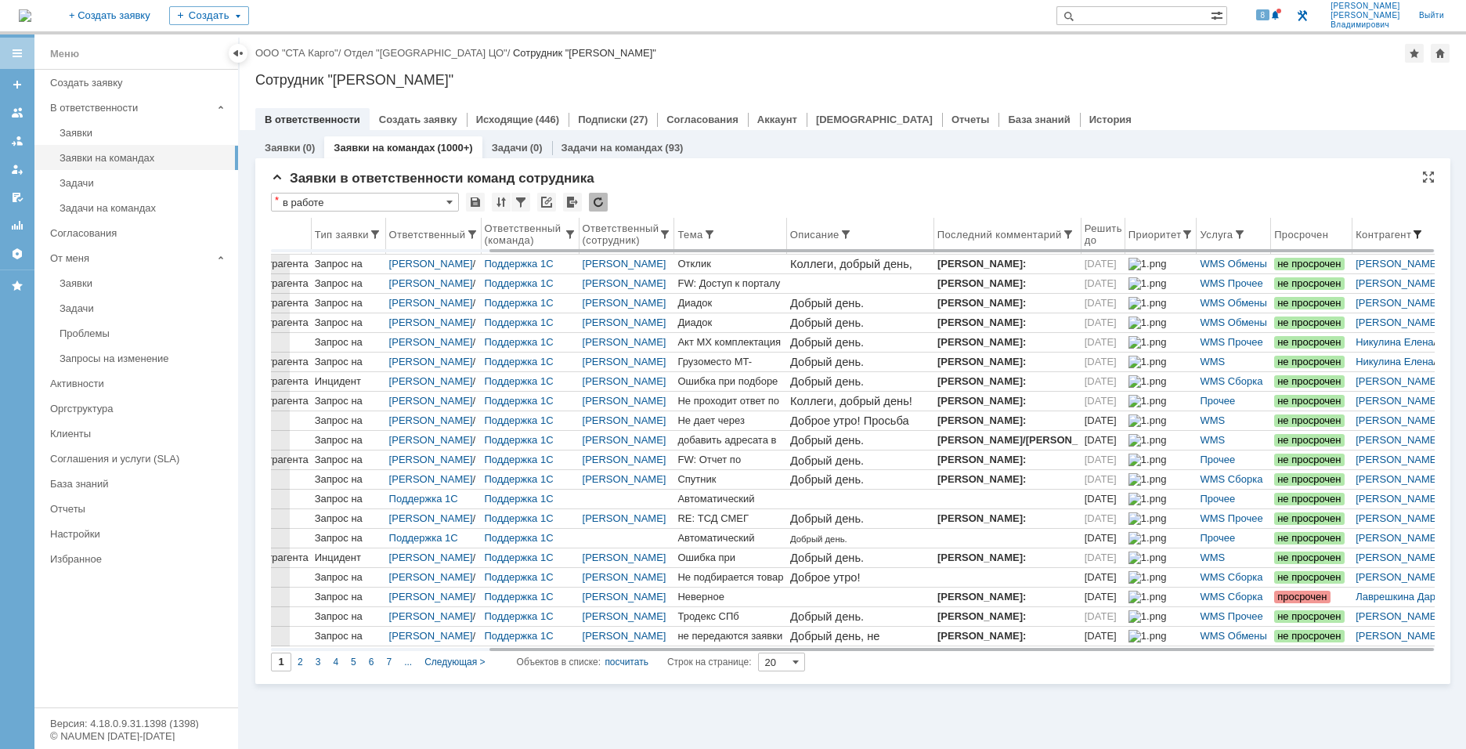
click at [1416, 234] on span at bounding box center [1417, 234] width 13 height 13
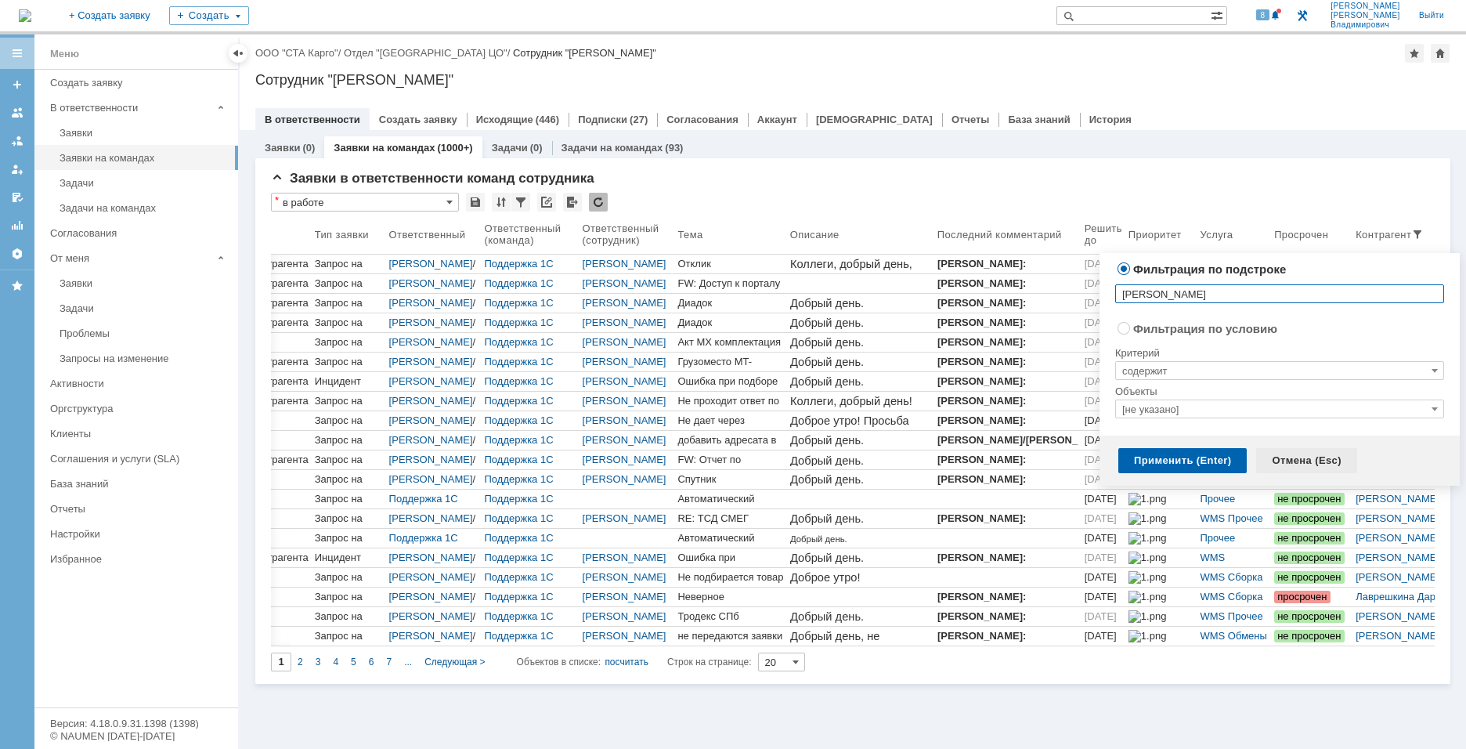
type input "иванов"
click at [1293, 463] on div "Отмена (Esc)" at bounding box center [1306, 460] width 101 height 25
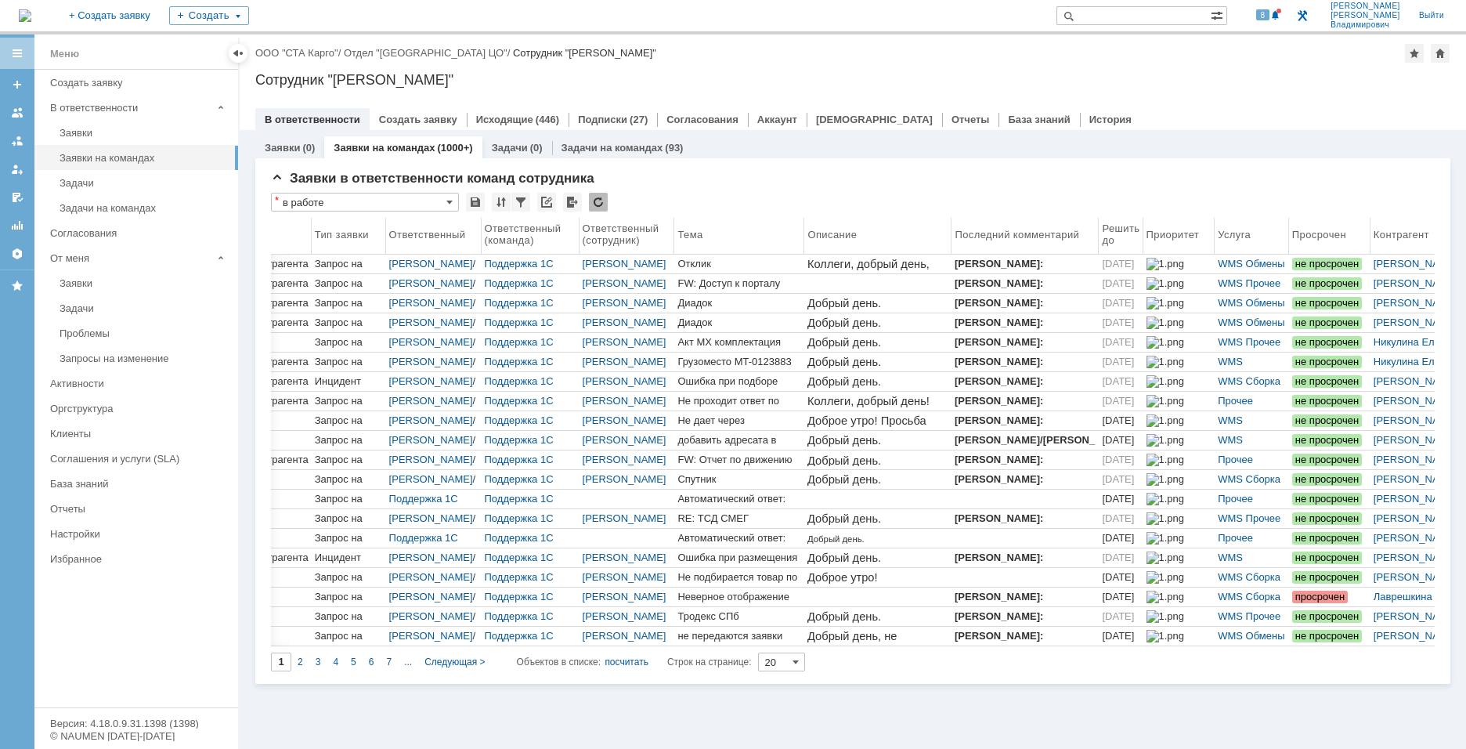
scroll to position [0, 269]
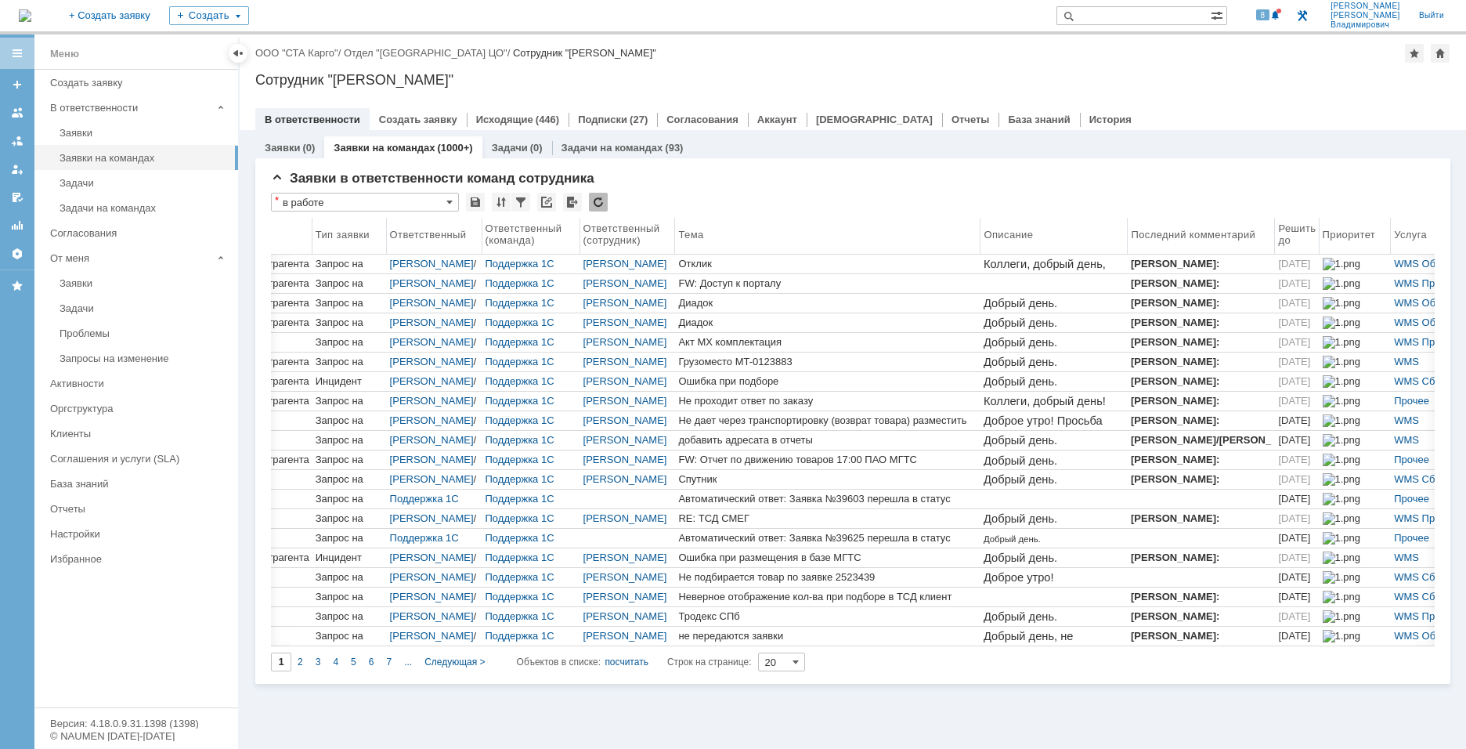
drag, startPoint x: 772, startPoint y: 233, endPoint x: 990, endPoint y: 260, distance: 220.1
click at [990, 260] on body "Идет загрузка, пожалуйста, подождите. На домашнюю + Создать заявку Создать 8 Ка…" at bounding box center [733, 374] width 1466 height 749
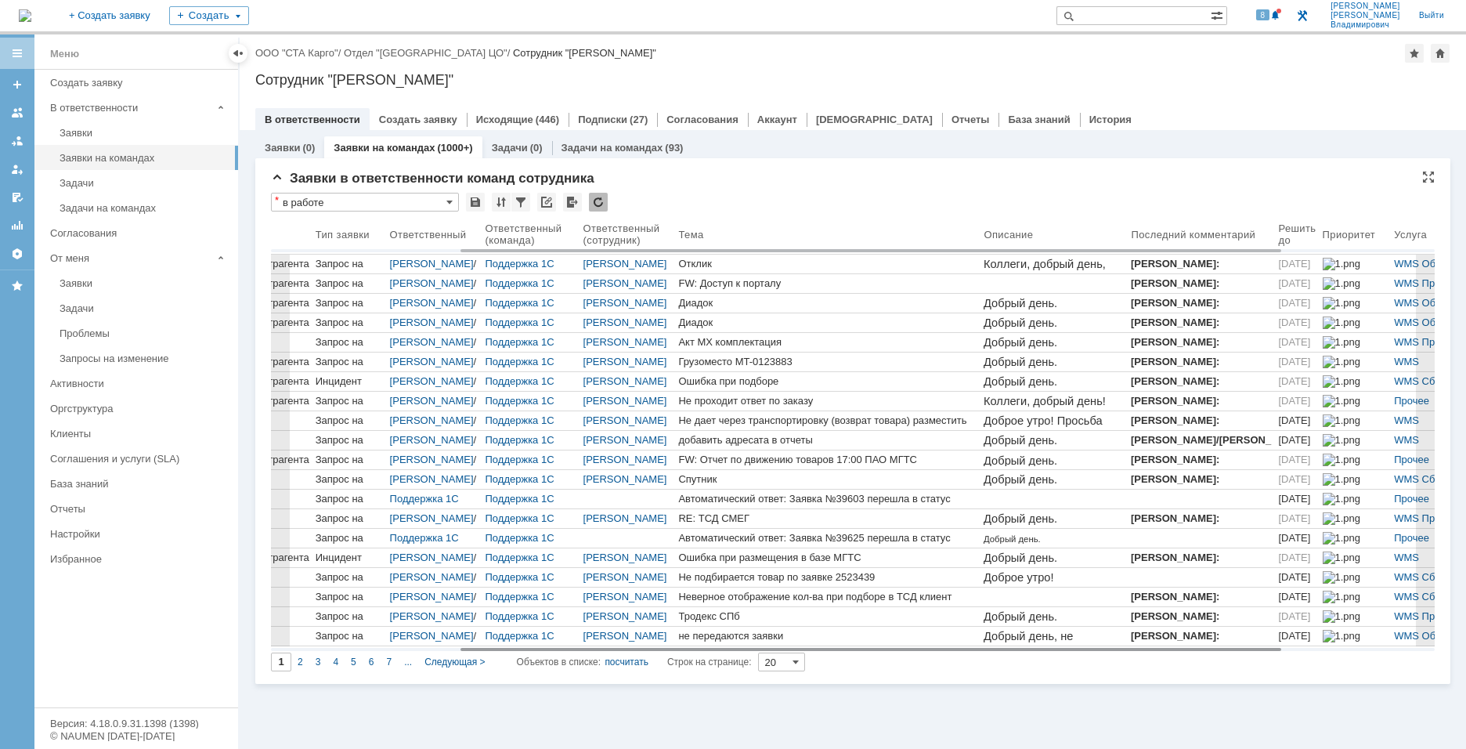
drag, startPoint x: 980, startPoint y: 651, endPoint x: 923, endPoint y: 649, distance: 57.2
click at [925, 650] on div "* в работе Результаты поиска: 1 2 3 4 5 6 7 ... Следующая > Объектов в списке: …" at bounding box center [852, 432] width 1163 height 478
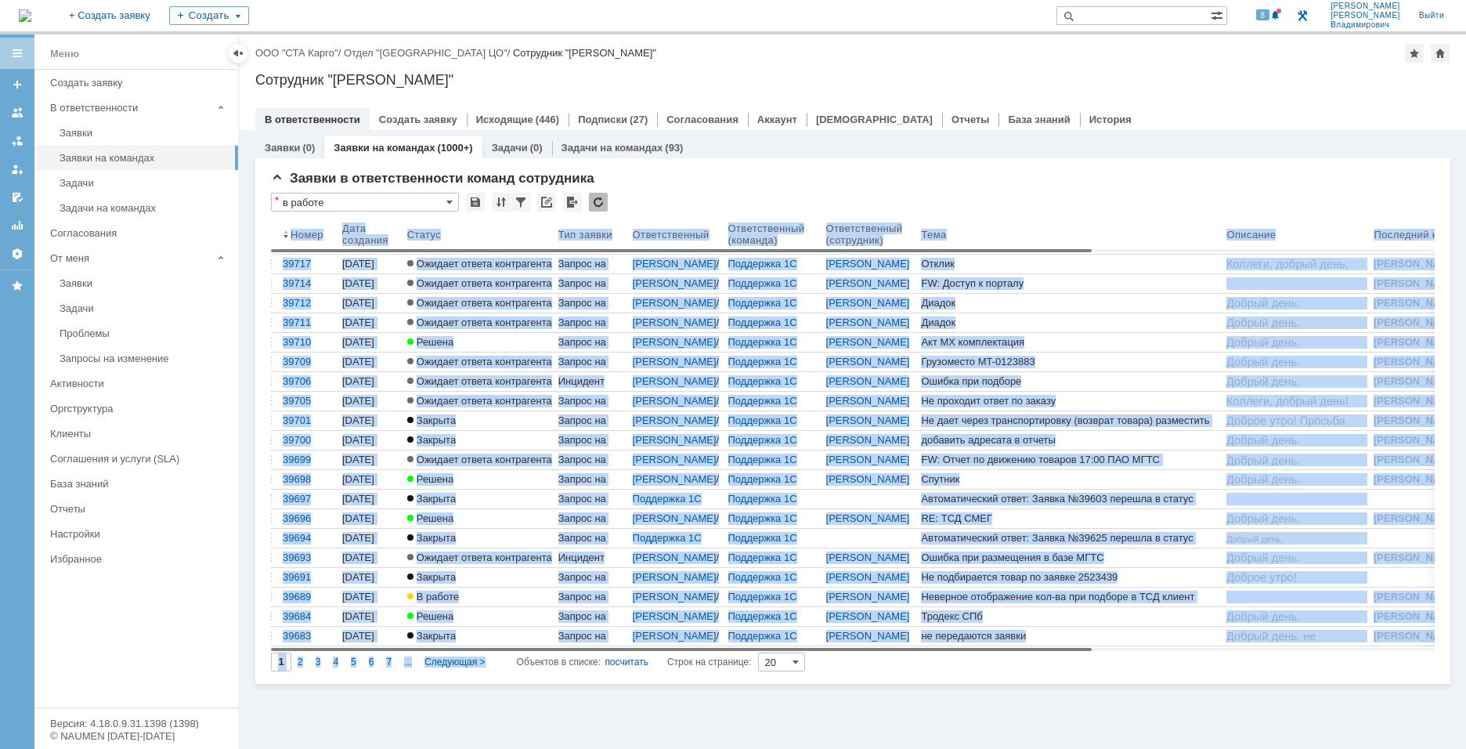
scroll to position [0, 0]
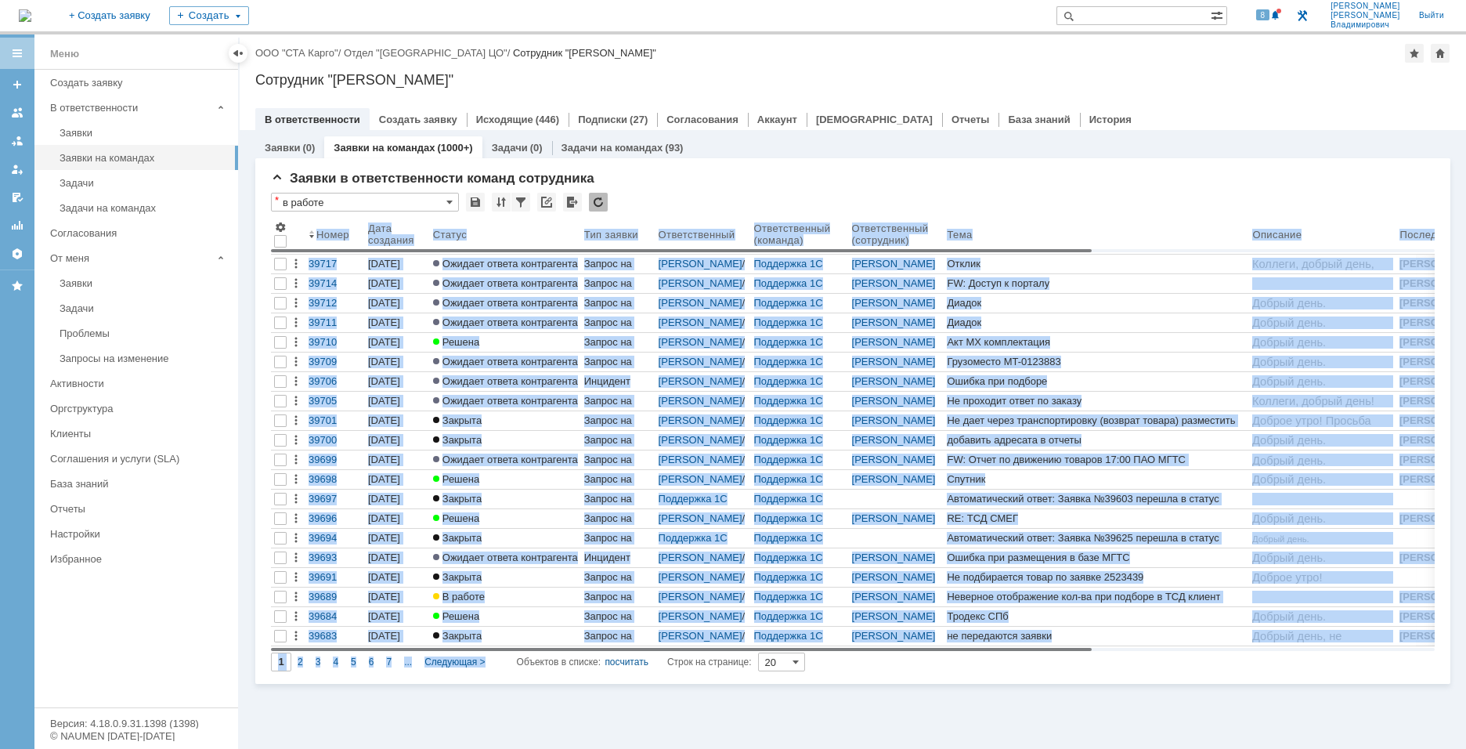
drag, startPoint x: 914, startPoint y: 649, endPoint x: 526, endPoint y: 610, distance: 390.3
click at [526, 610] on body "Идет загрузка, пожалуйста, подождите. На домашнюю + Создать заявку Создать 8 Ка…" at bounding box center [733, 374] width 1466 height 749
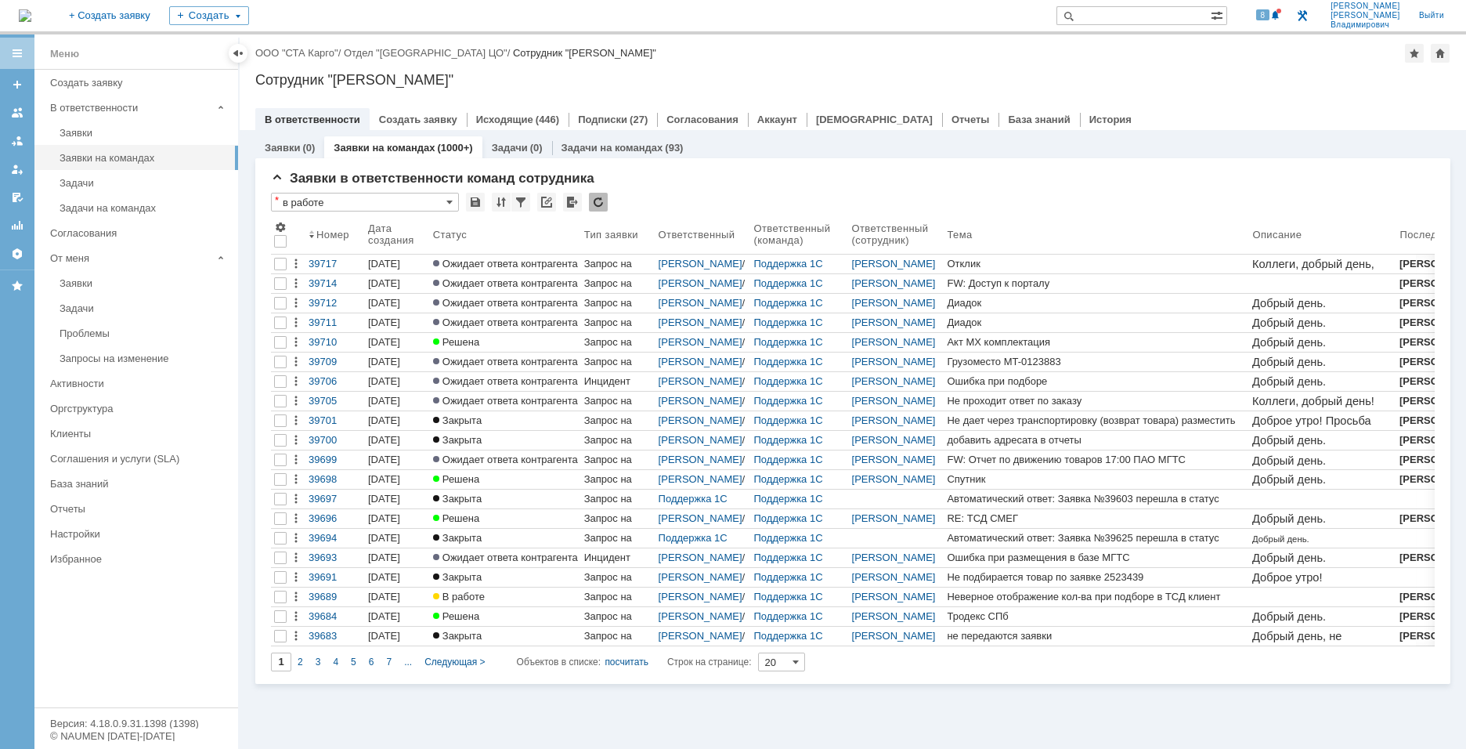
click at [946, 708] on div "Заявки (0) Заявки на командах (1000+) Задачи (0) Задачи на командах (93) Заявки…" at bounding box center [853, 439] width 1226 height 619
click at [524, 200] on div at bounding box center [520, 202] width 19 height 19
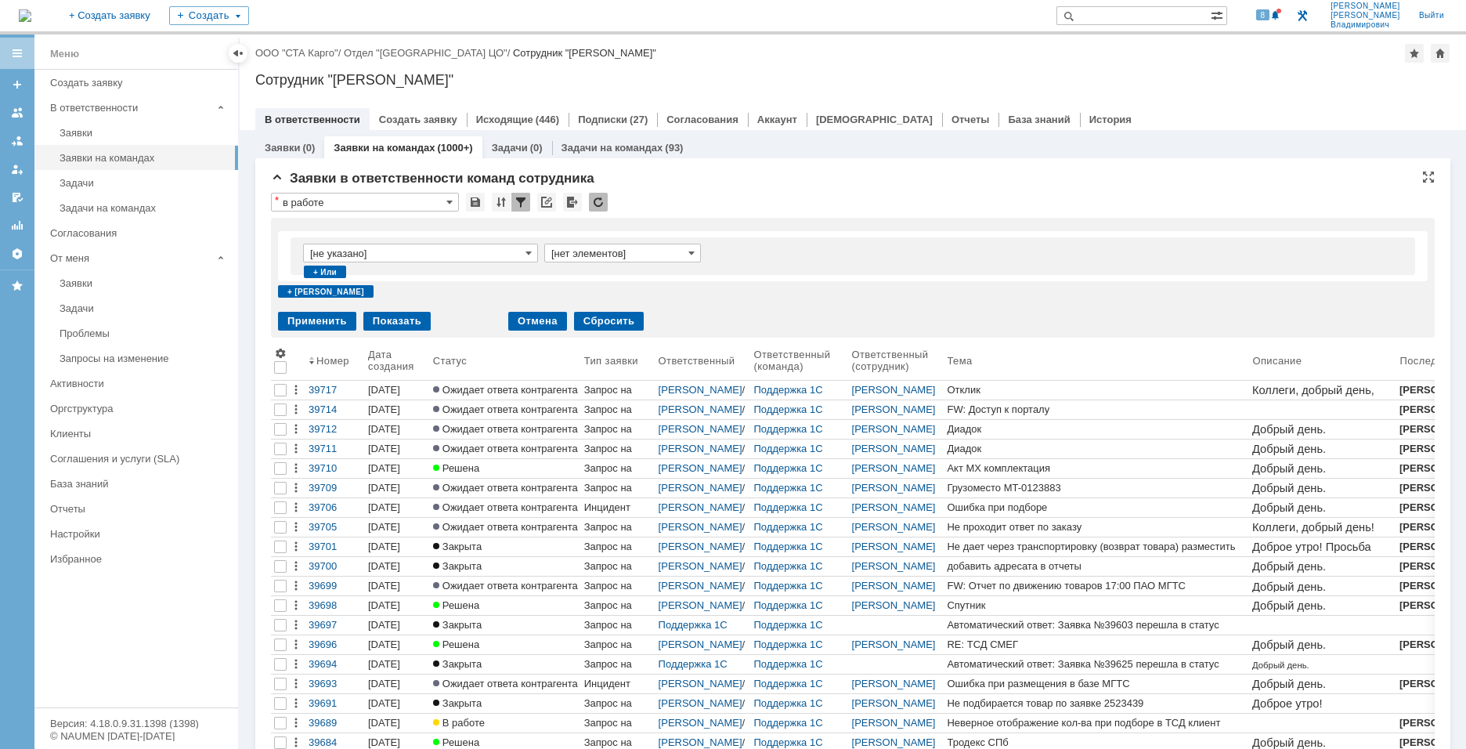
click at [511, 247] on input "[не указано]" at bounding box center [420, 252] width 235 height 19
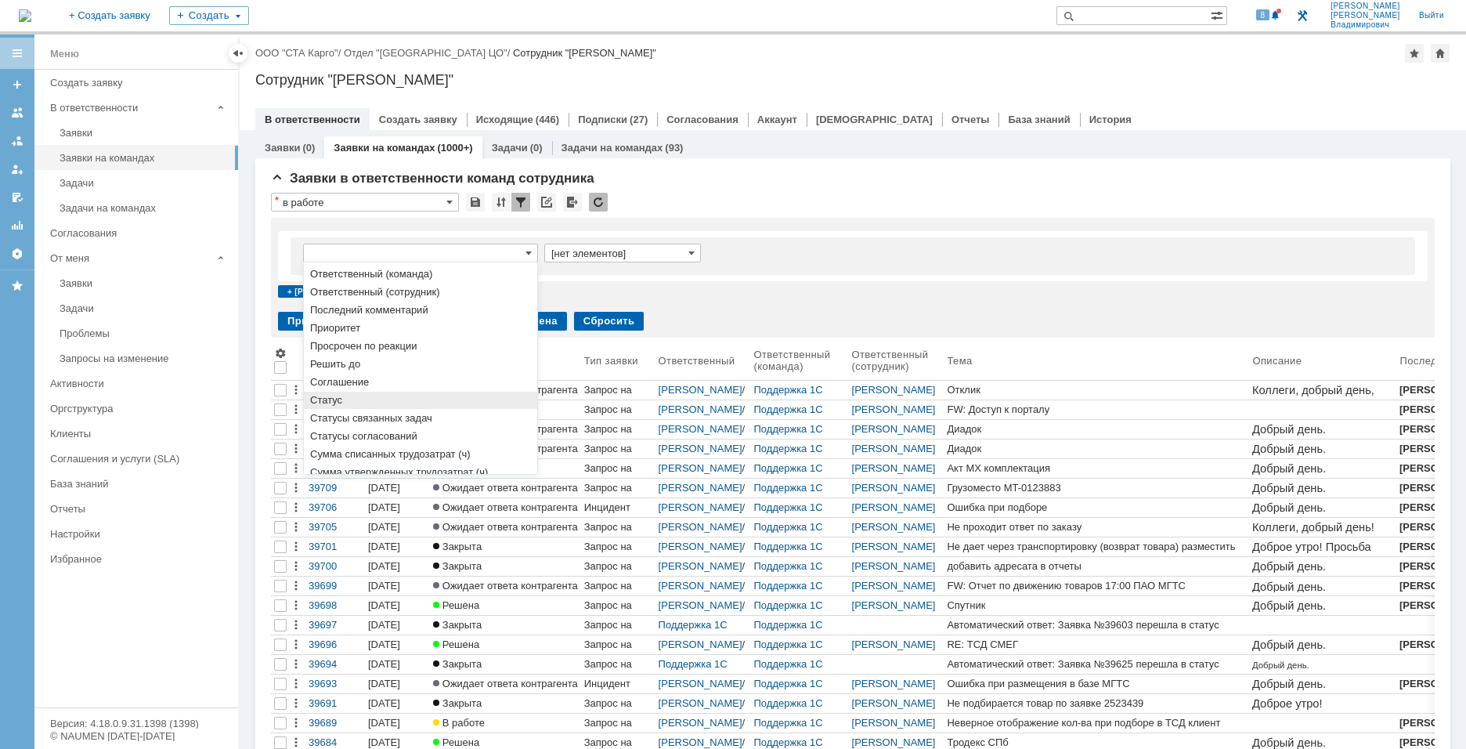
click at [442, 402] on span "Статус" at bounding box center [420, 400] width 221 height 13
type input "Статус"
type input "содержит"
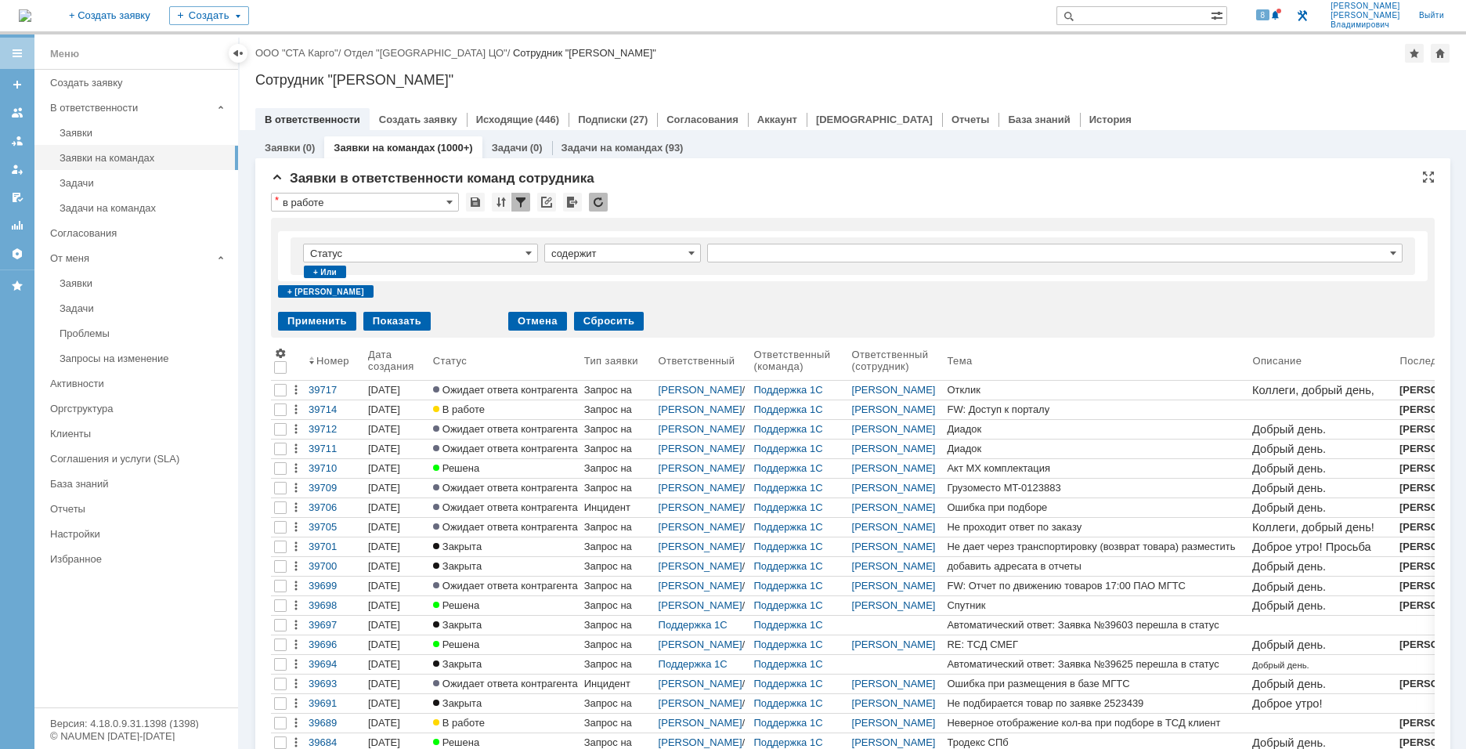
type input "Статус"
click at [669, 255] on input "содержит" at bounding box center [622, 252] width 157 height 19
click at [641, 292] on span "не содержит" at bounding box center [622, 293] width 142 height 13
click at [826, 257] on input "text" at bounding box center [1054, 252] width 695 height 19
type input "не содержит"
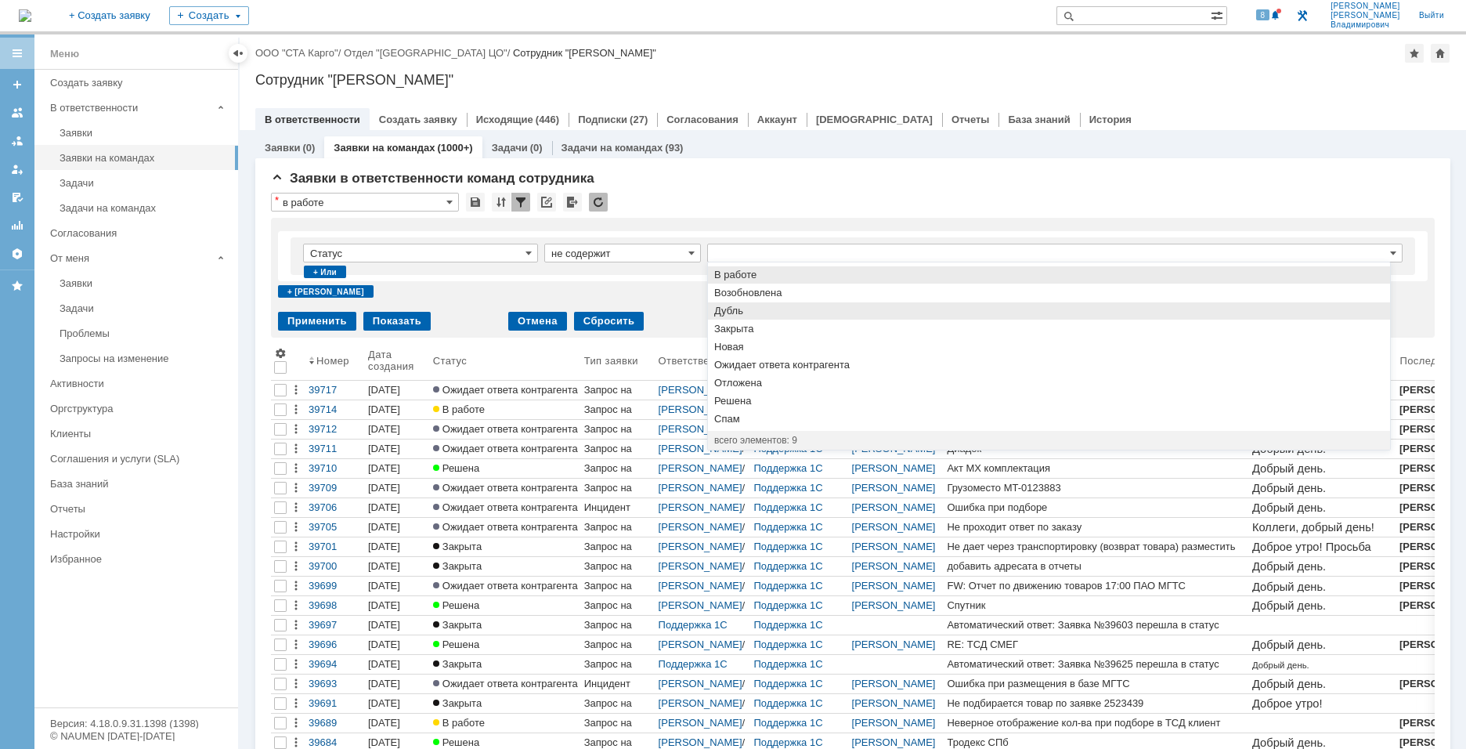
click at [777, 310] on span "Дубль" at bounding box center [1048, 311] width 669 height 13
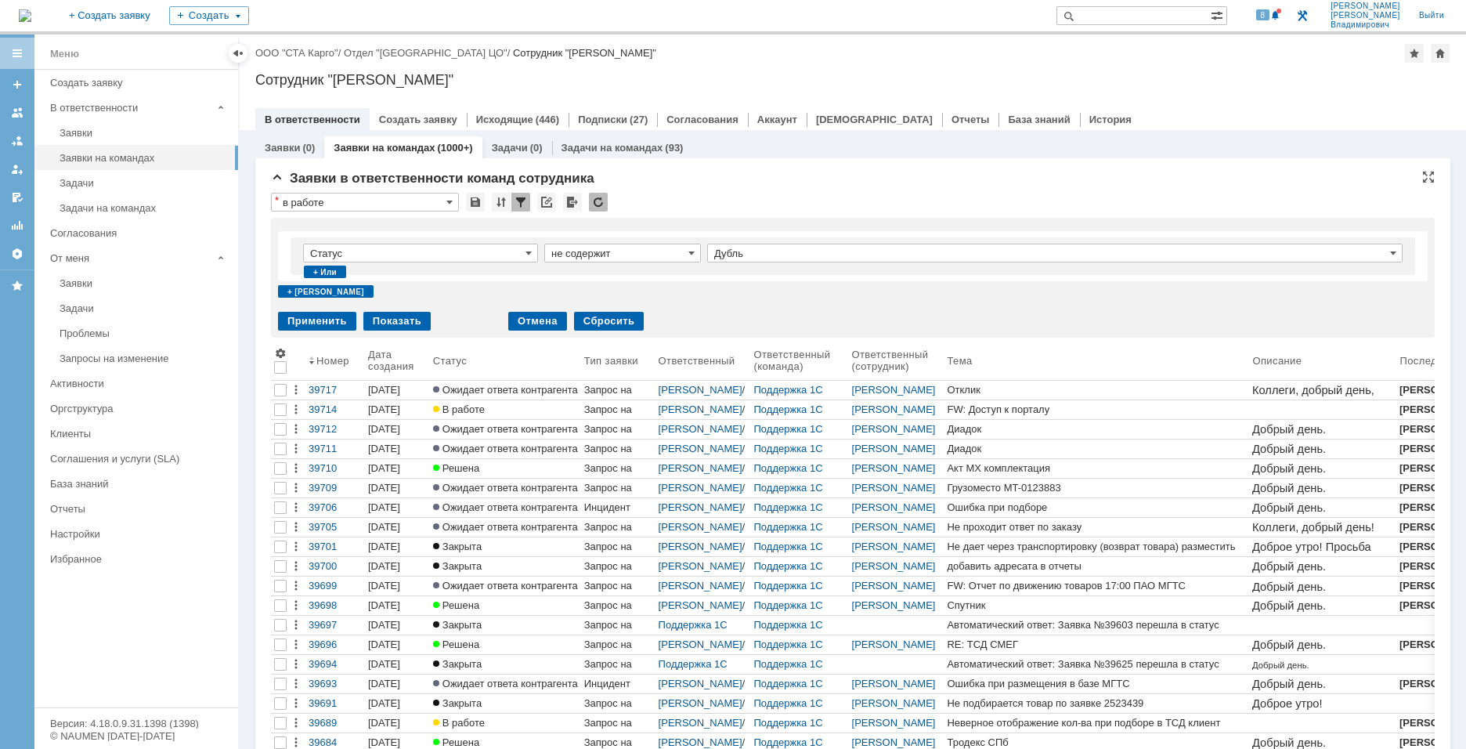
type input "Дубль"
click at [325, 269] on div "+ или" at bounding box center [325, 271] width 42 height 13
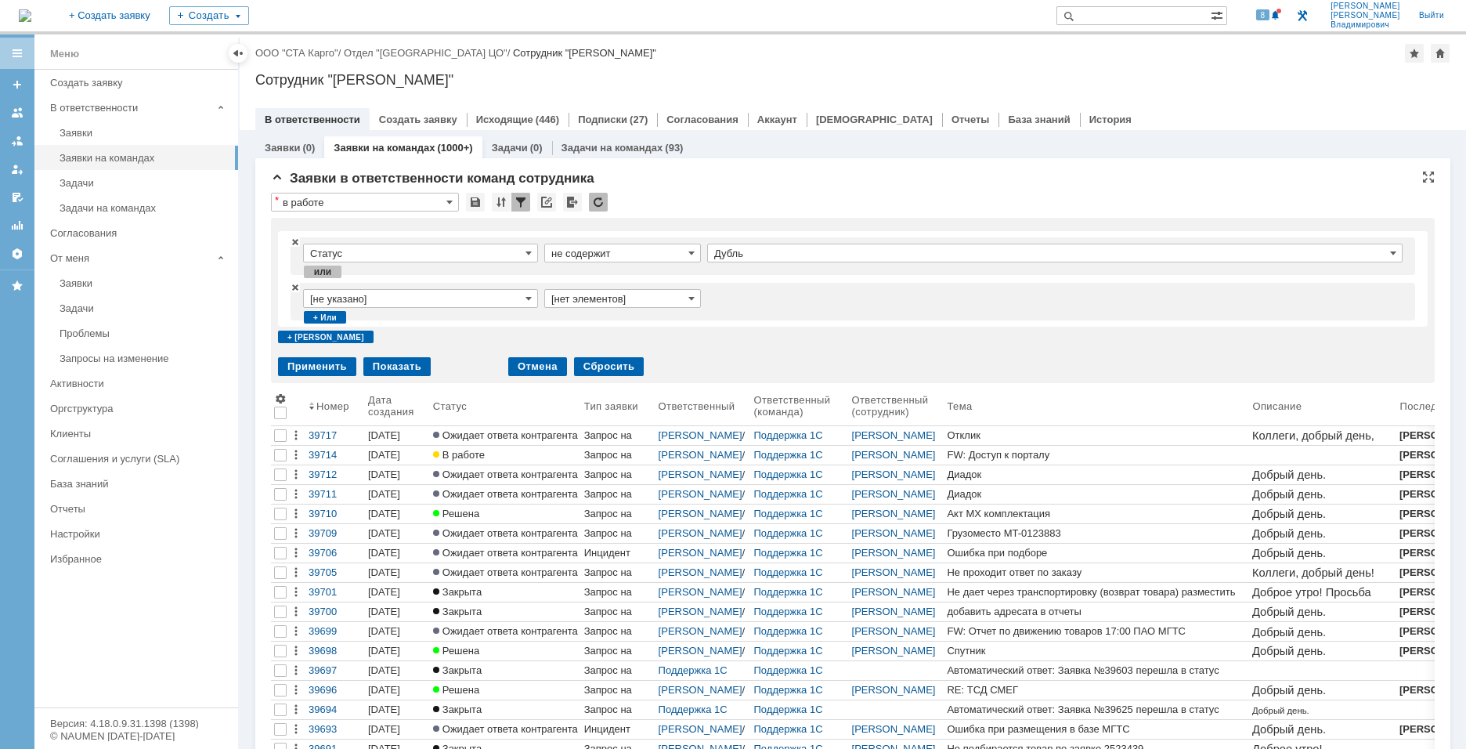
click at [487, 295] on input "[не указано]" at bounding box center [420, 298] width 235 height 19
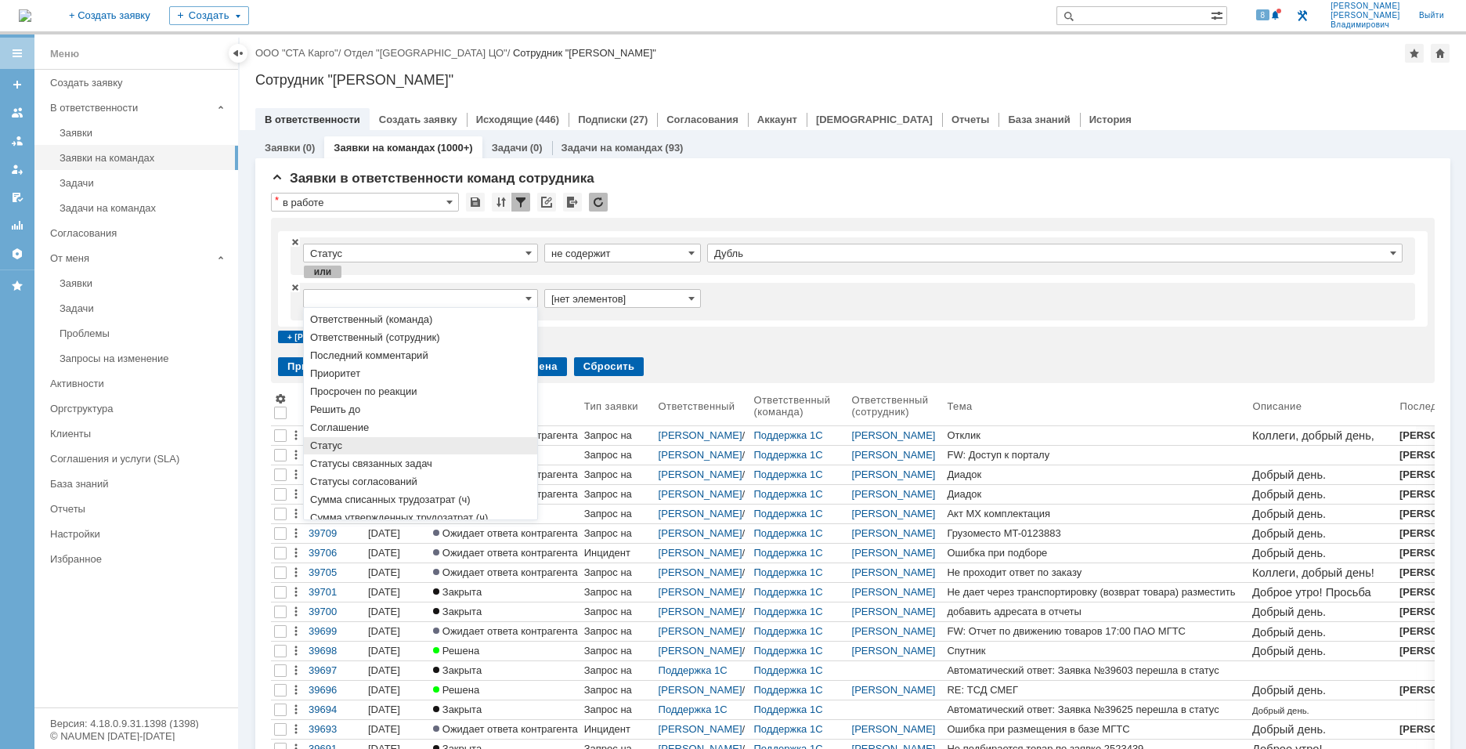
click at [359, 442] on span "Статус" at bounding box center [420, 445] width 221 height 13
type input "Статус"
type input "содержит"
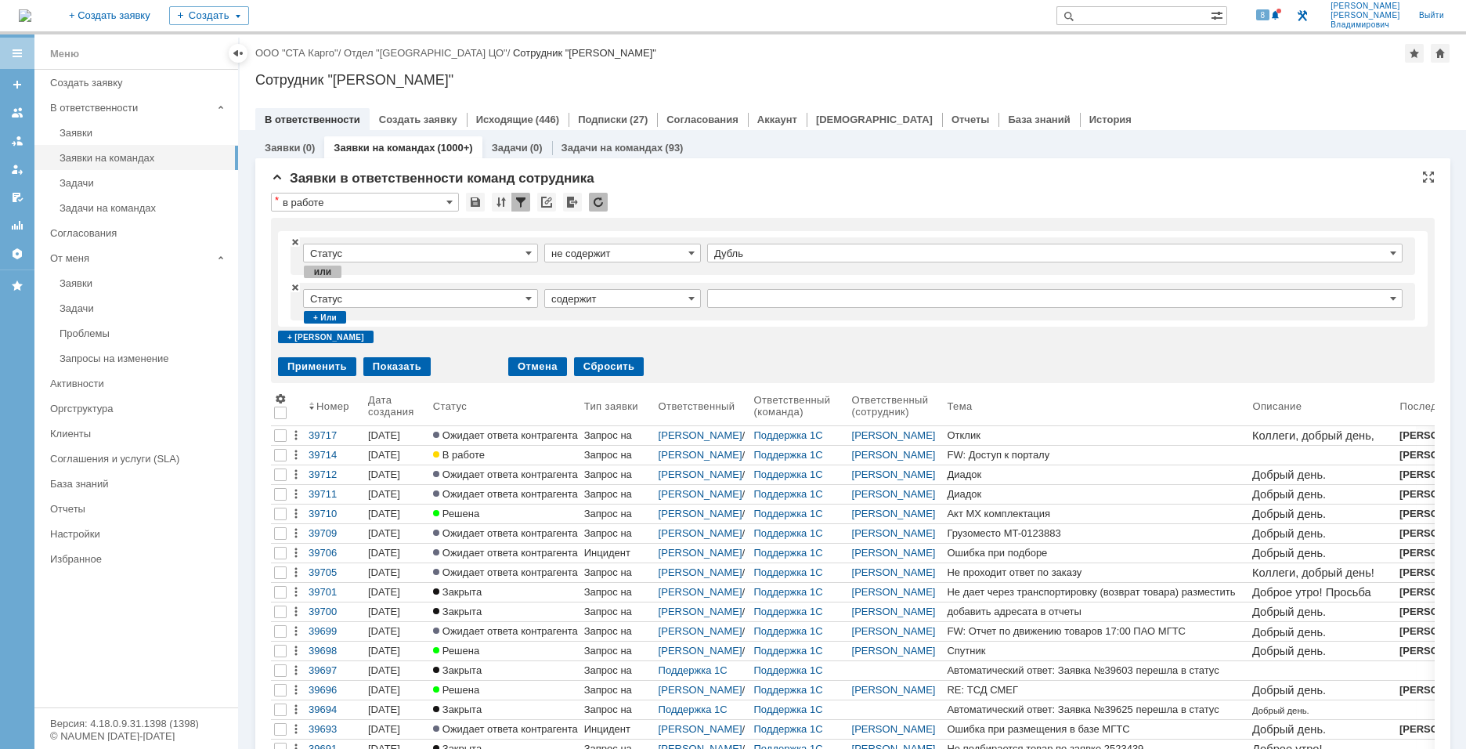
type input "Статус"
click at [655, 289] on input "содержит" at bounding box center [622, 298] width 157 height 19
click at [637, 330] on div "не содержит" at bounding box center [622, 338] width 155 height 17
type input "не содержит"
click at [748, 292] on input "text" at bounding box center [1054, 298] width 695 height 19
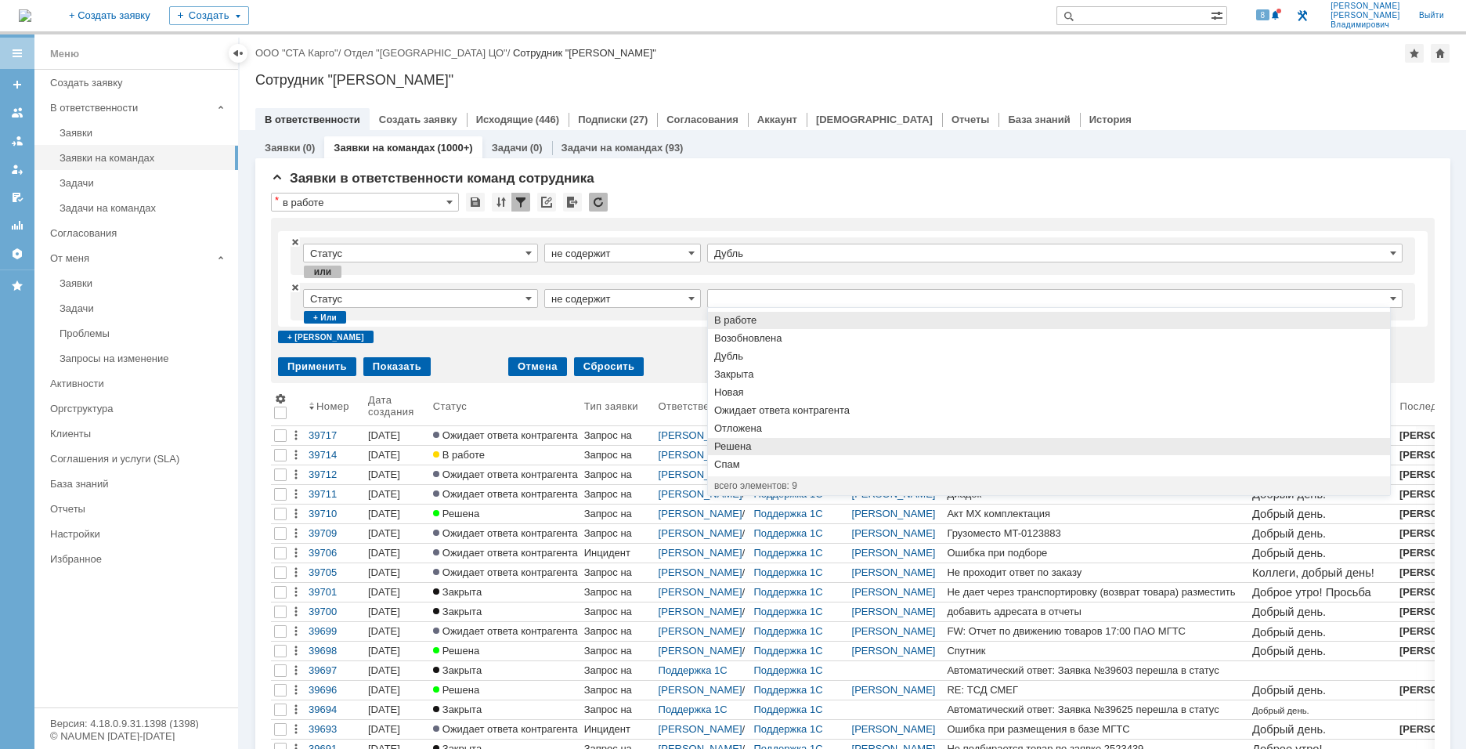
click at [777, 439] on div "Решена" at bounding box center [1049, 446] width 682 height 17
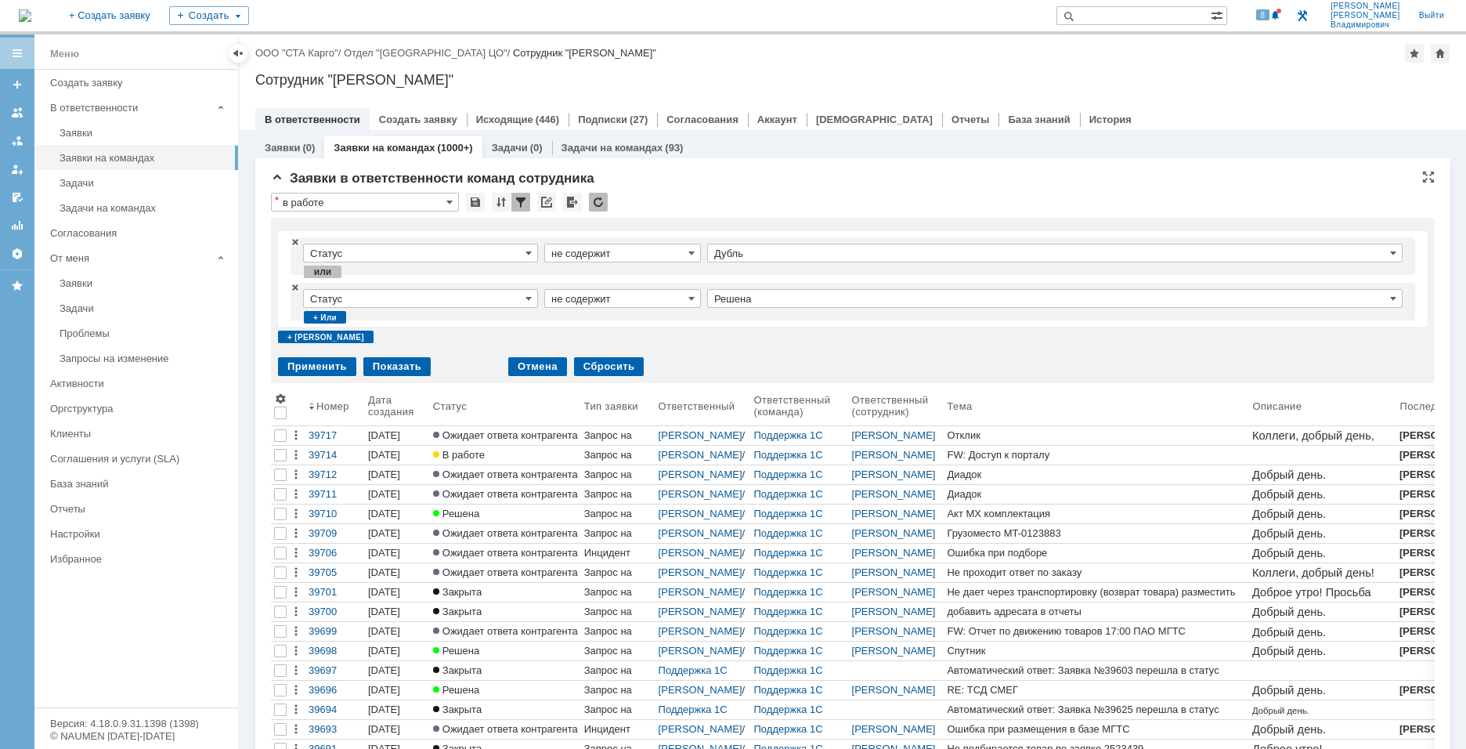
type input "Решена"
click at [334, 323] on div "+ или" at bounding box center [324, 318] width 23 height 13
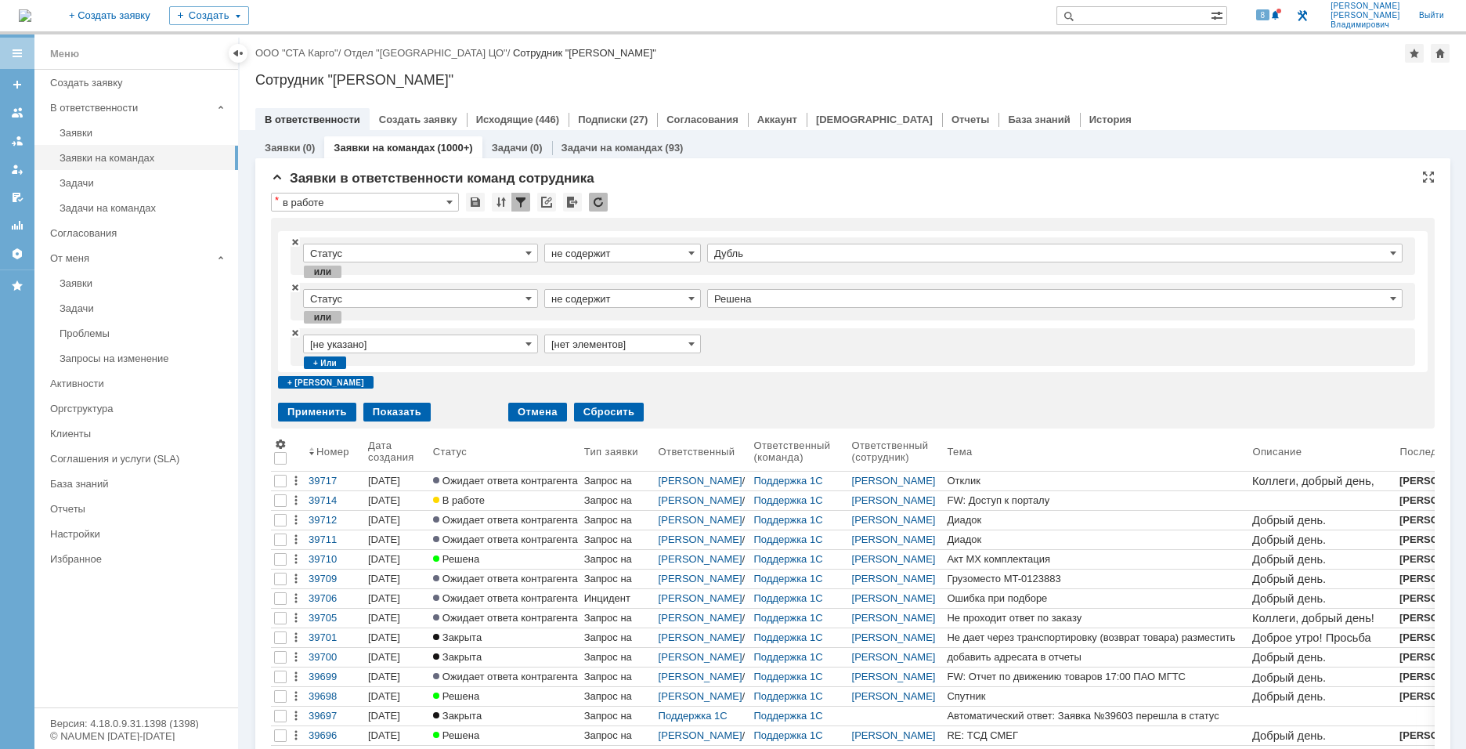
click at [366, 352] on input "[не указано]" at bounding box center [420, 343] width 235 height 19
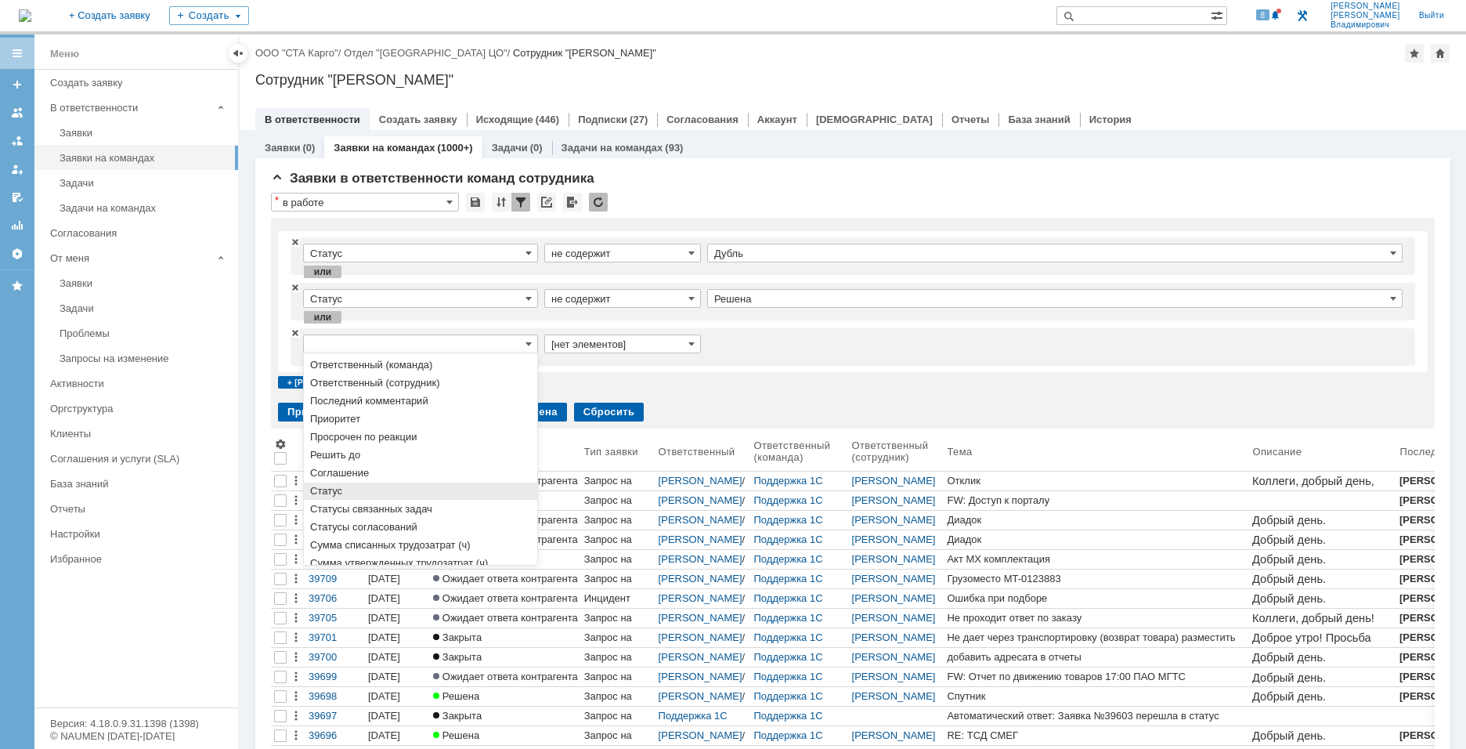
click at [366, 488] on span "Статус" at bounding box center [420, 491] width 221 height 13
type input "Статус"
type input "содержит"
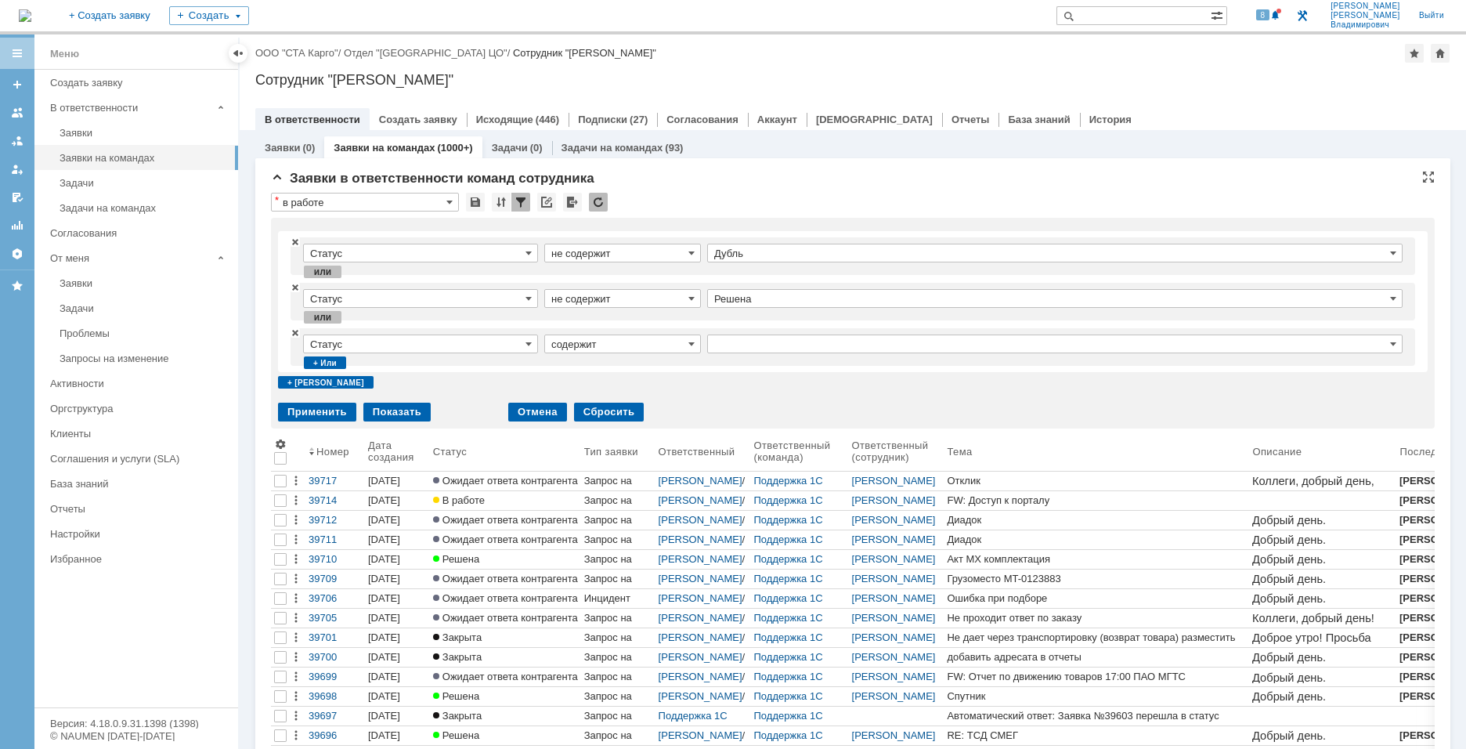
type input "Статус"
click at [682, 343] on input "содержит" at bounding box center [622, 343] width 157 height 19
click at [666, 381] on span "не содержит" at bounding box center [622, 383] width 142 height 13
click at [779, 337] on input "text" at bounding box center [1054, 343] width 695 height 19
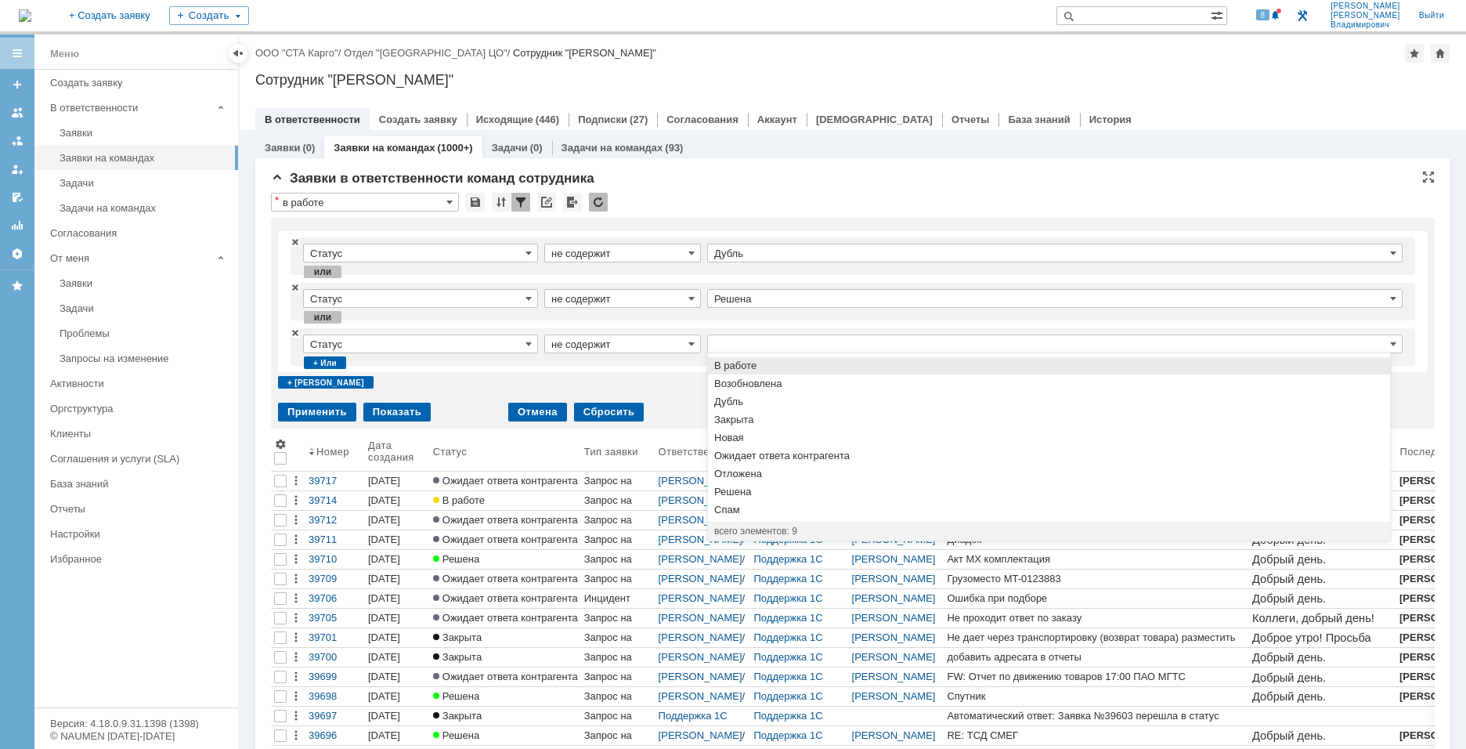
type input "не содержит"
click at [785, 415] on span "Закрыта" at bounding box center [1048, 419] width 669 height 13
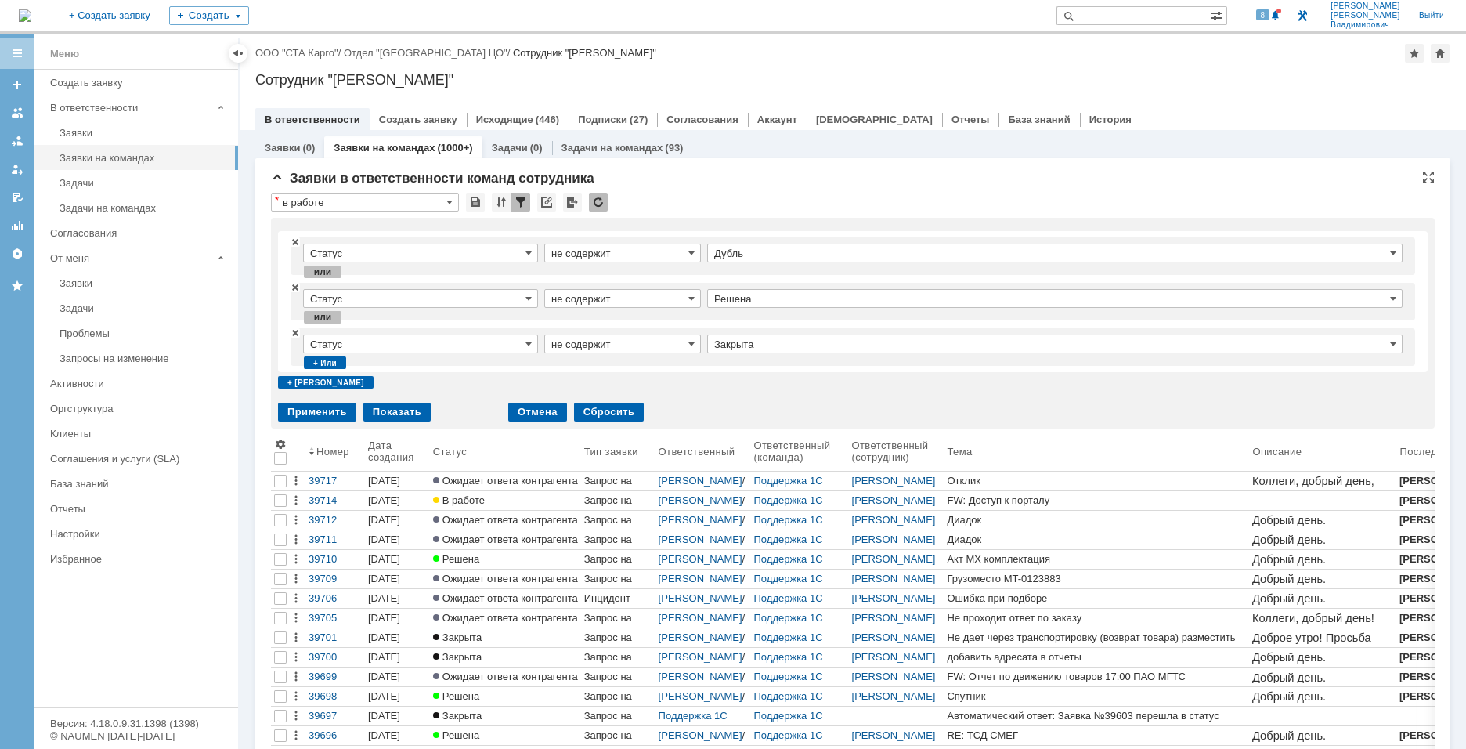
type input "Закрыта"
click at [325, 366] on div "+ или" at bounding box center [325, 362] width 42 height 13
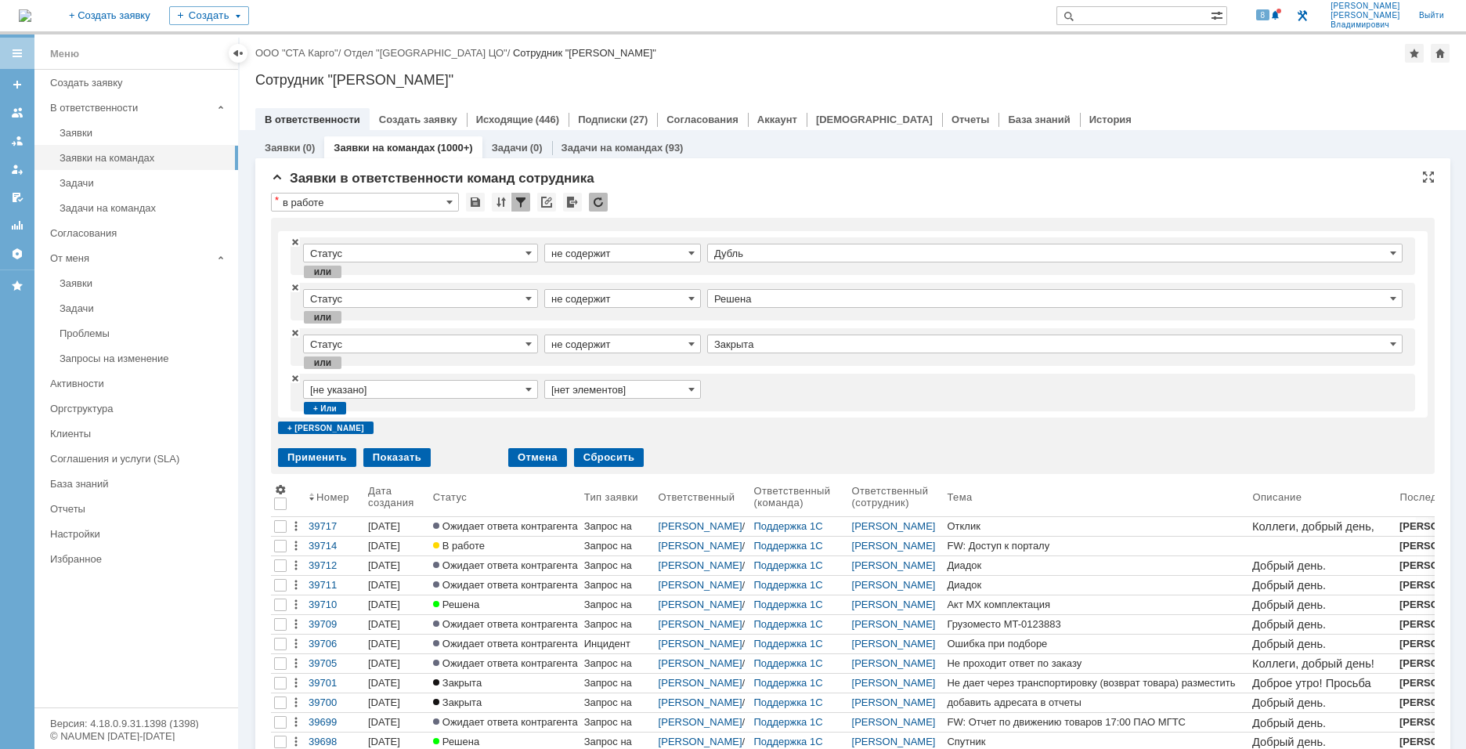
click at [453, 382] on input "[не указано]" at bounding box center [420, 389] width 235 height 19
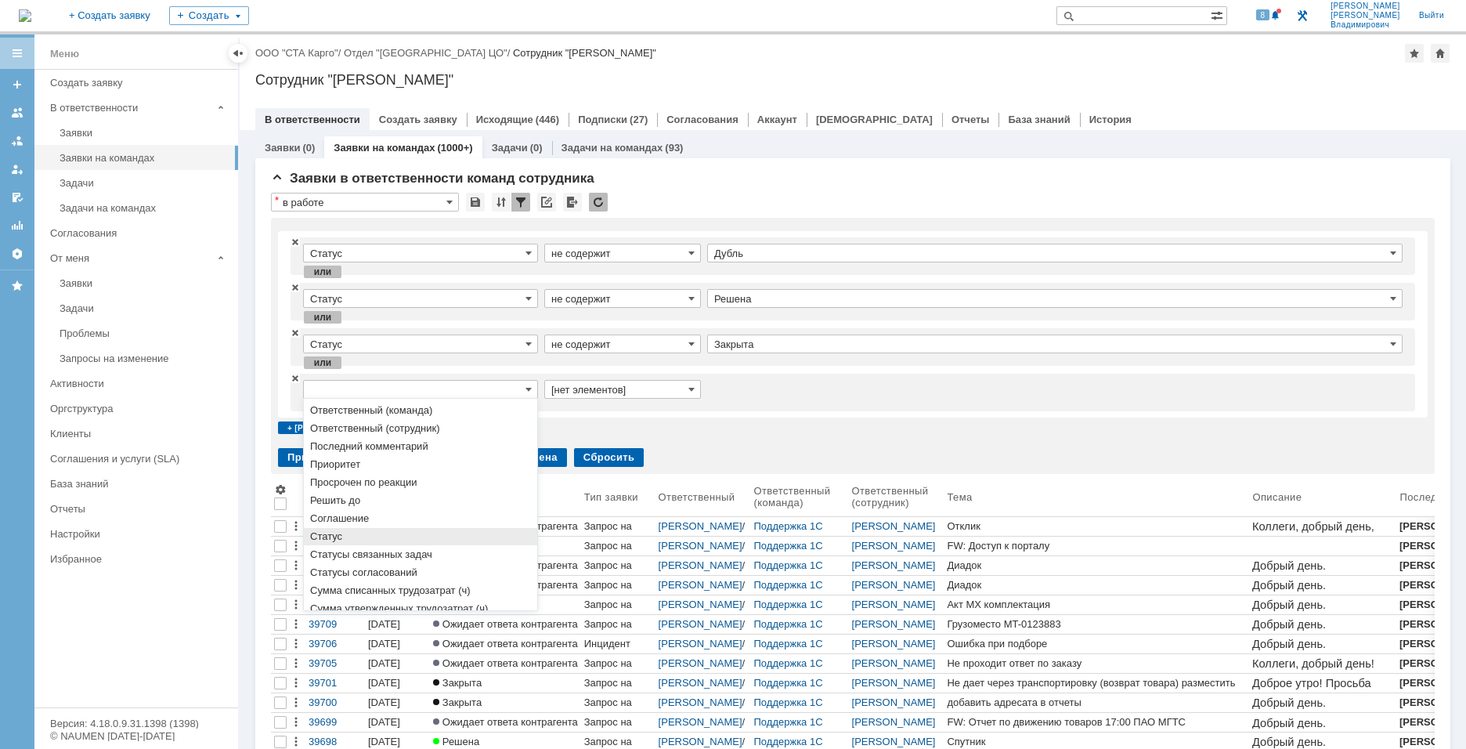
click at [399, 540] on span "Статус" at bounding box center [420, 536] width 221 height 13
type input "Статус"
type input "содержит"
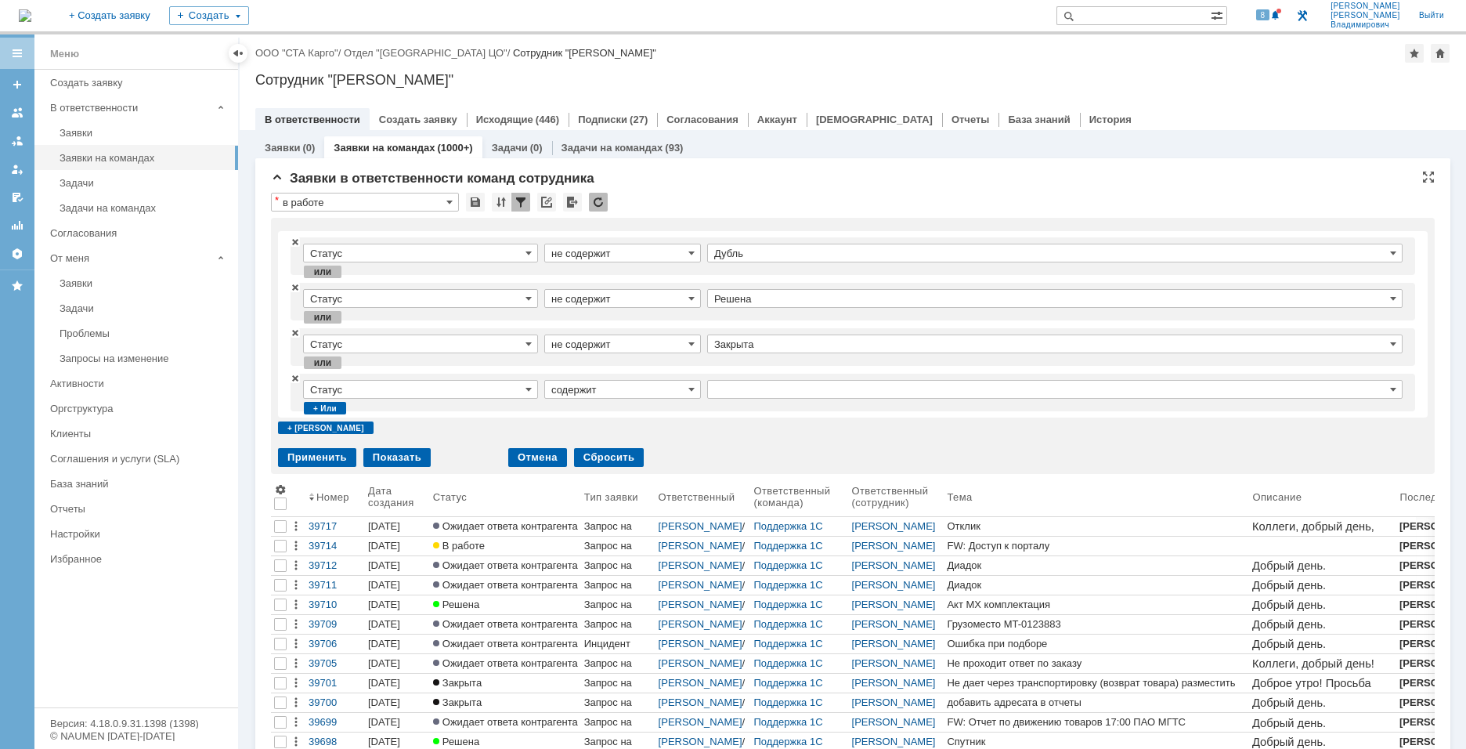
type input "Статус"
click at [663, 399] on td "содержит" at bounding box center [625, 392] width 163 height 25
click at [653, 387] on input "содержит" at bounding box center [622, 389] width 157 height 19
click at [622, 433] on span "не содержит" at bounding box center [622, 429] width 142 height 13
click at [756, 376] on div "Статус не содержит" at bounding box center [852, 392] width 1124 height 38
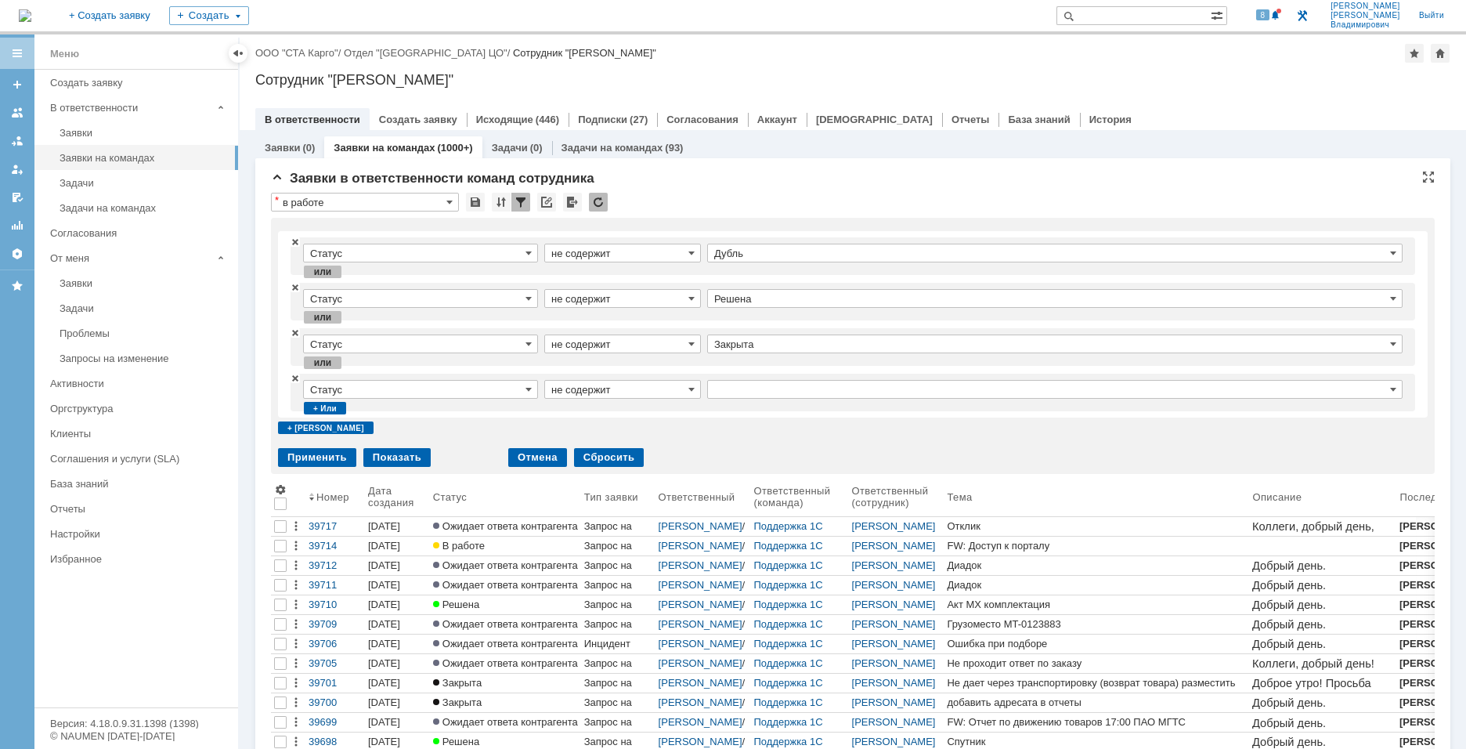
type input "не содержит"
click at [759, 385] on input "text" at bounding box center [1054, 389] width 695 height 19
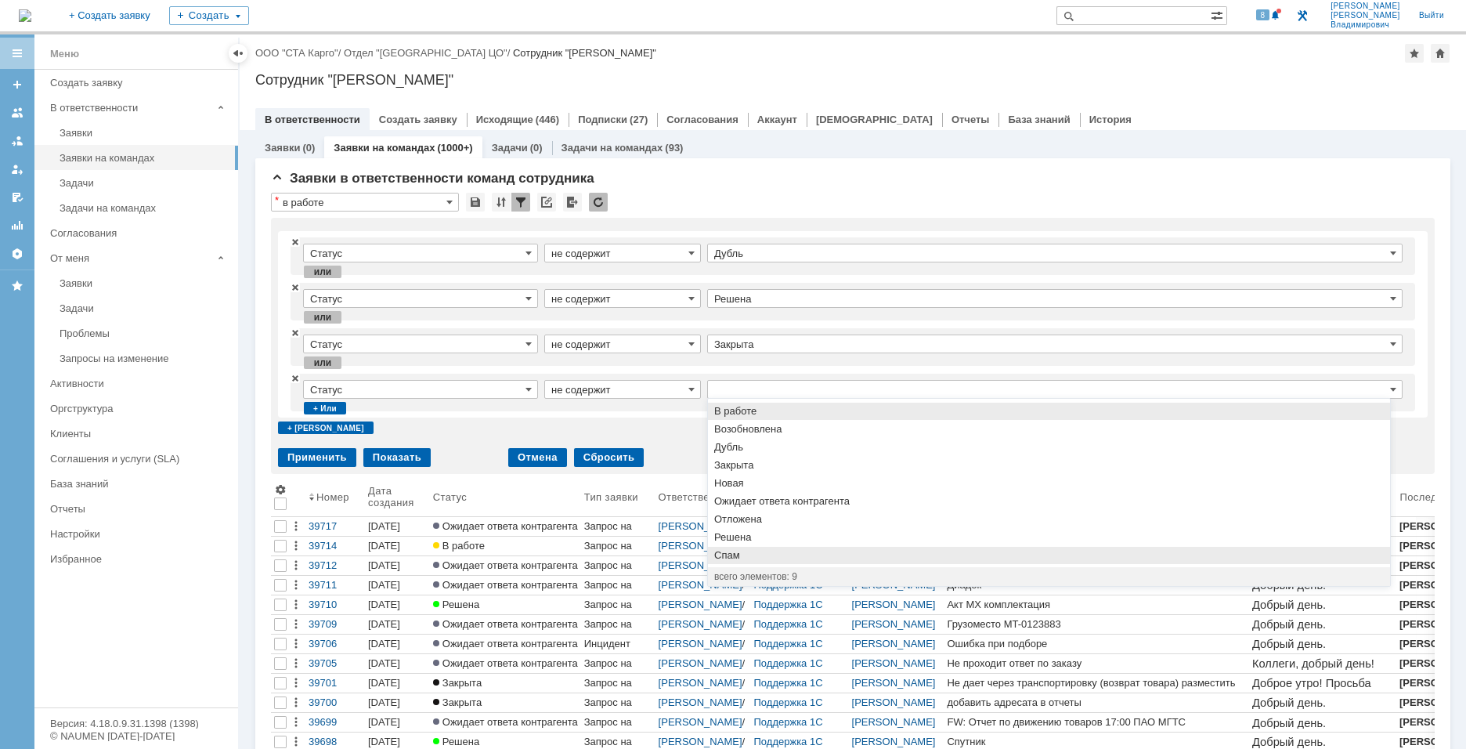
click at [745, 558] on span "Спам" at bounding box center [1048, 555] width 669 height 13
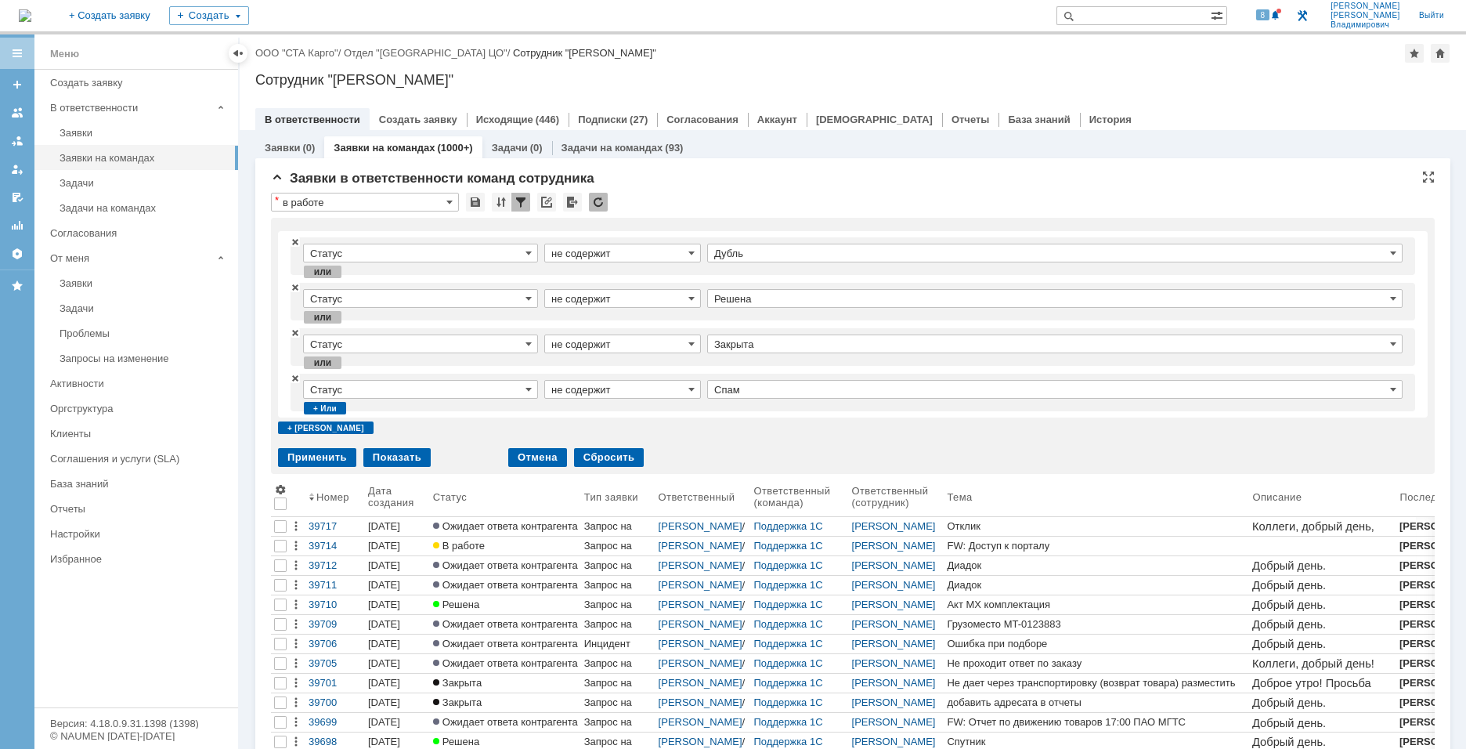
type input "Спам"
click at [317, 456] on div "Применить" at bounding box center [317, 457] width 78 height 19
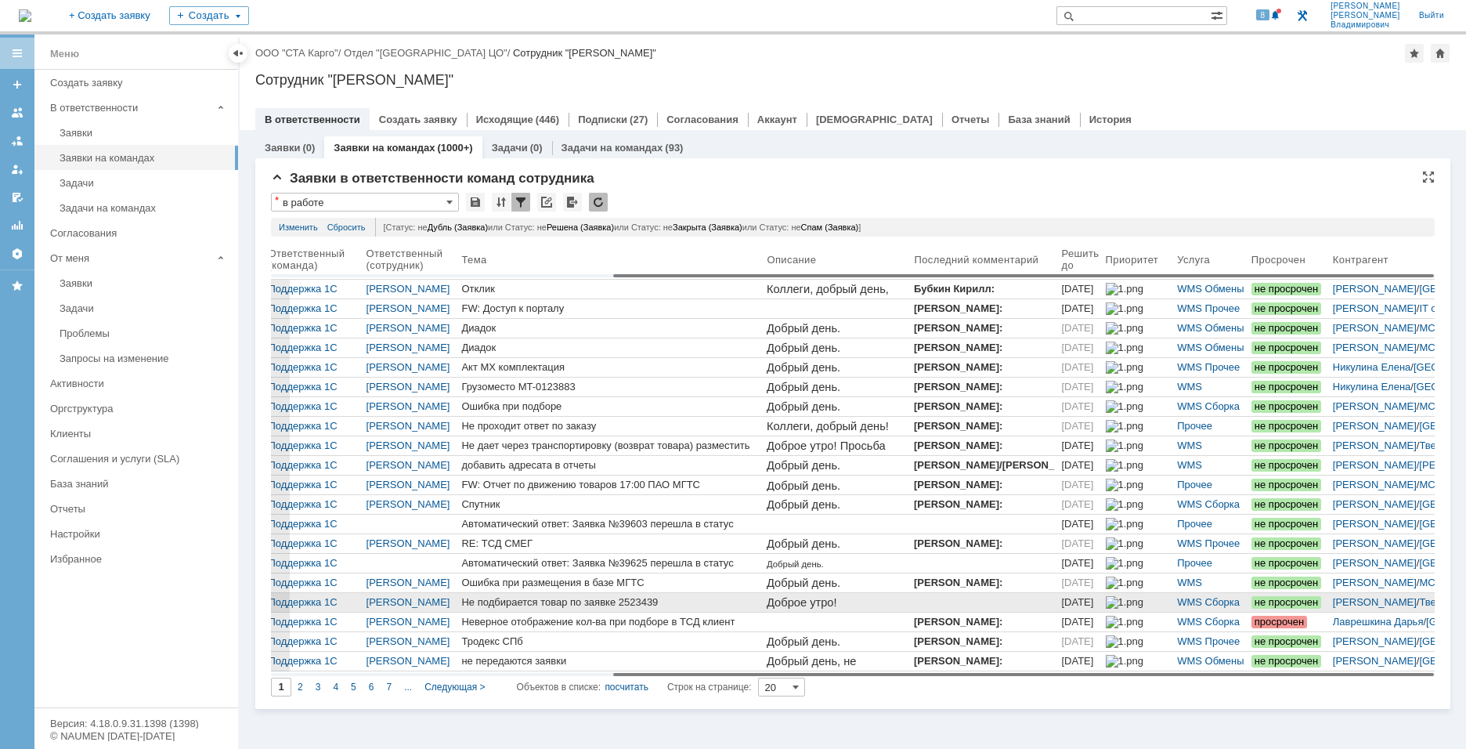
drag, startPoint x: 920, startPoint y: 669, endPoint x: 1171, endPoint y: 602, distance: 259.4
click at [1315, 681] on body "Идет загрузка, пожалуйста, подождите. На домашнюю + Создать заявку Создать 8 Ка…" at bounding box center [733, 374] width 1466 height 749
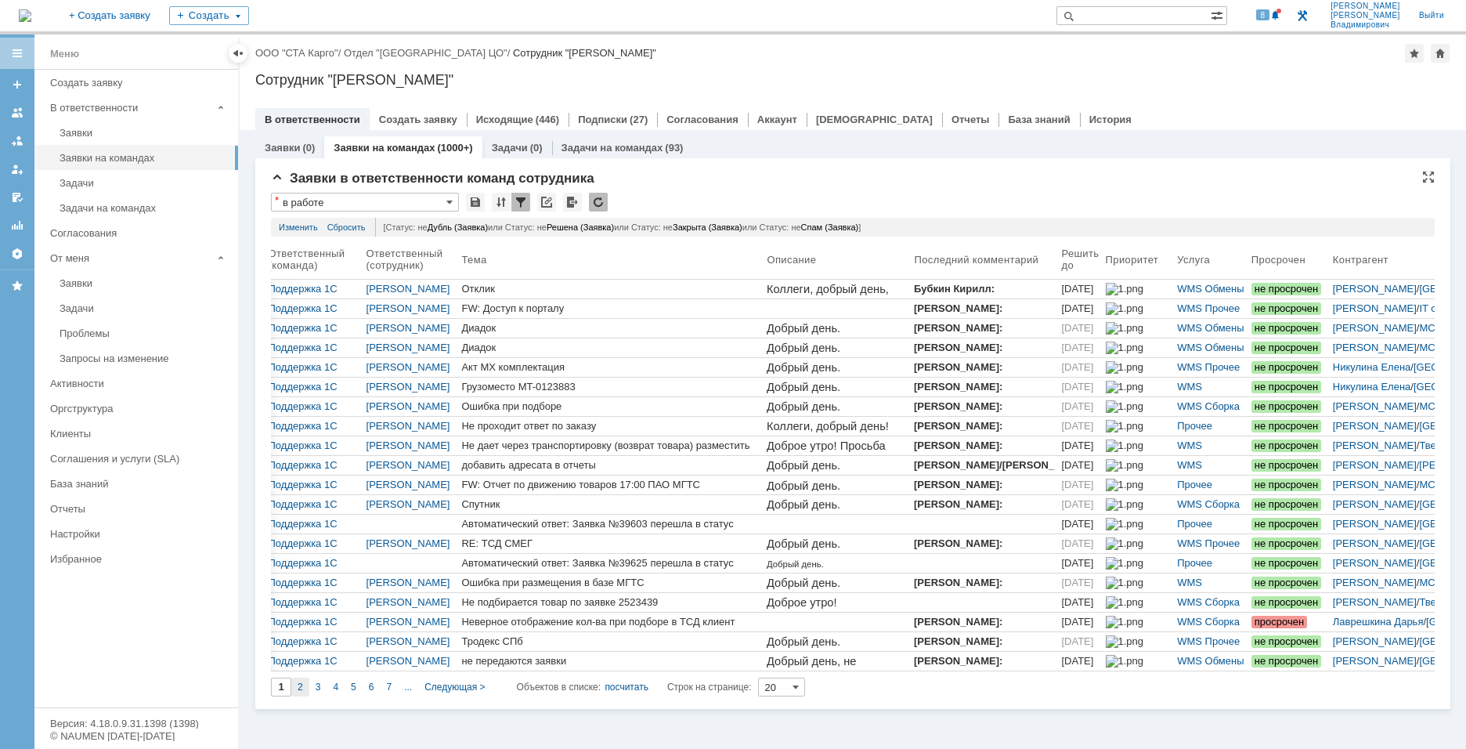
click at [299, 692] on div "2" at bounding box center [300, 686] width 18 height 19
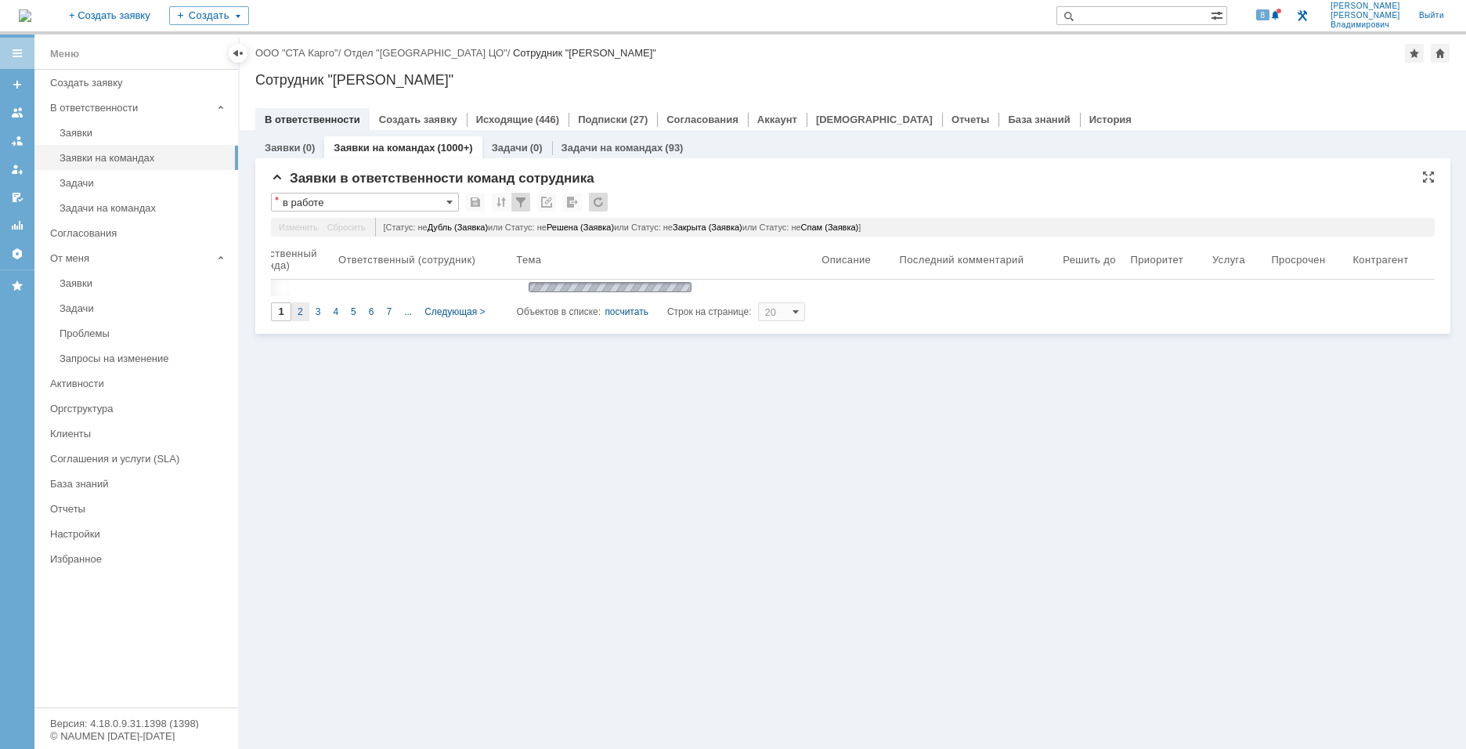
type input "2"
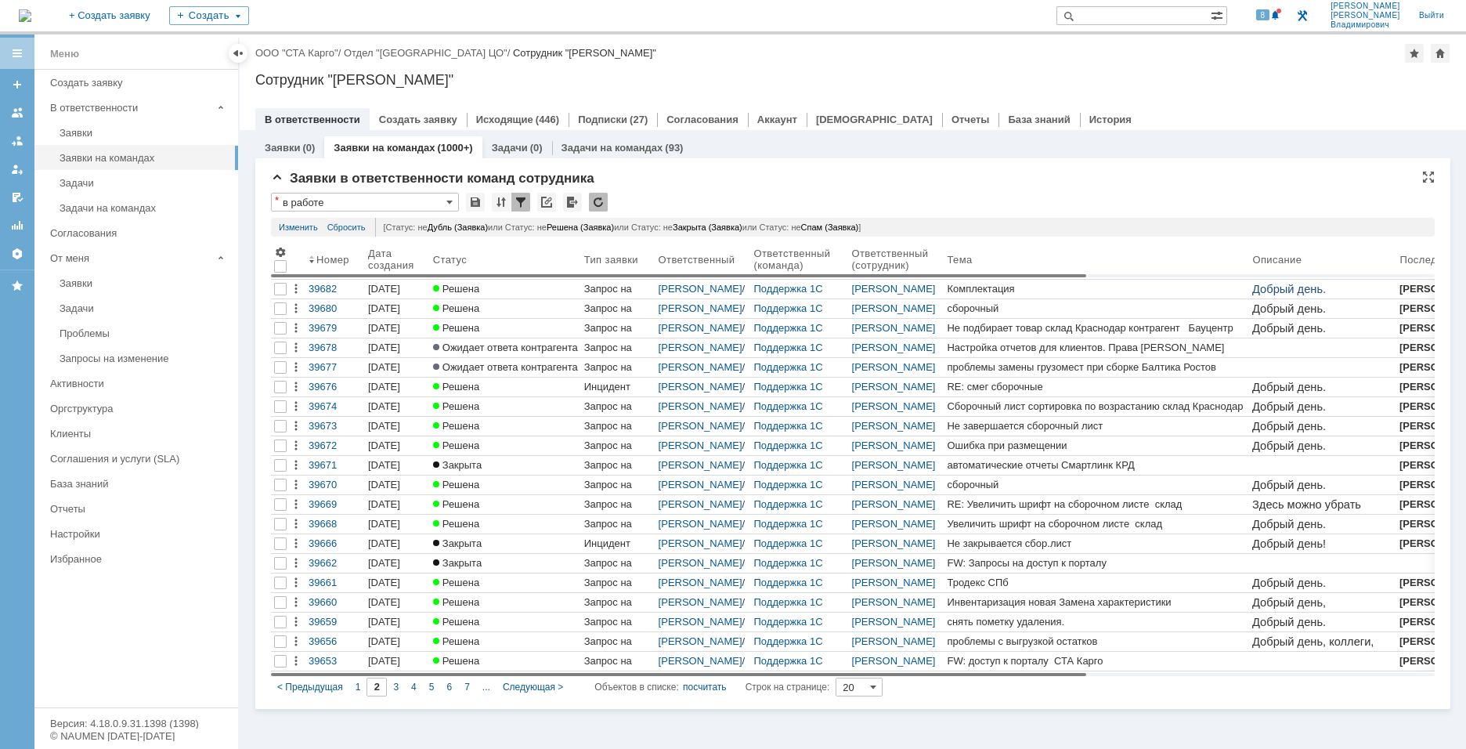
drag, startPoint x: 629, startPoint y: 673, endPoint x: 239, endPoint y: 655, distance: 390.3
click at [237, 655] on body "Идет загрузка, пожалуйста, подождите. На домашнюю + Создать заявку Создать 8 Ка…" at bounding box center [733, 374] width 1466 height 749
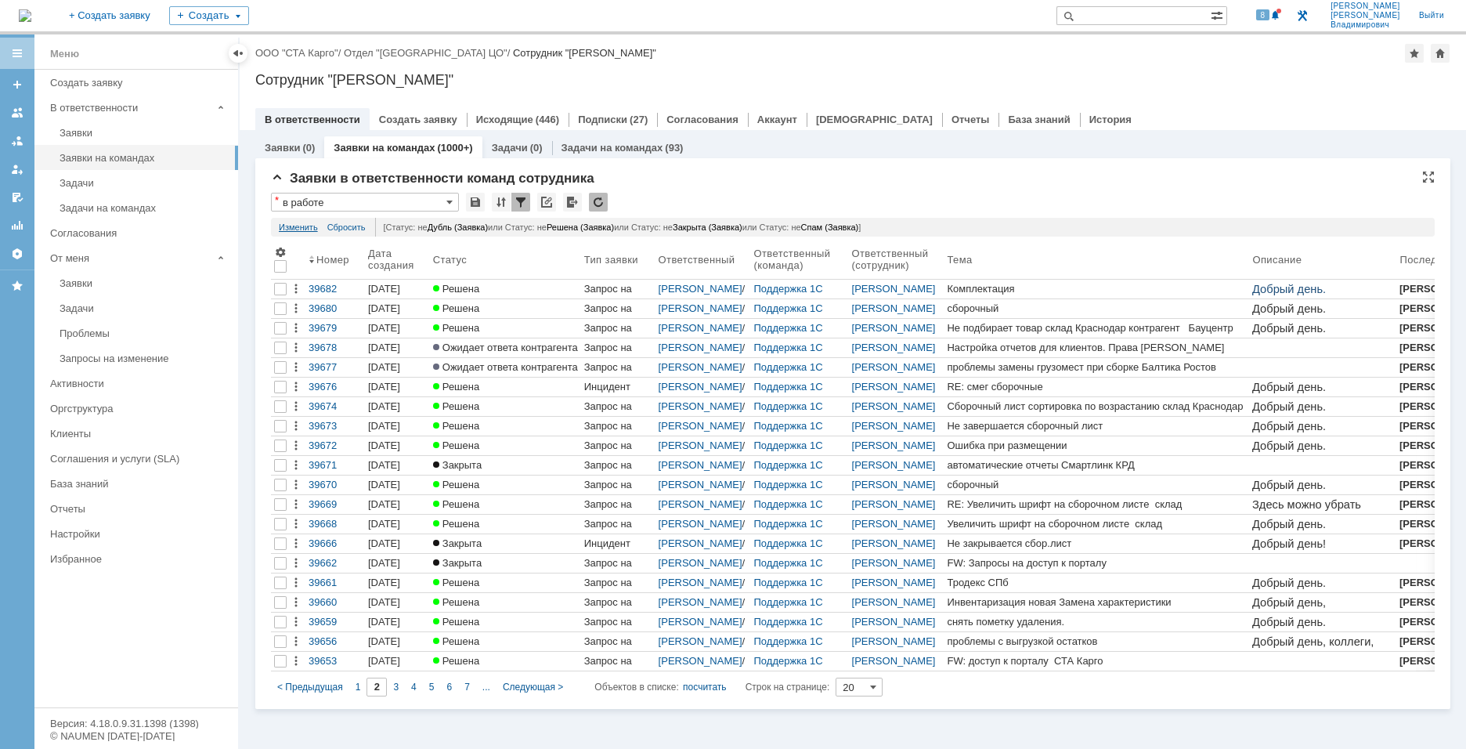
click at [297, 225] on link "Изменить" at bounding box center [298, 227] width 39 height 19
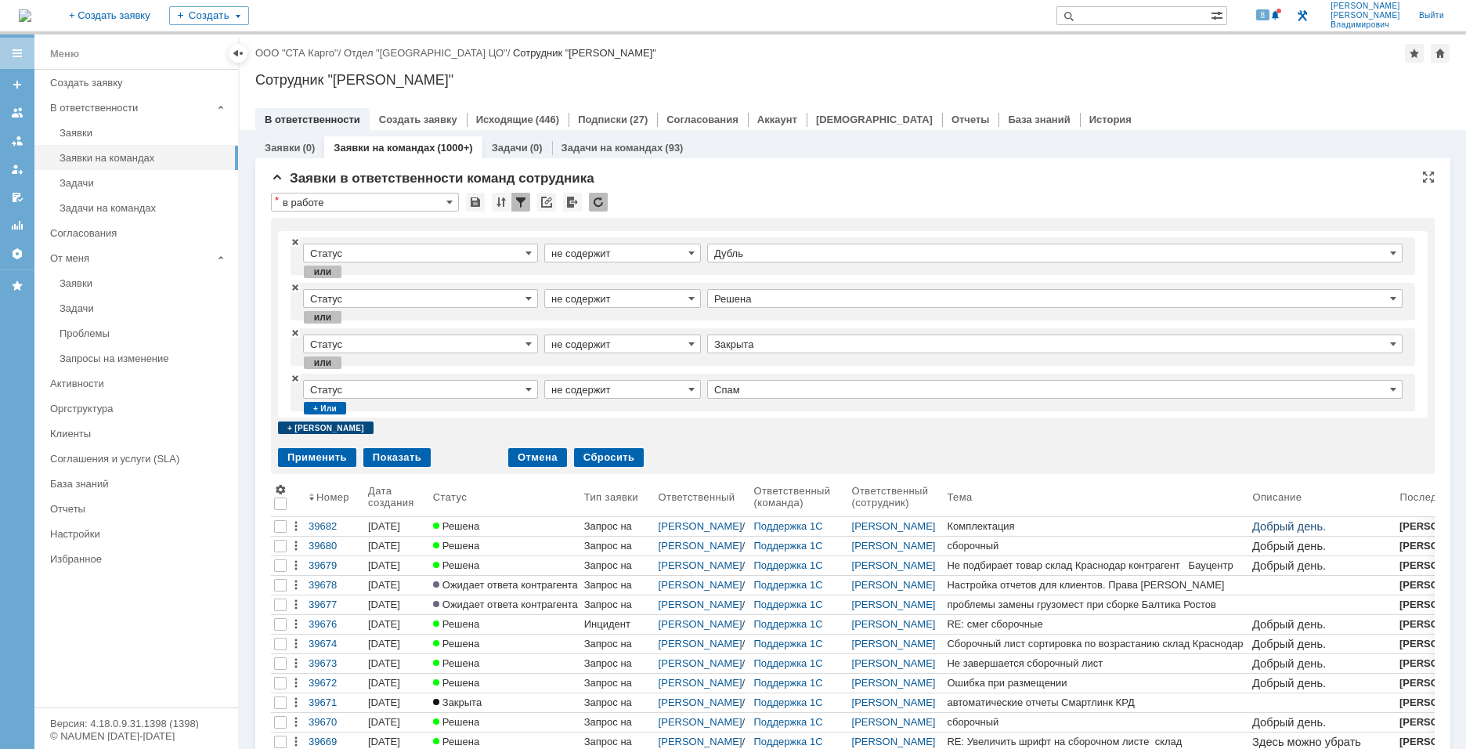
click at [306, 429] on div "+ и" at bounding box center [326, 427] width 96 height 13
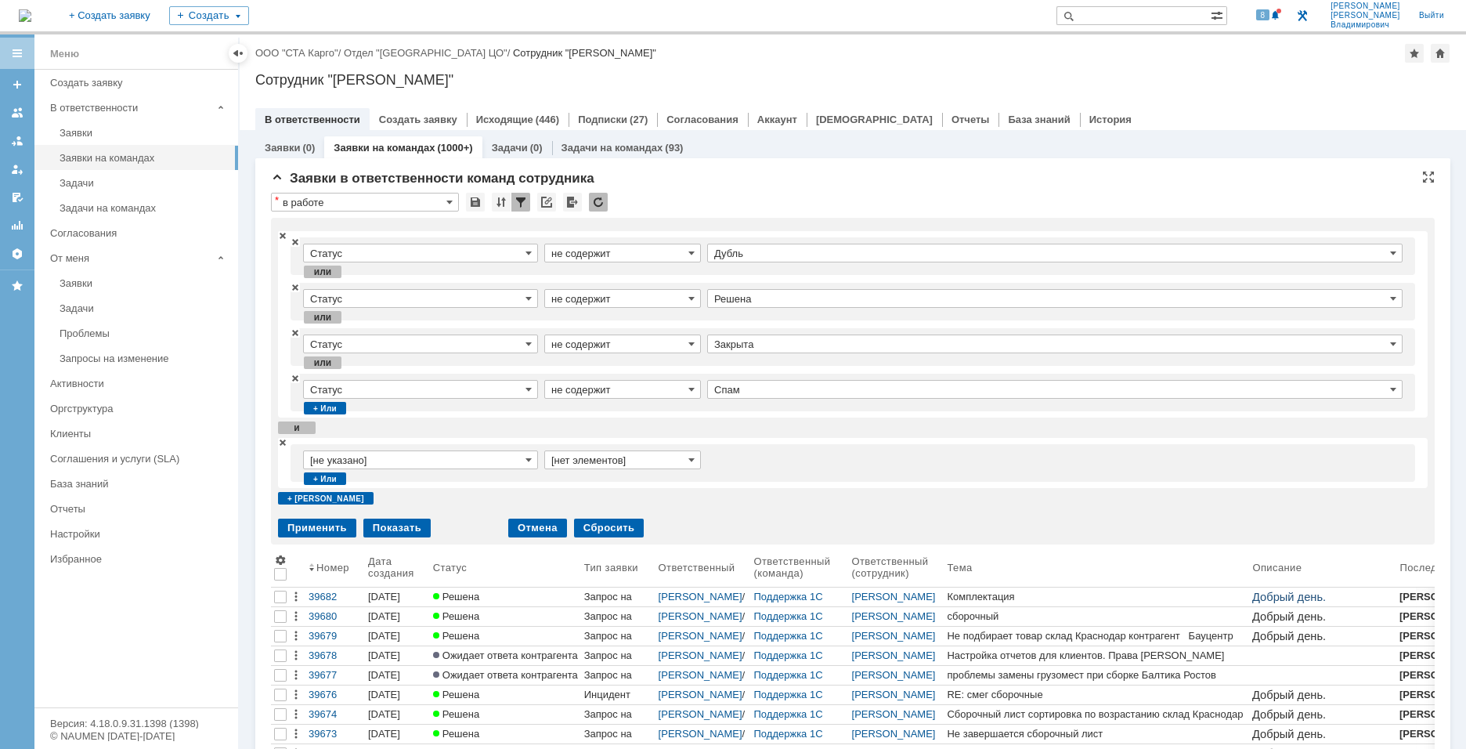
click at [415, 463] on input "[не указано]" at bounding box center [420, 459] width 235 height 19
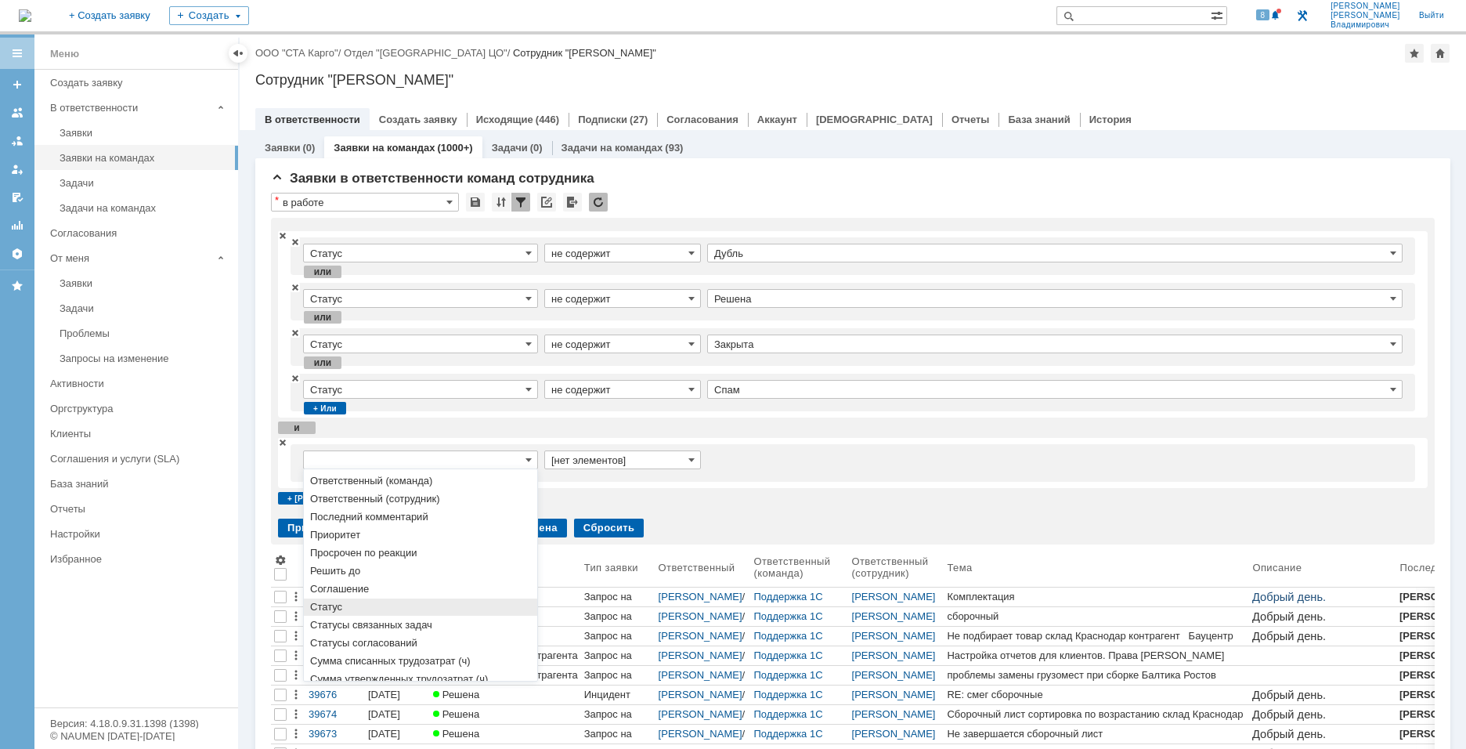
click at [376, 604] on span "Статус" at bounding box center [420, 607] width 221 height 13
type input "Статус"
type input "содержит"
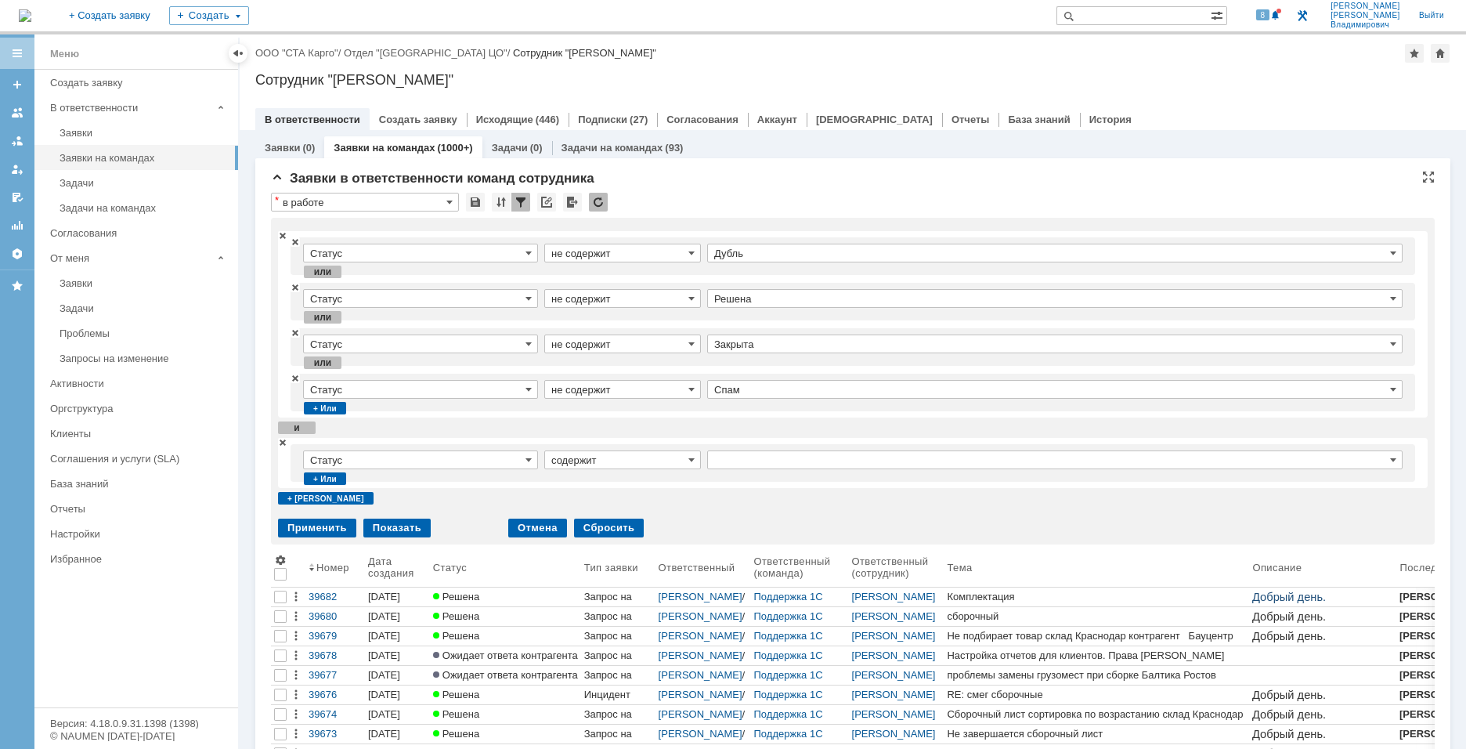
type input "Статус"
click at [632, 455] on input "содержит" at bounding box center [622, 459] width 157 height 19
click at [621, 494] on span "не содержит" at bounding box center [622, 499] width 142 height 13
type input "не содержит"
click at [764, 455] on input "text" at bounding box center [1054, 459] width 695 height 19
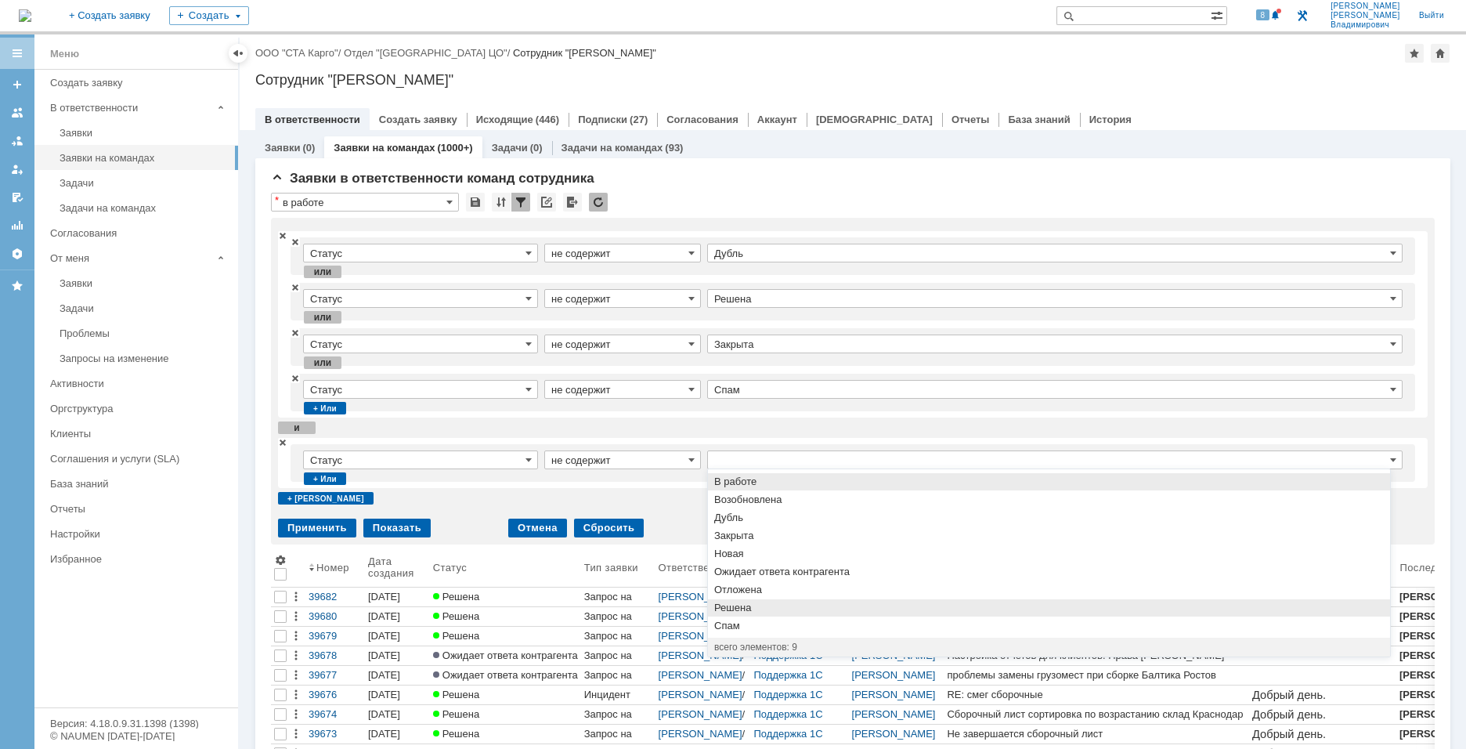
click at [821, 608] on span "Решена" at bounding box center [1048, 607] width 669 height 13
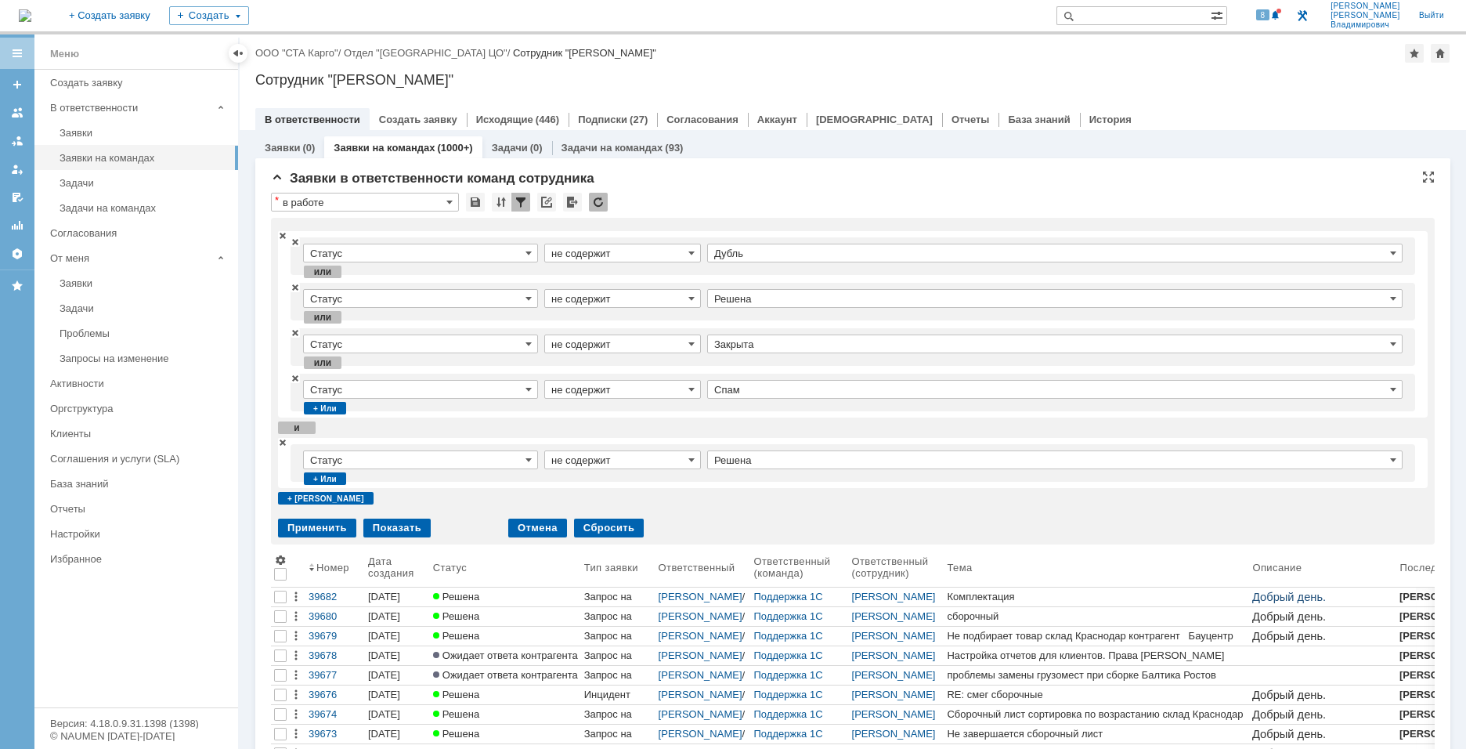
type input "Решена"
click at [702, 479] on div "+ или" at bounding box center [852, 478] width 1124 height 8
click at [296, 283] on span at bounding box center [294, 286] width 9 height 11
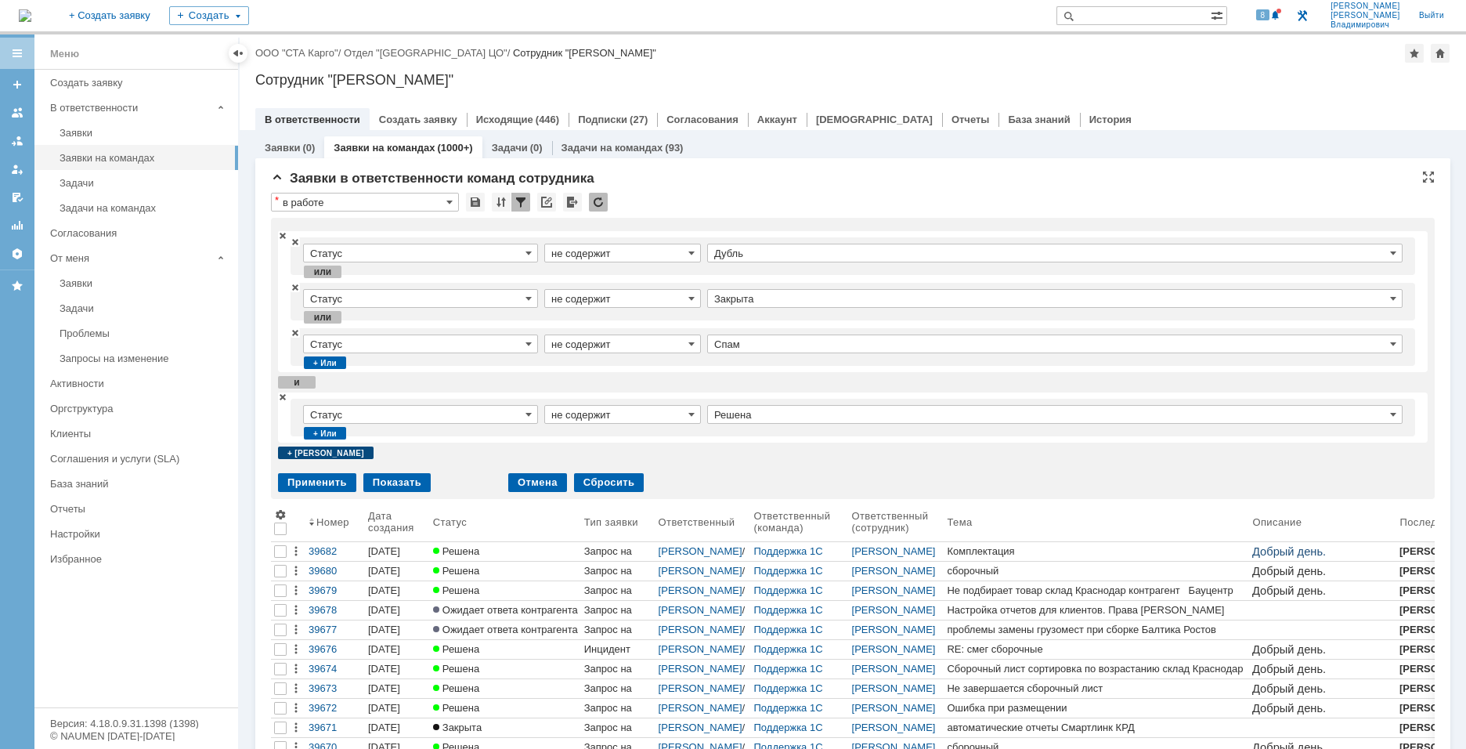
click at [286, 454] on div "+ и" at bounding box center [326, 452] width 96 height 13
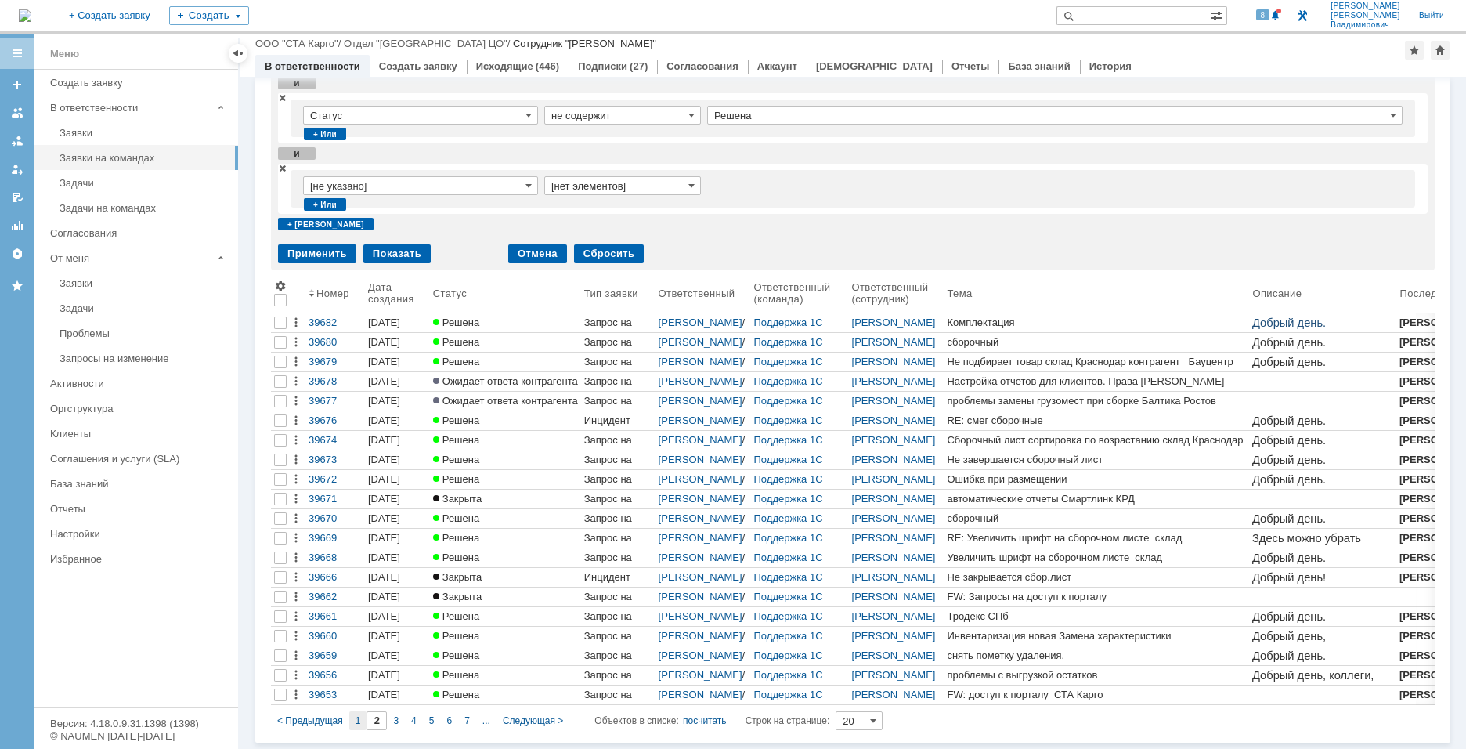
click at [359, 718] on span "1" at bounding box center [357, 720] width 5 height 11
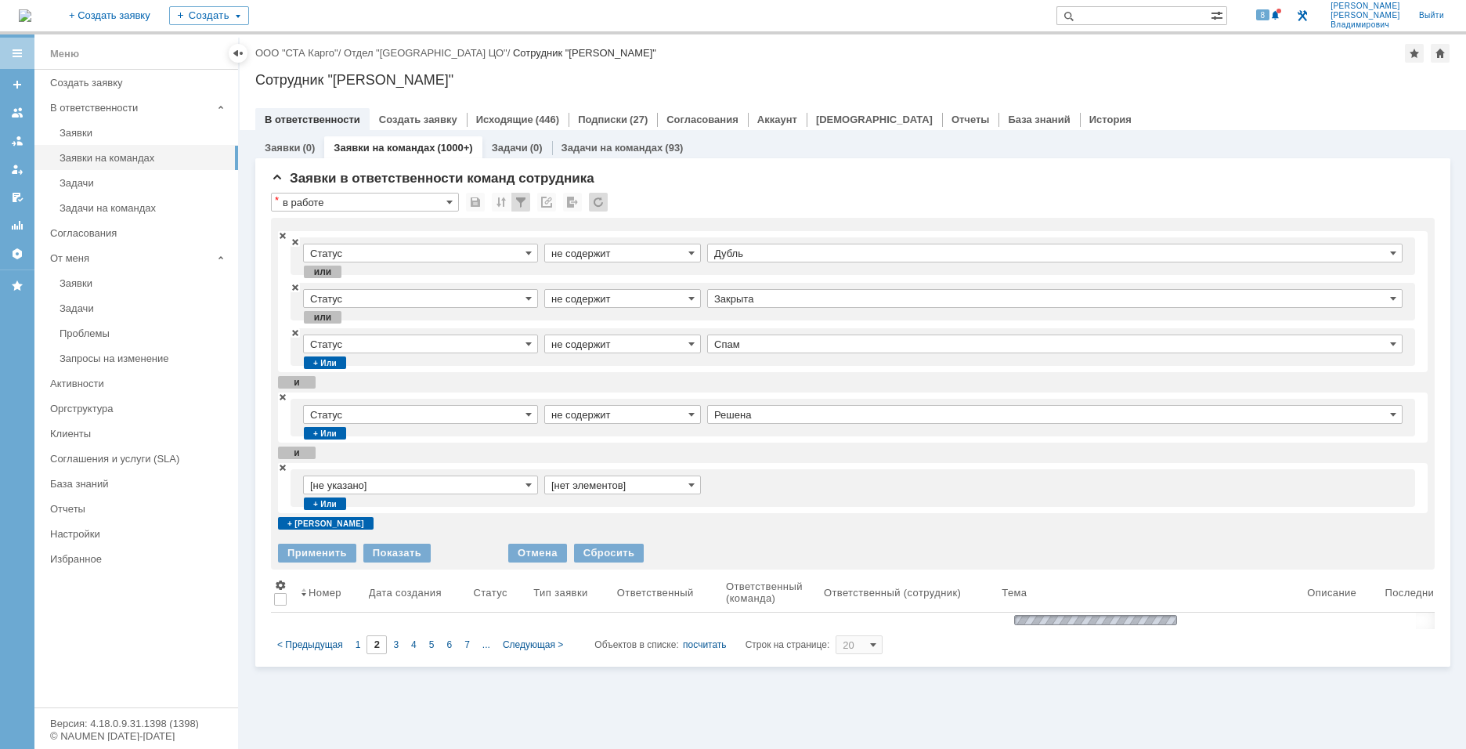
type input "1"
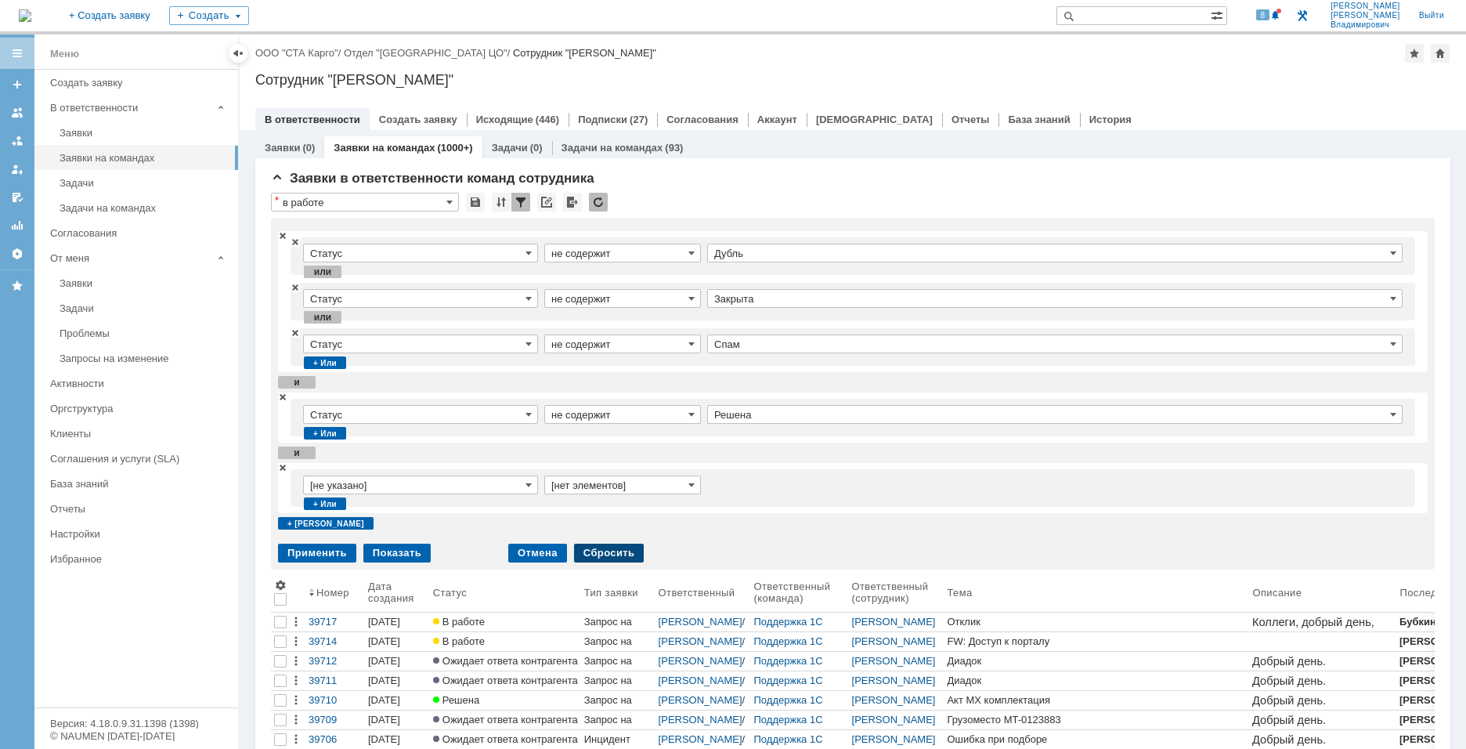
click at [603, 556] on div "Сбросить" at bounding box center [609, 552] width 70 height 19
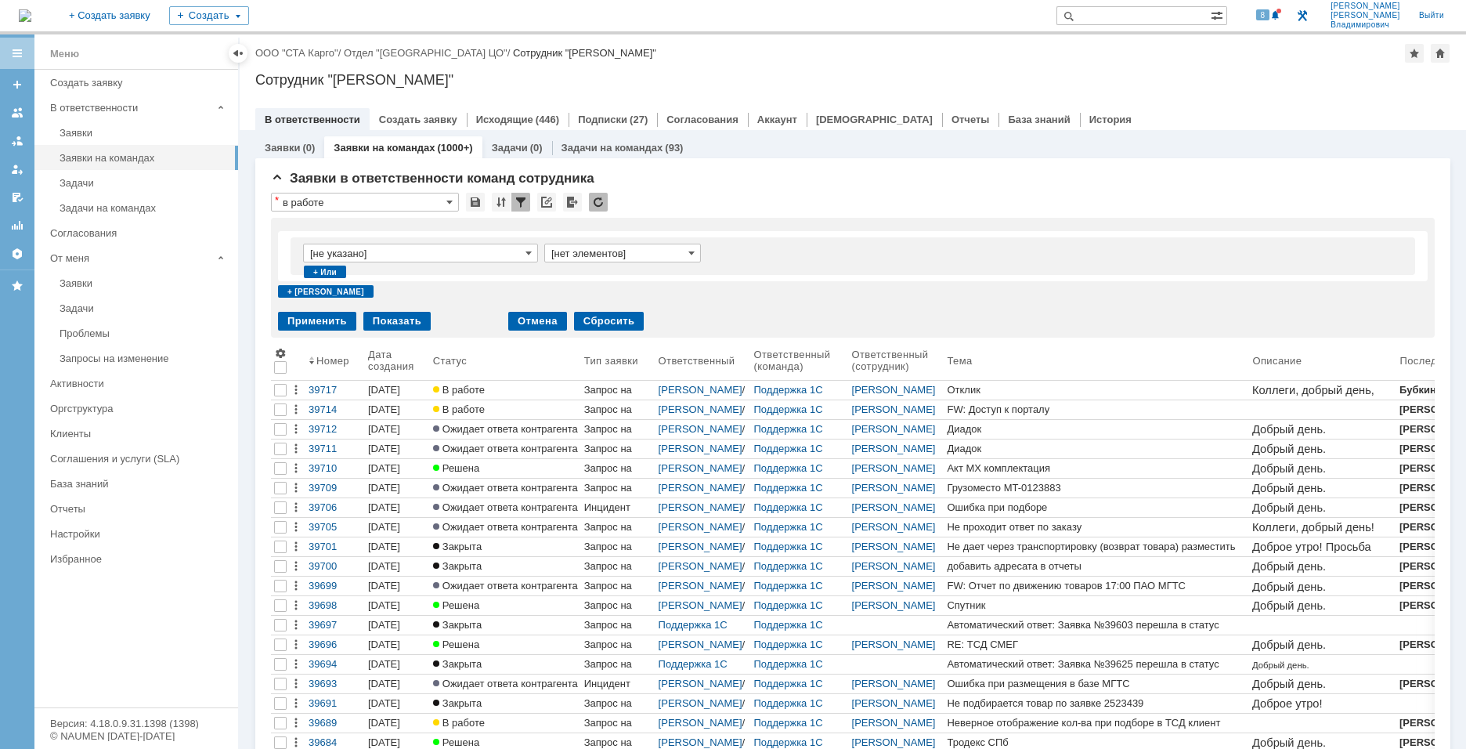
click at [522, 202] on div at bounding box center [520, 202] width 19 height 19
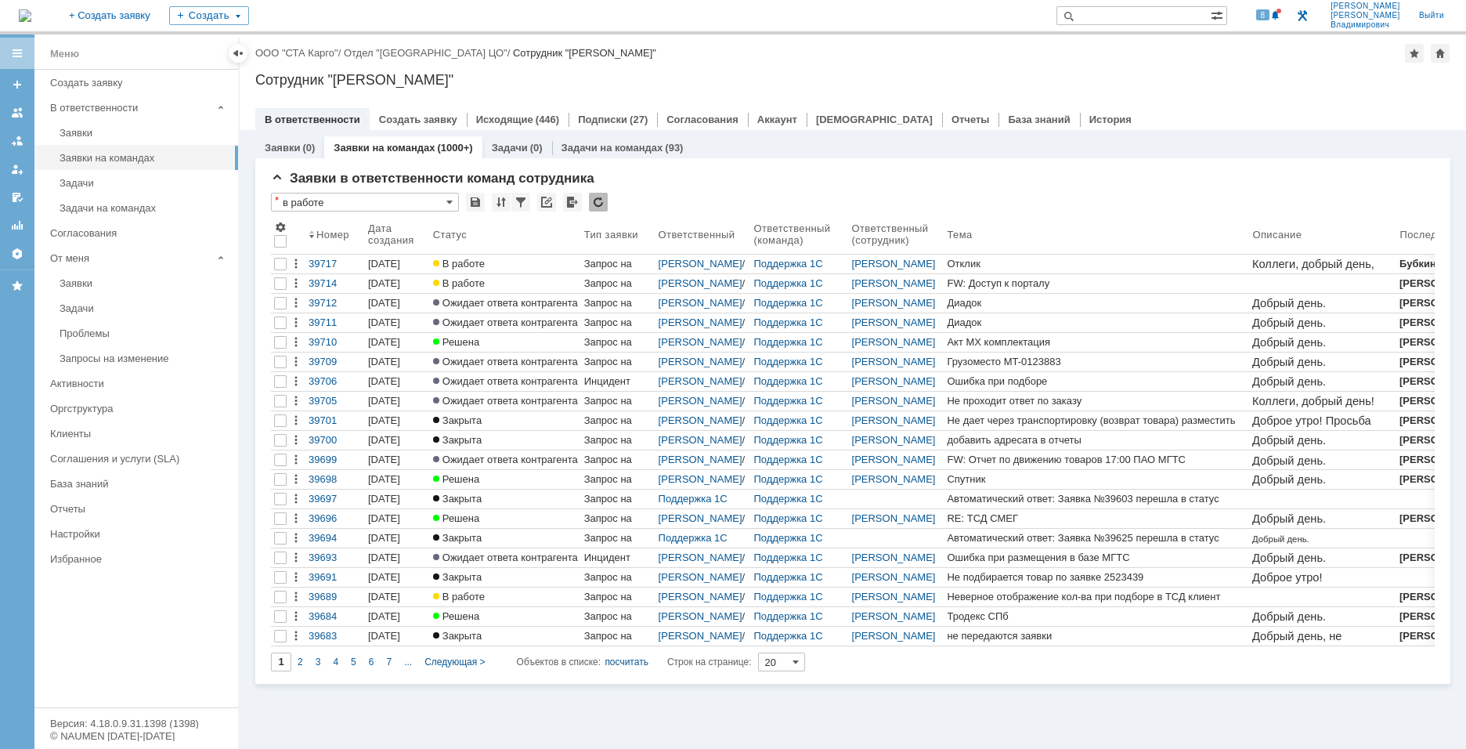
click at [1184, 20] on input "text" at bounding box center [1133, 15] width 154 height 19
type input "39715"
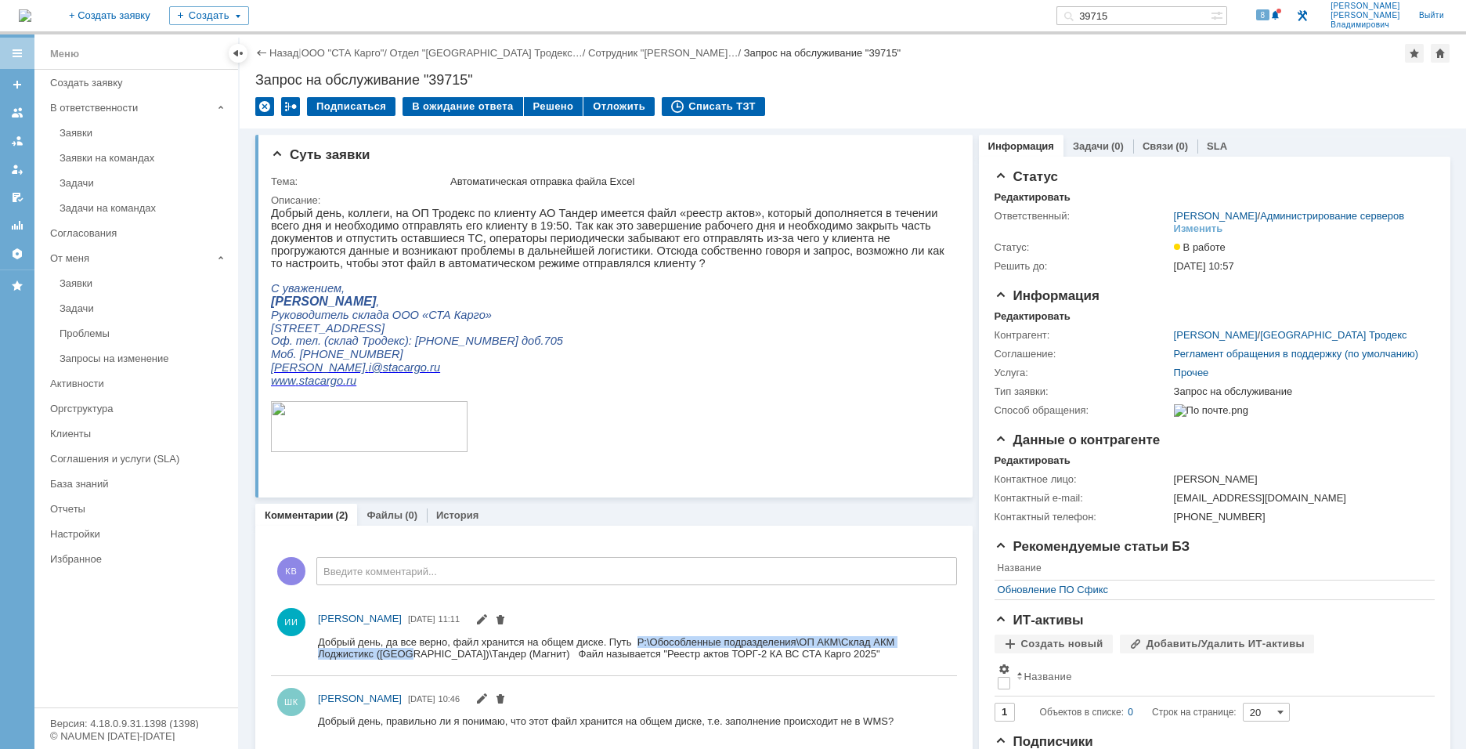
drag, startPoint x: 642, startPoint y: 642, endPoint x: 409, endPoint y: 653, distance: 233.6
click at [409, 653] on div "Добрый день, да все верно, файл хранится на общем диске. Путь P:\Обособленные п…" at bounding box center [630, 646] width 625 height 23
copy div "P:\Обособленные подразделения\ОП АКМ\Склад АКМ Лоджистикс (СПб)\"
click at [1193, 233] on div "Изменить" at bounding box center [1198, 228] width 49 height 13
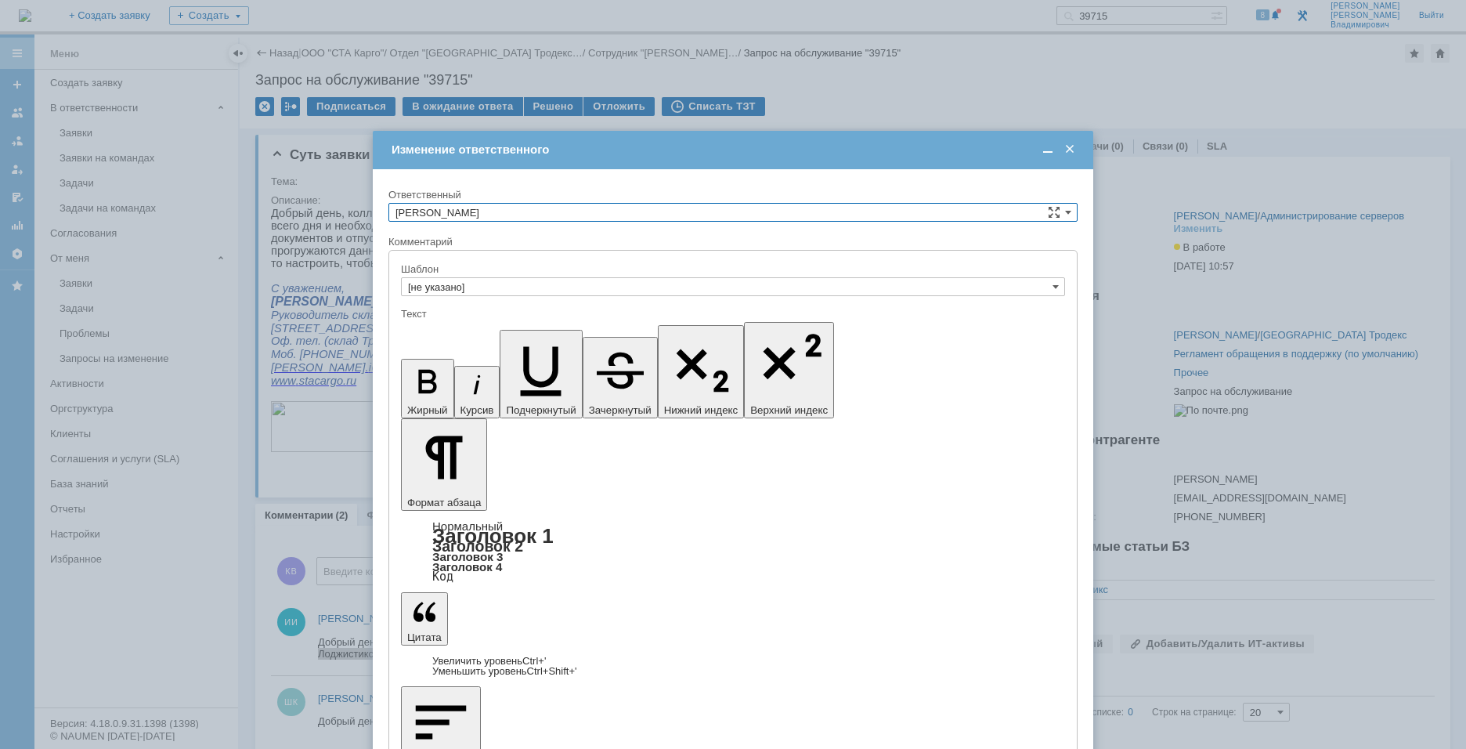
click at [521, 207] on input "Дударев Дмитрий" at bounding box center [732, 212] width 689 height 19
click at [525, 359] on span "Кагриманьян Владимир Владимирович" at bounding box center [732, 360] width 675 height 13
type input "Кагриманьян Владимир Владимирович"
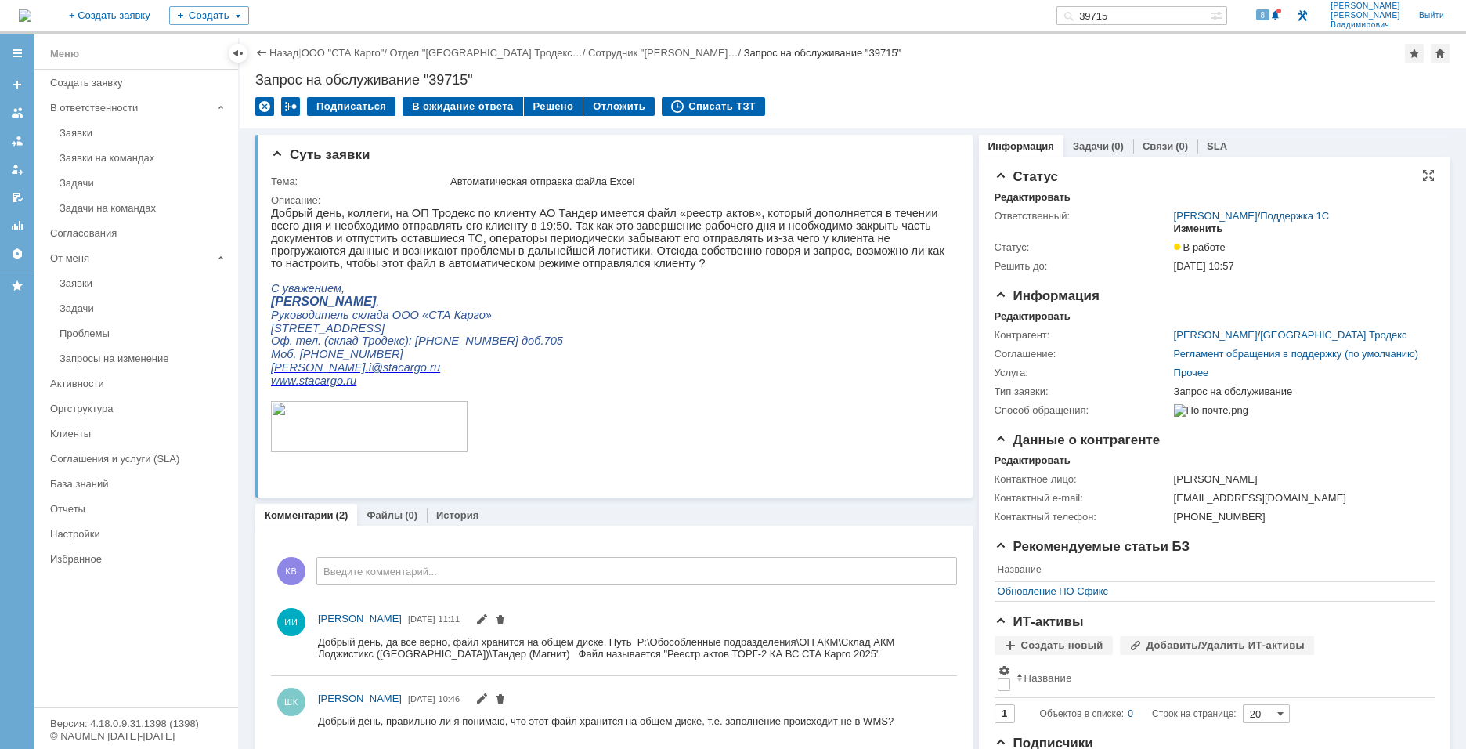
click at [1199, 235] on div "Изменить" at bounding box center [1198, 228] width 49 height 13
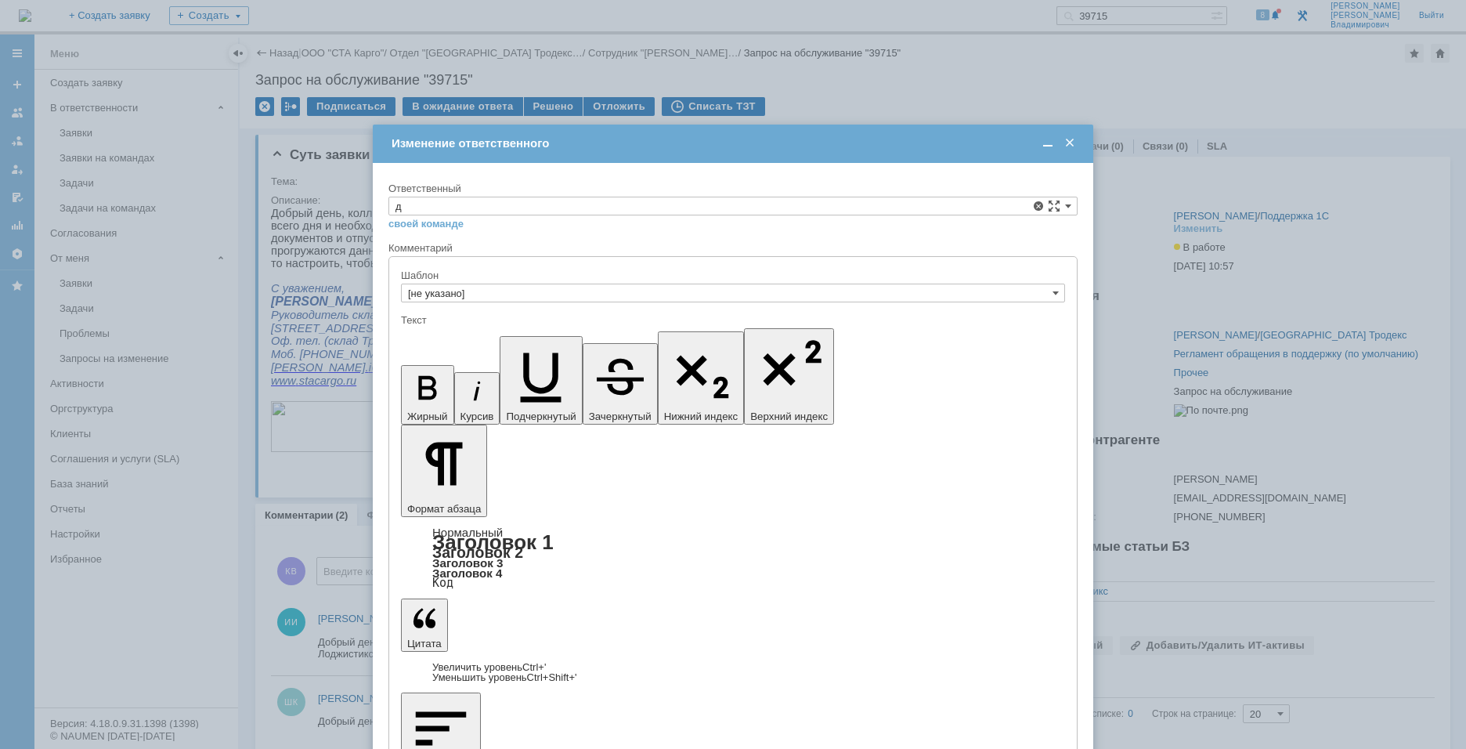
click at [474, 291] on span "Дударев Дмитрий" at bounding box center [732, 297] width 675 height 13
type input "Дударев Дмитрий"
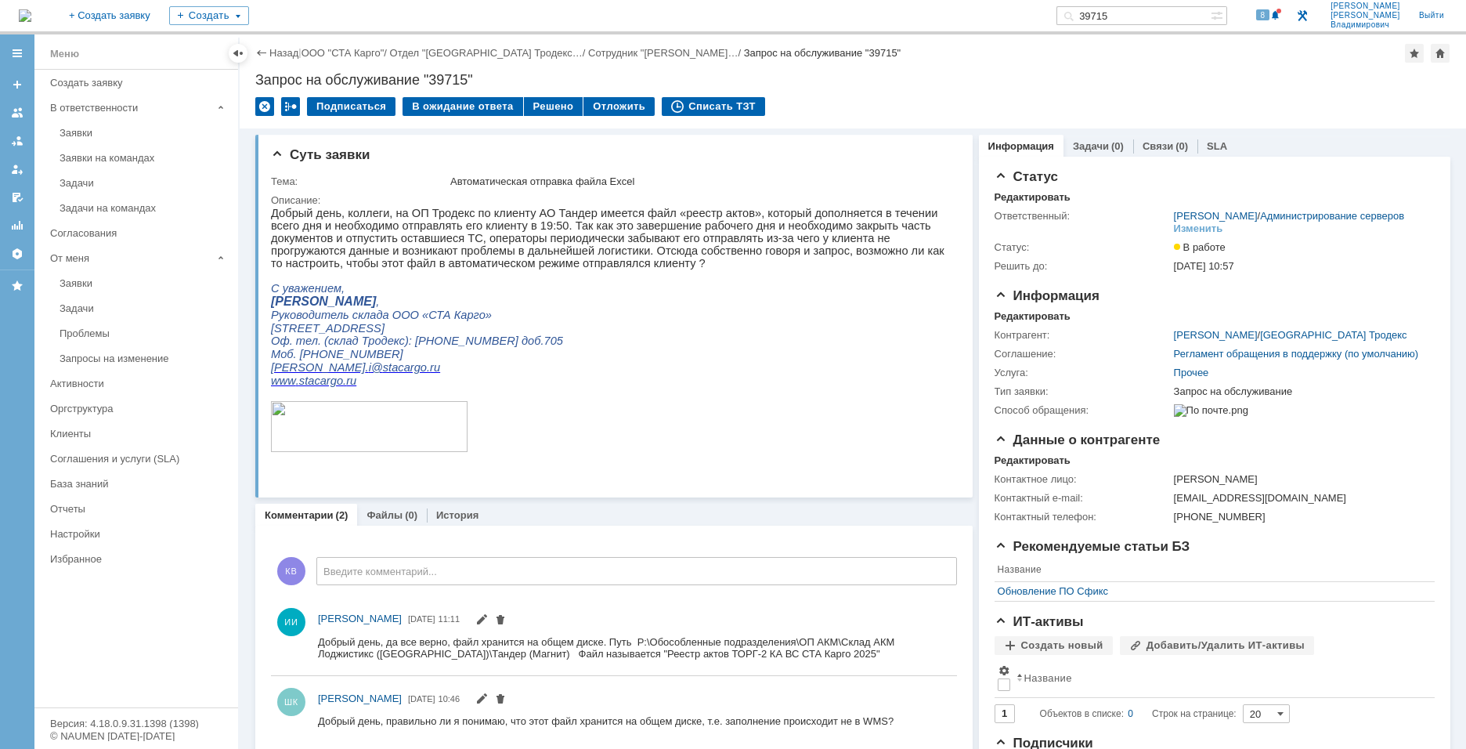
click at [1114, 55] on div "Назад | ООО "СТА Карго" / Отдел "Санкт-Петербург Тродекс… / Сотрудник "Иванов И…" at bounding box center [852, 53] width 1195 height 19
click at [1048, 100] on div "Подписаться В ожидание ответа Решено Отложить Списать ТЗТ" at bounding box center [852, 113] width 1195 height 33
click at [1034, 96] on div "Назад | ООО "СТА Карго" / Отдел "Санкт-Петербург Тродекс… / Сотрудник "Иванов И…" at bounding box center [853, 81] width 1226 height 94
